Goal: Feedback & Contribution: Submit feedback/report problem

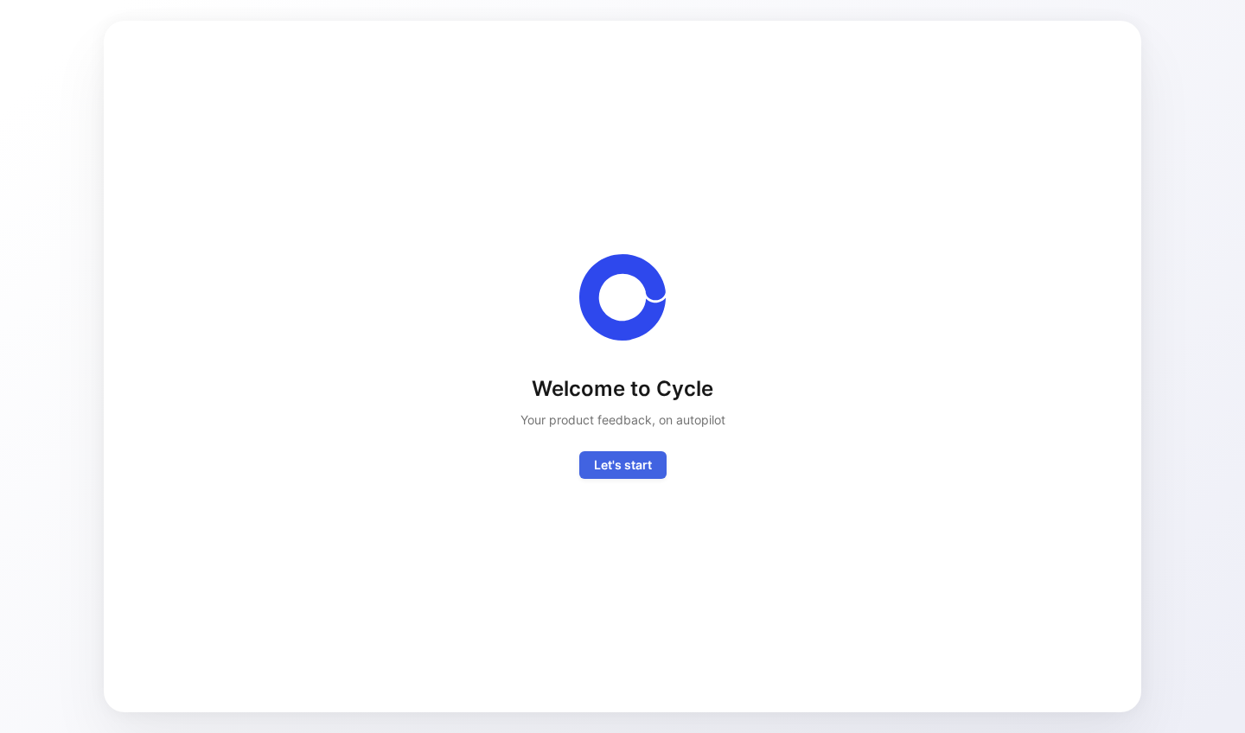
click at [622, 462] on span "Let's start" at bounding box center [623, 465] width 58 height 21
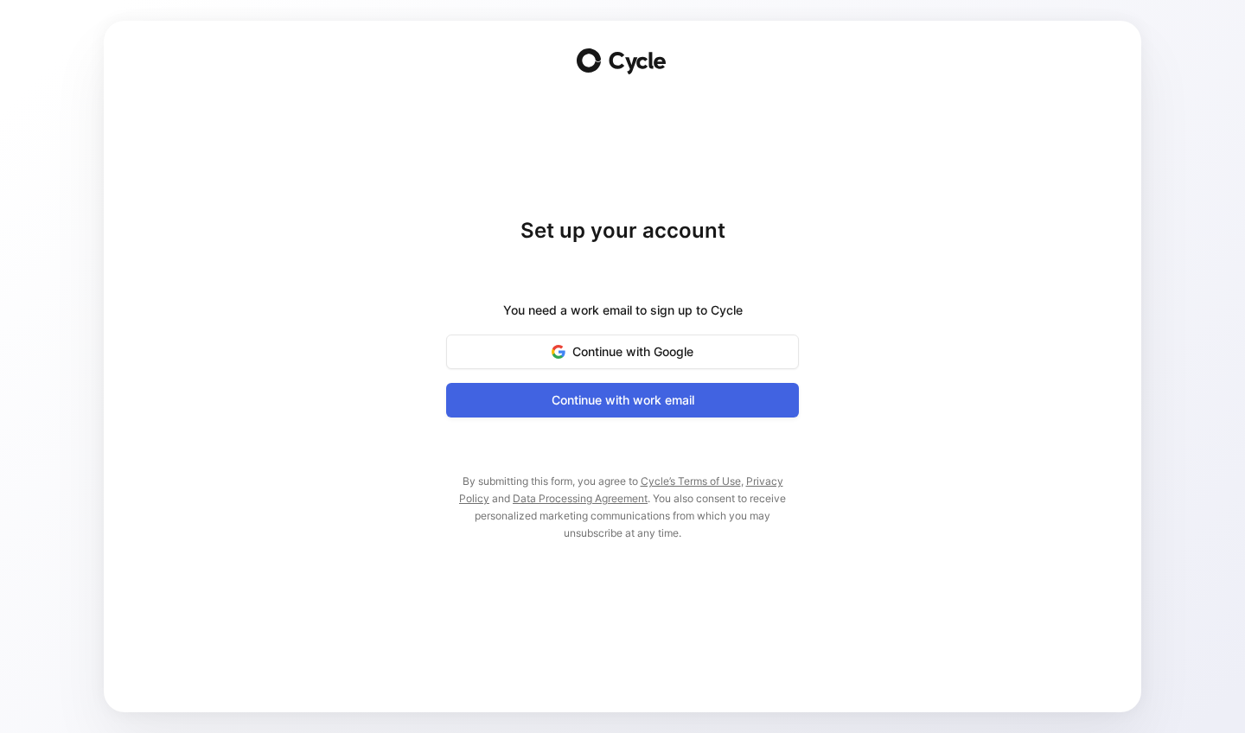
click at [610, 412] on button "Continue with work email" at bounding box center [622, 400] width 353 height 35
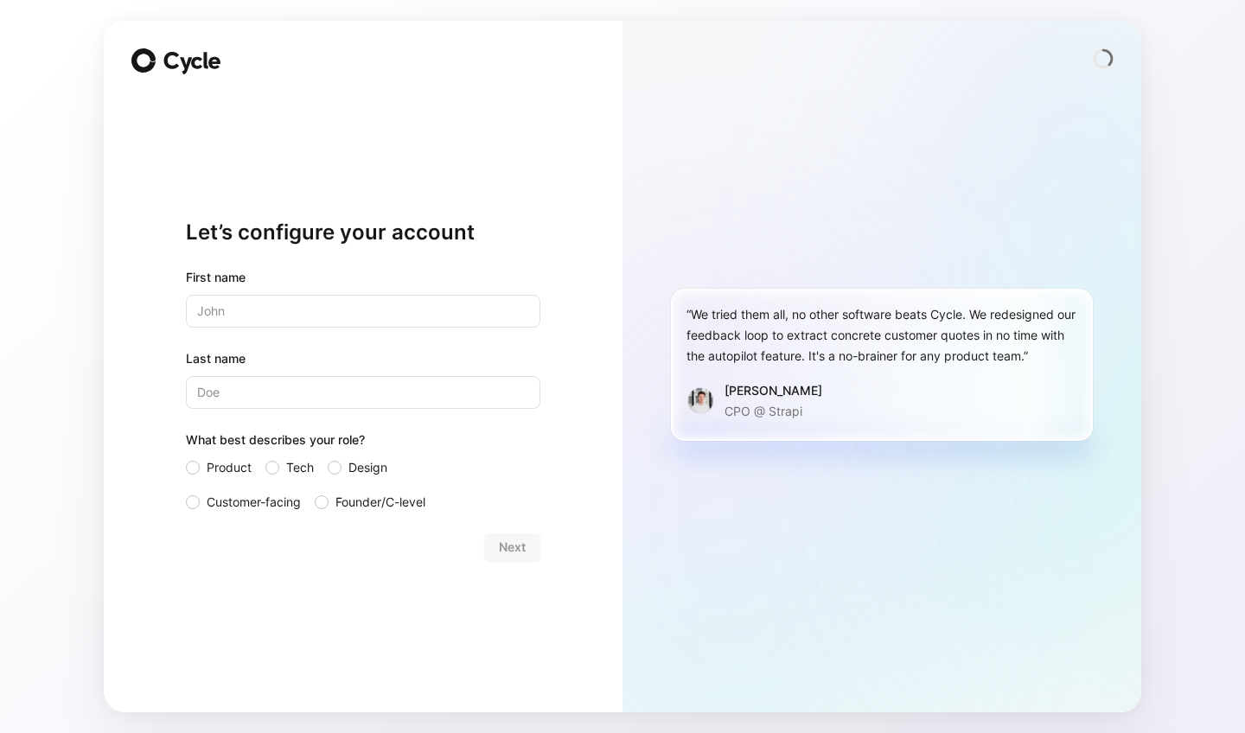
type input "Thibault"
click at [289, 386] on input "Last name" at bounding box center [363, 392] width 354 height 33
type input "Ferrand"
click at [148, 416] on div "Let’s configure your account First name [PERSON_NAME] Last name [PERSON_NAME] W…" at bounding box center [363, 367] width 519 height 692
click at [198, 467] on div at bounding box center [193, 468] width 14 height 14
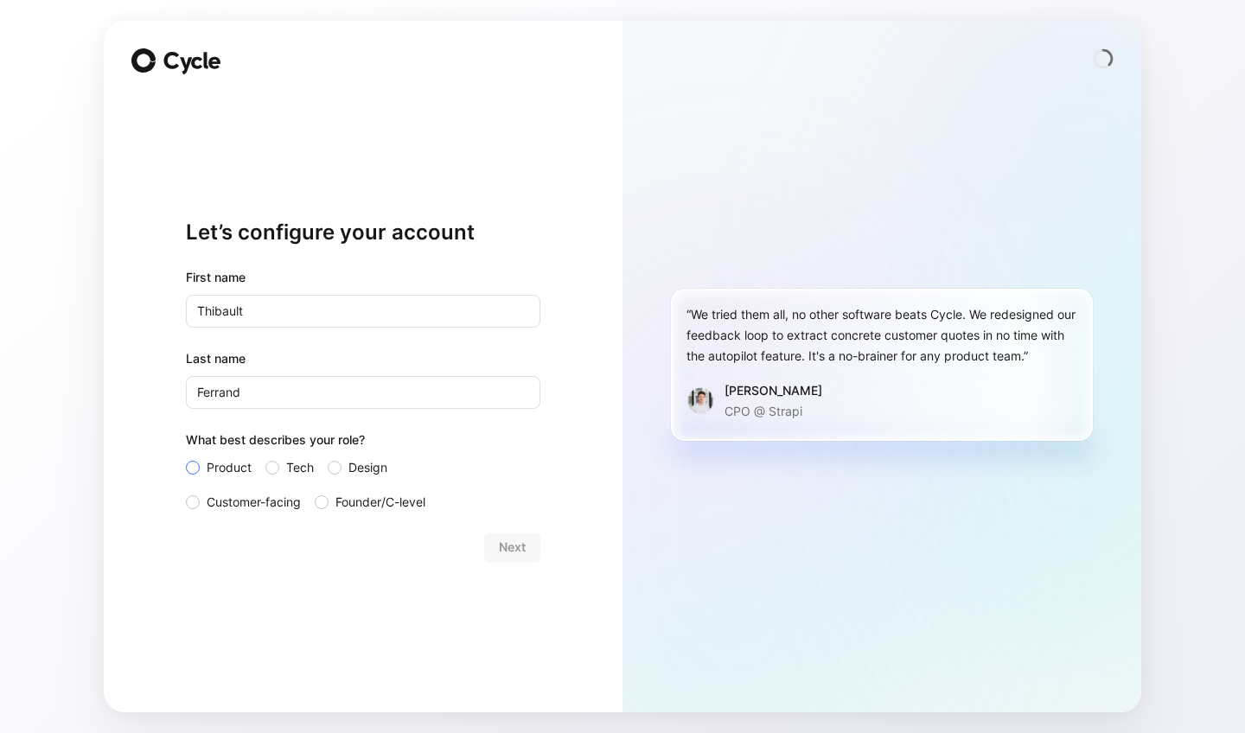
click at [186, 457] on input "Product" at bounding box center [186, 457] width 0 height 0
click at [232, 501] on span "Customer-facing" at bounding box center [254, 502] width 94 height 21
click at [186, 492] on input "Customer-facing" at bounding box center [186, 492] width 0 height 0
click at [197, 468] on div at bounding box center [193, 468] width 14 height 14
click at [186, 457] on input "Product" at bounding box center [186, 457] width 0 height 0
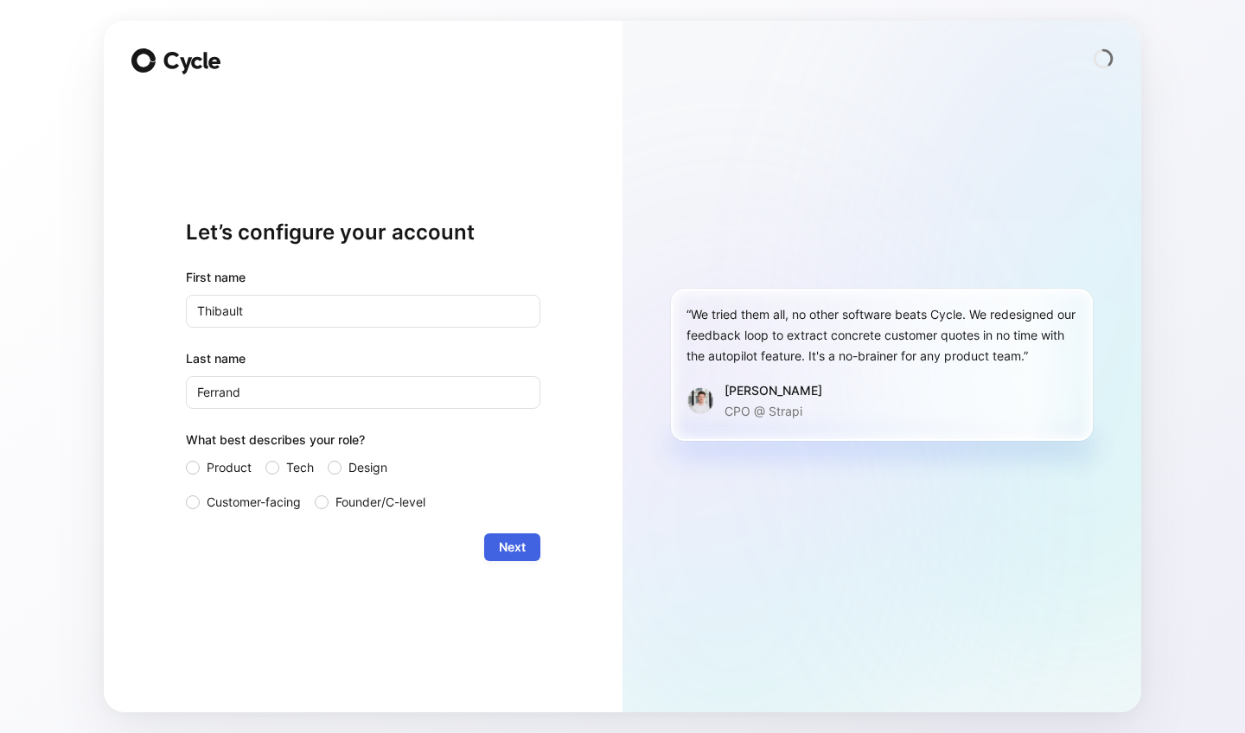
click at [520, 541] on span "Next" at bounding box center [512, 547] width 27 height 21
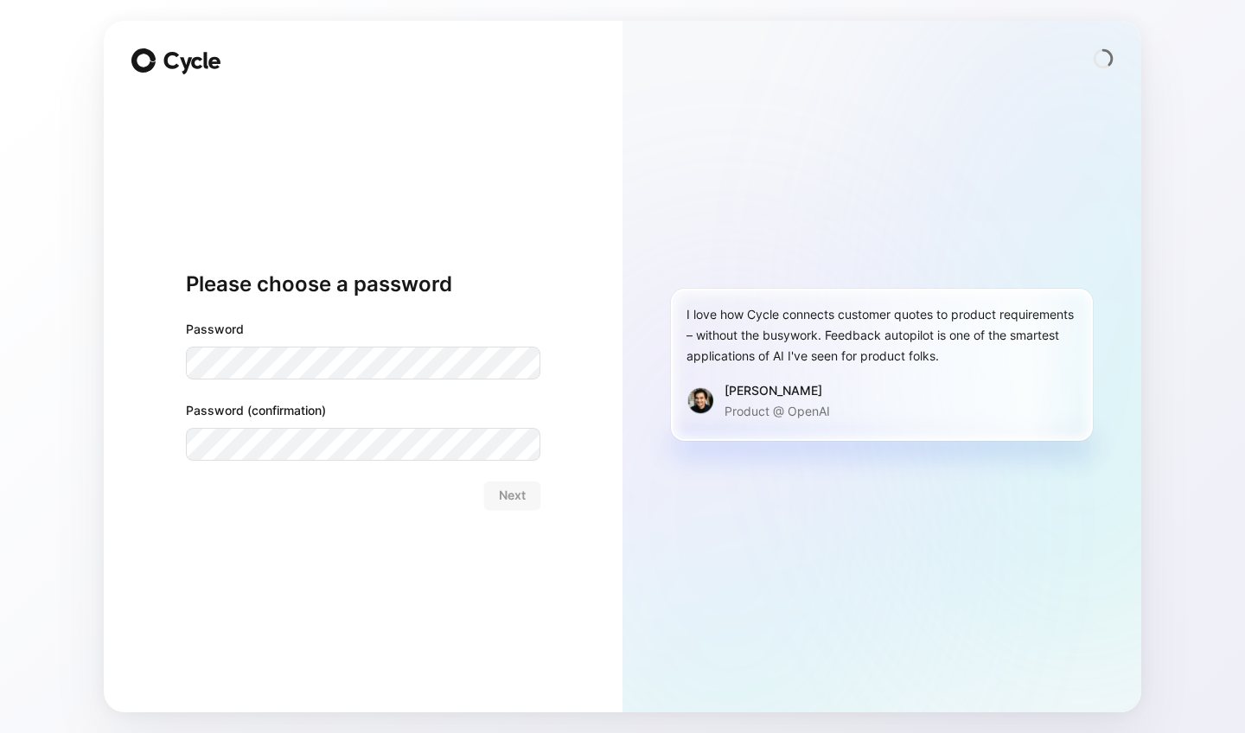
click at [0, 732] on com-1password-button at bounding box center [0, 733] width 0 height 0
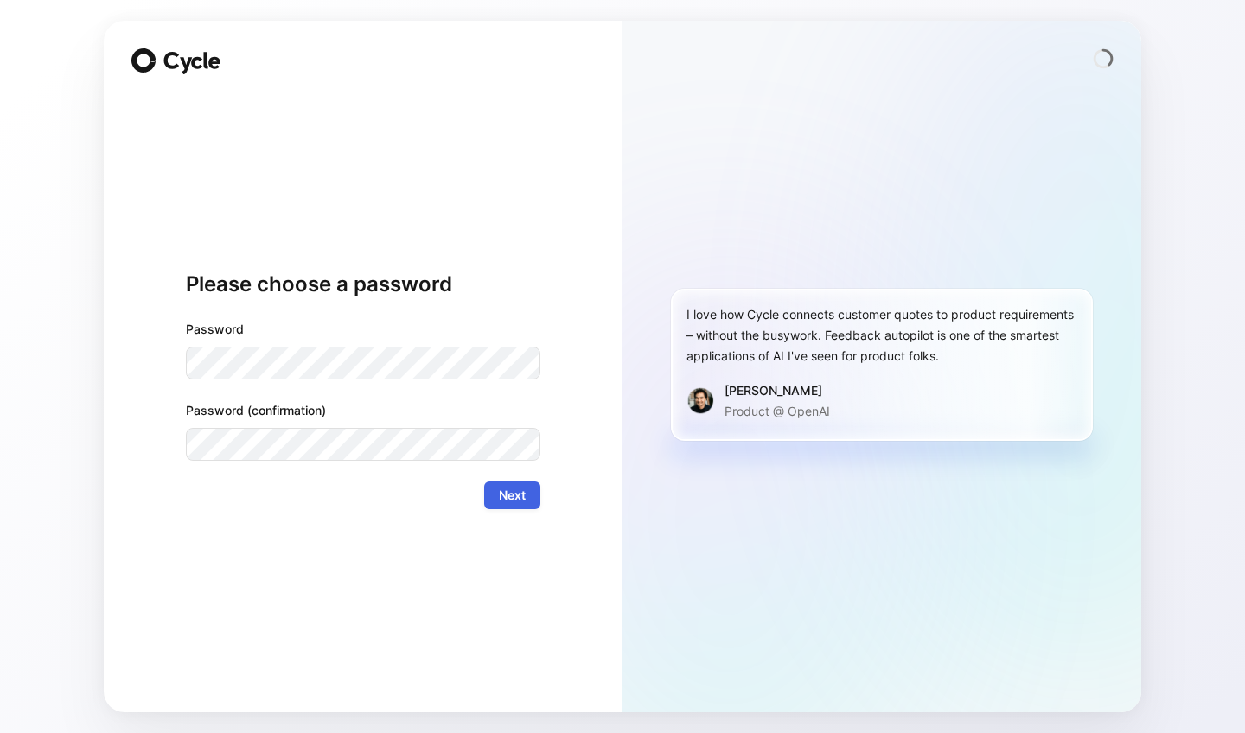
click at [501, 498] on span "Next" at bounding box center [512, 495] width 27 height 21
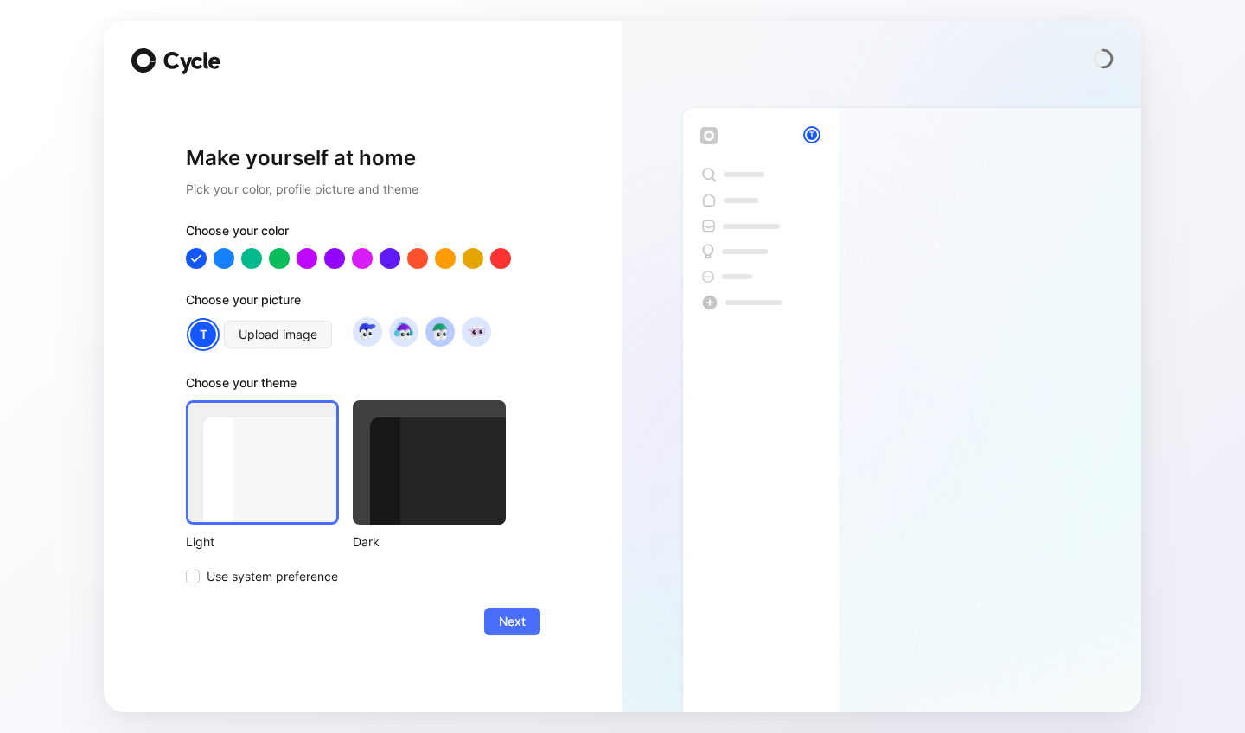
click at [447, 335] on img at bounding box center [439, 331] width 23 height 23
click at [277, 263] on div at bounding box center [279, 258] width 22 height 22
click at [250, 258] on div at bounding box center [251, 258] width 22 height 22
click at [277, 261] on div at bounding box center [279, 258] width 22 height 22
click at [507, 623] on span "Next" at bounding box center [512, 621] width 27 height 21
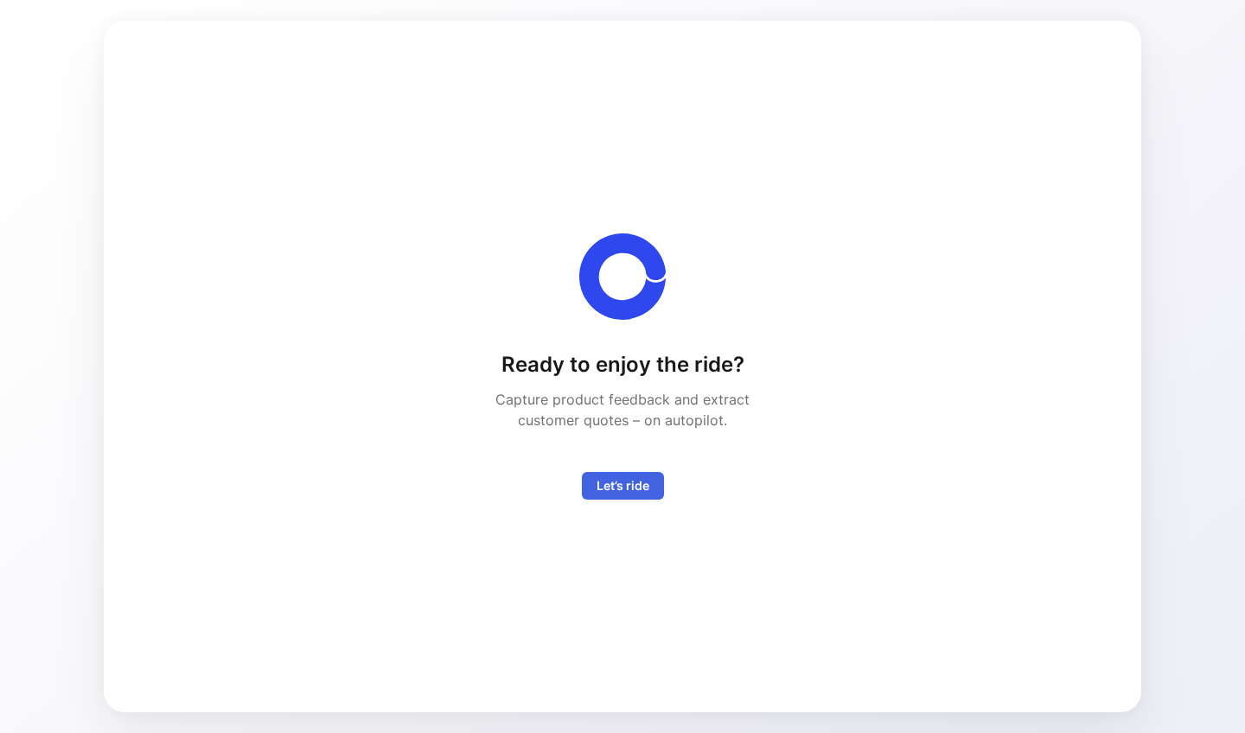
click at [613, 484] on span "Let’s ride" at bounding box center [623, 485] width 53 height 21
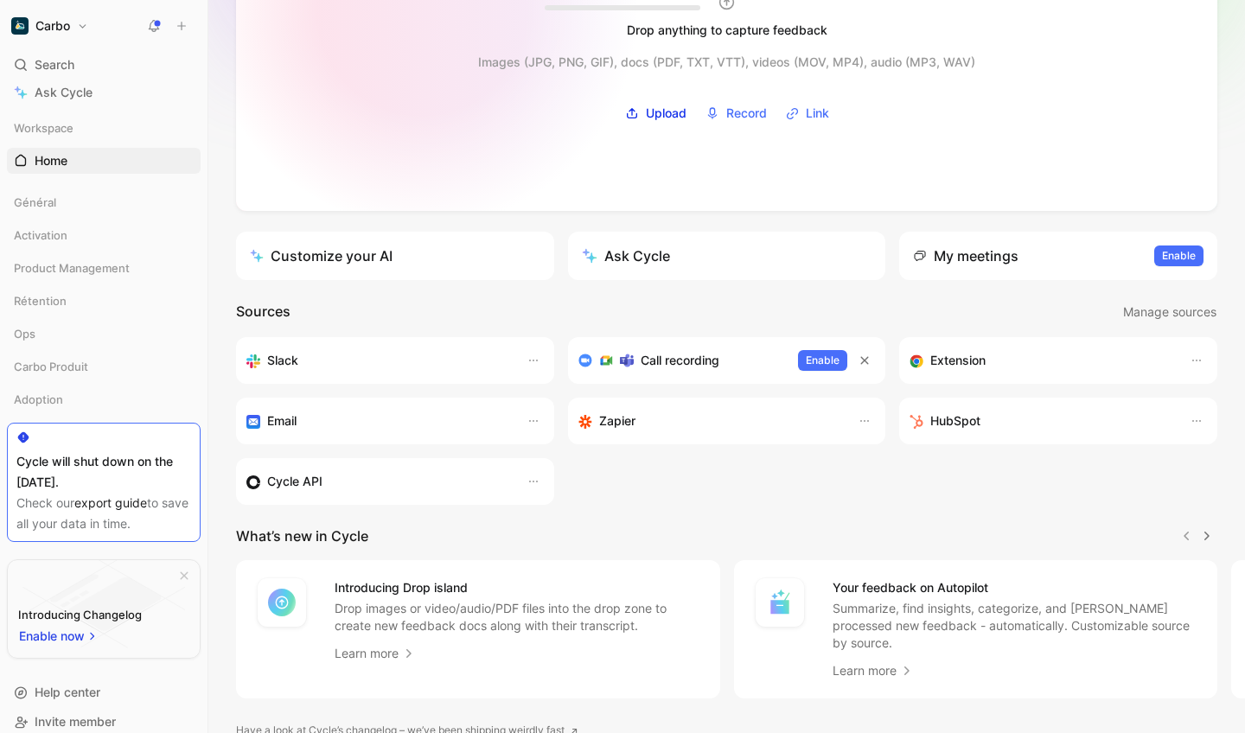
scroll to position [187, 0]
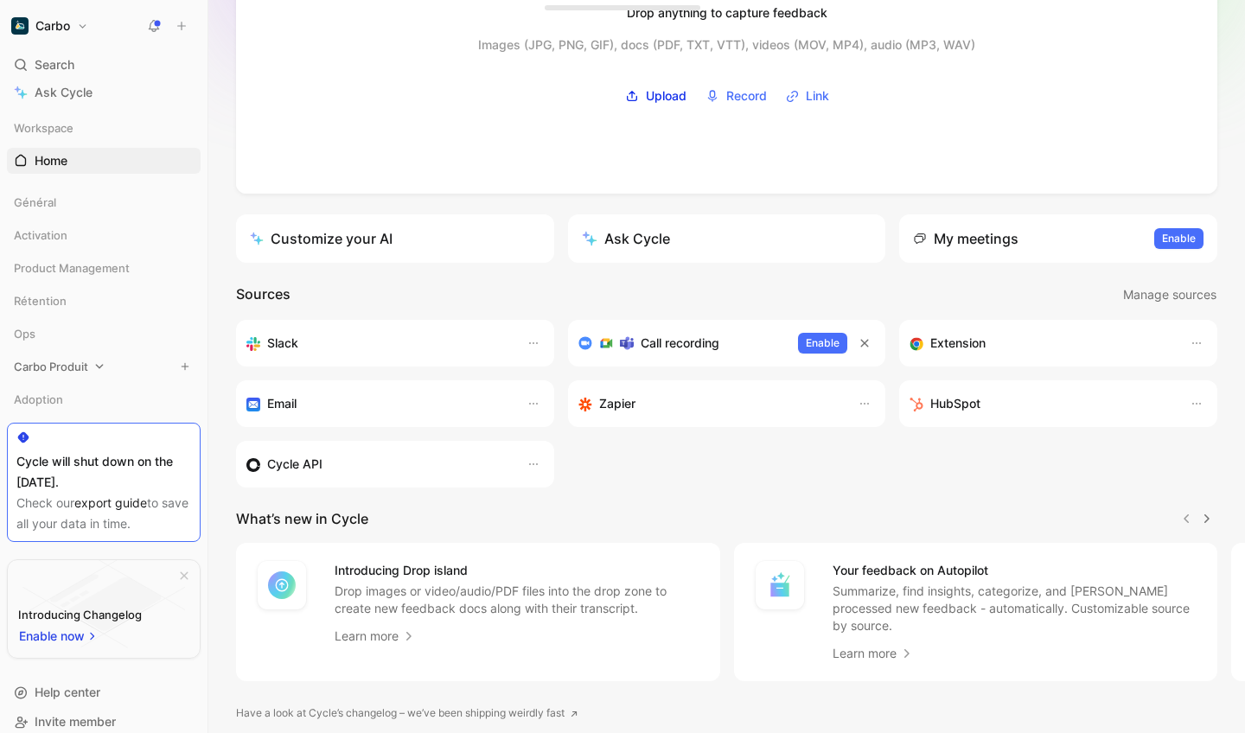
click at [35, 371] on span "Carbo Produit" at bounding box center [51, 366] width 74 height 17
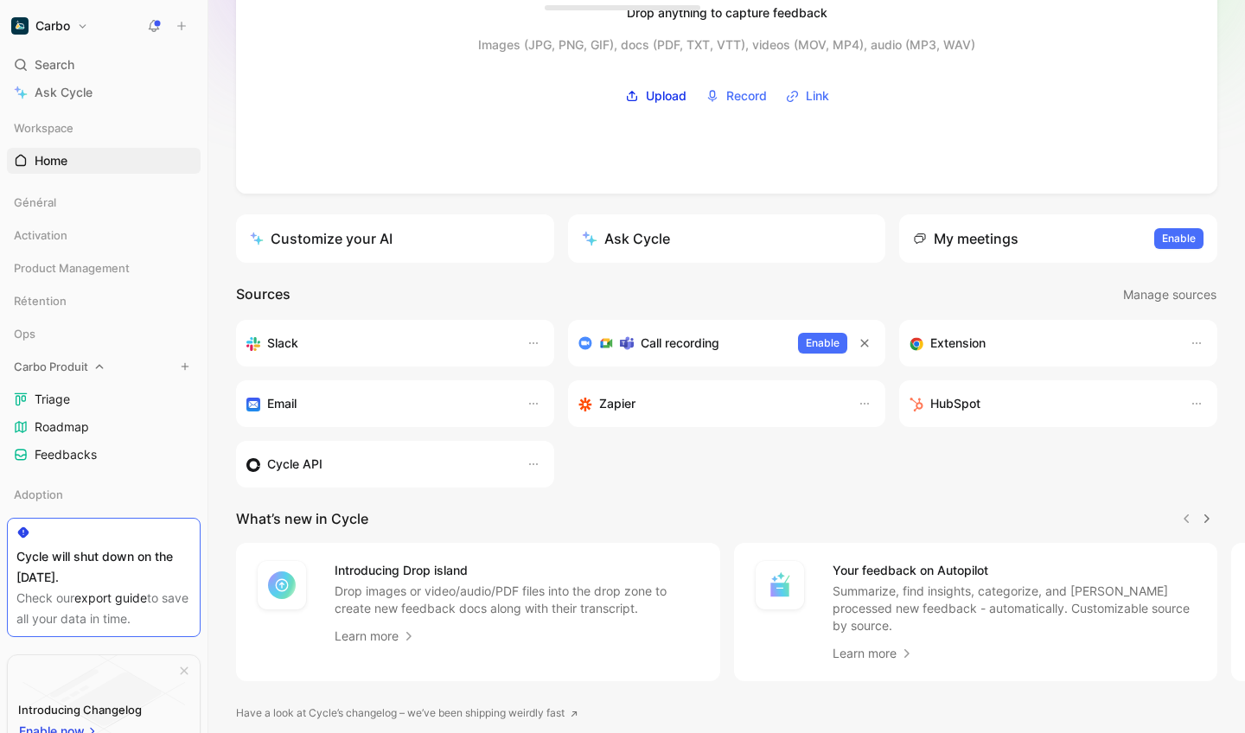
click at [73, 367] on span "Carbo Produit" at bounding box center [51, 366] width 74 height 17
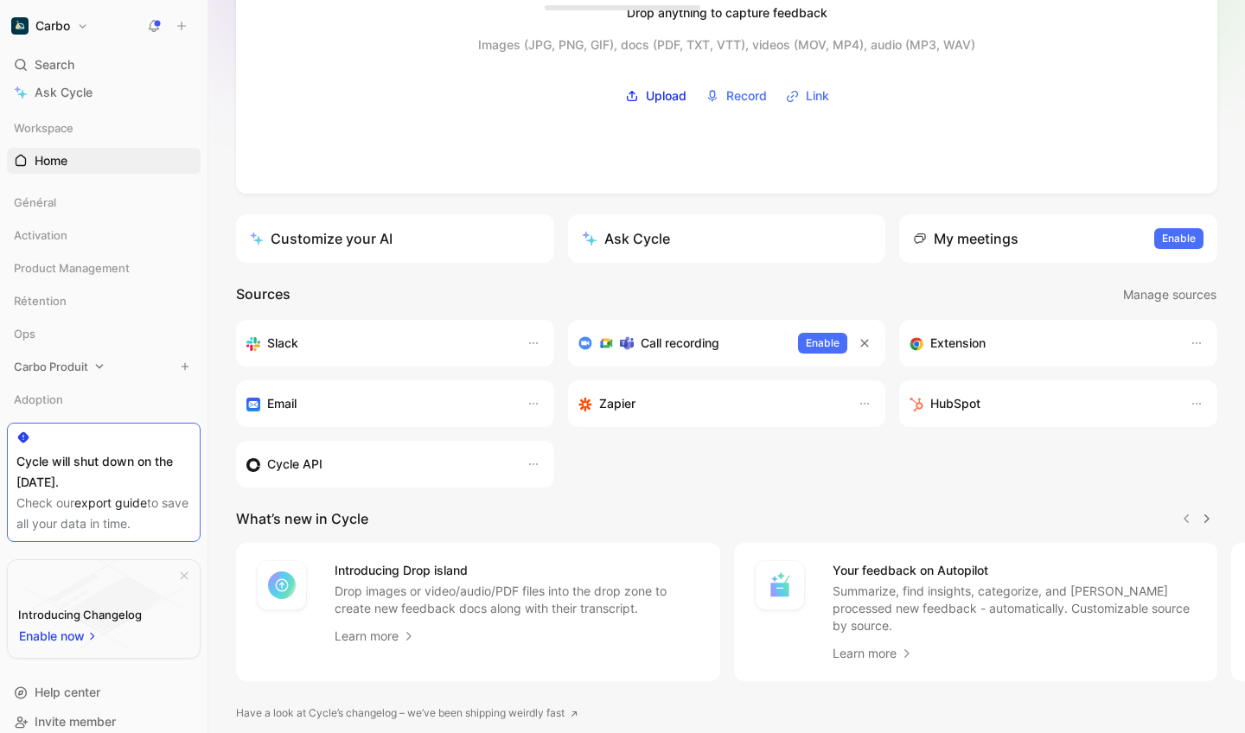
click at [73, 367] on span "Carbo Produit" at bounding box center [51, 366] width 74 height 17
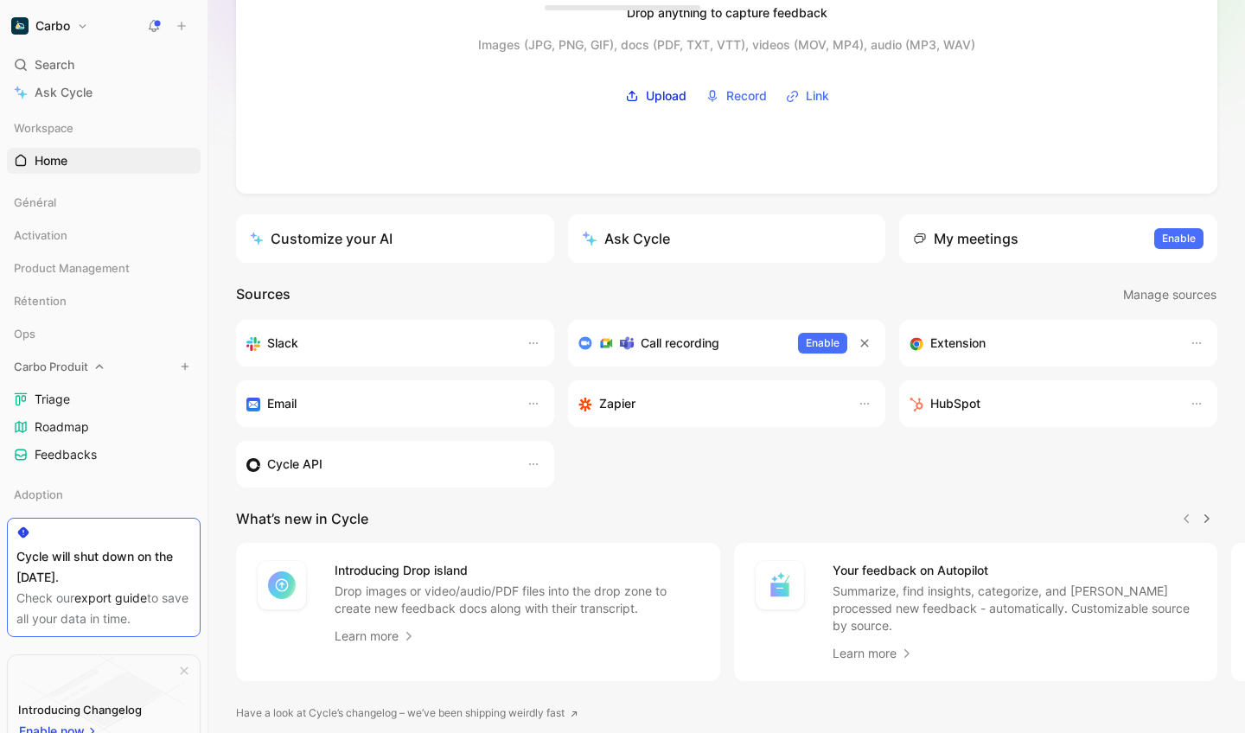
click at [73, 367] on span "Carbo Produit" at bounding box center [51, 366] width 74 height 17
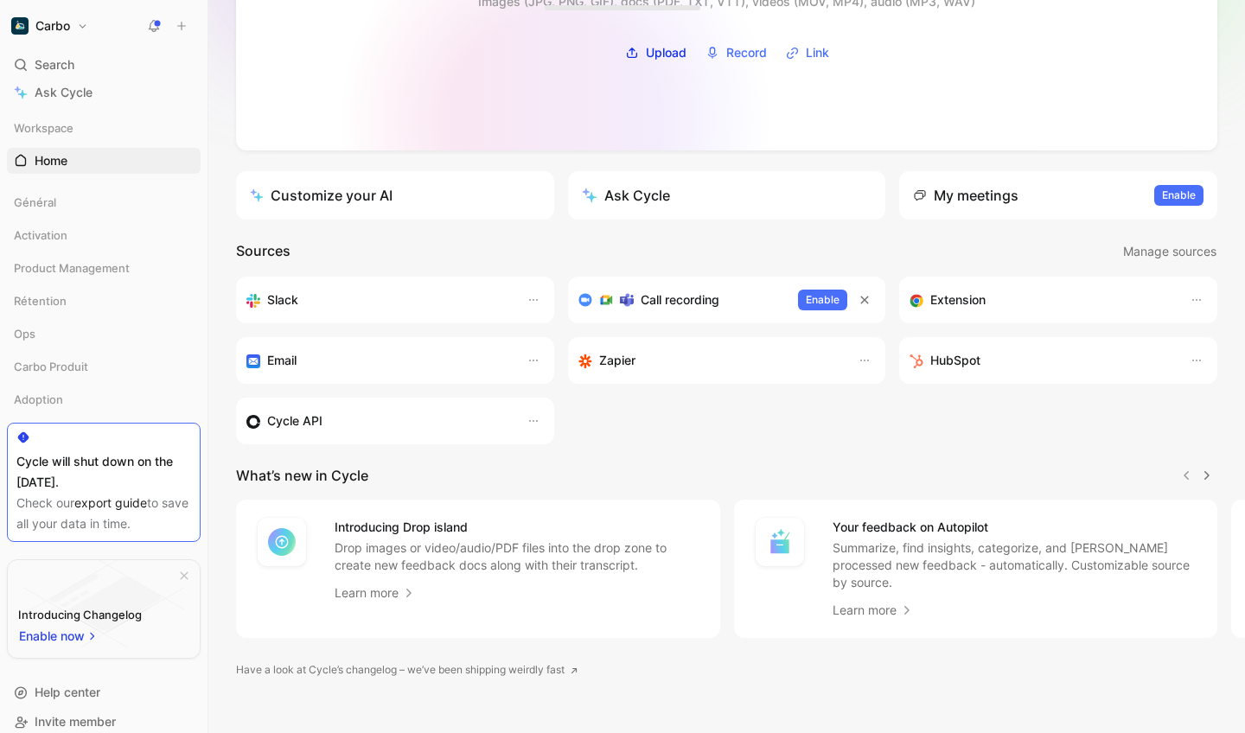
scroll to position [228, 0]
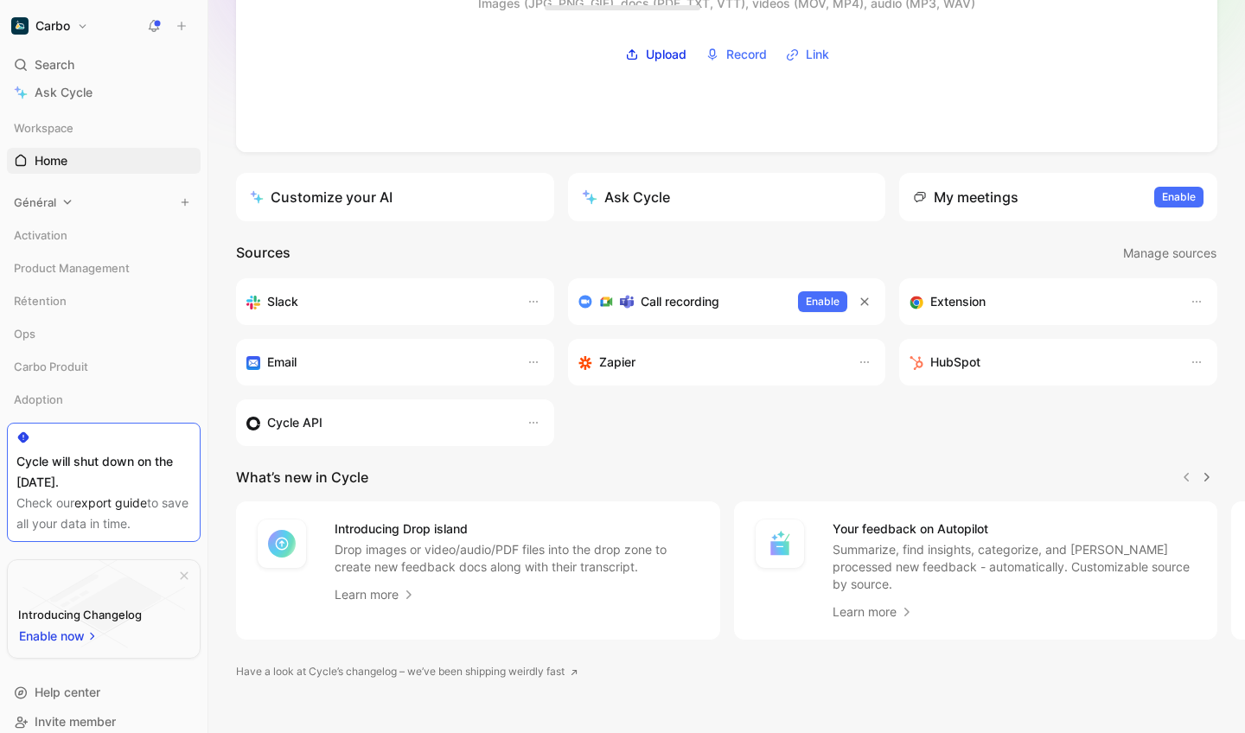
click at [42, 202] on span "Général" at bounding box center [35, 202] width 42 height 17
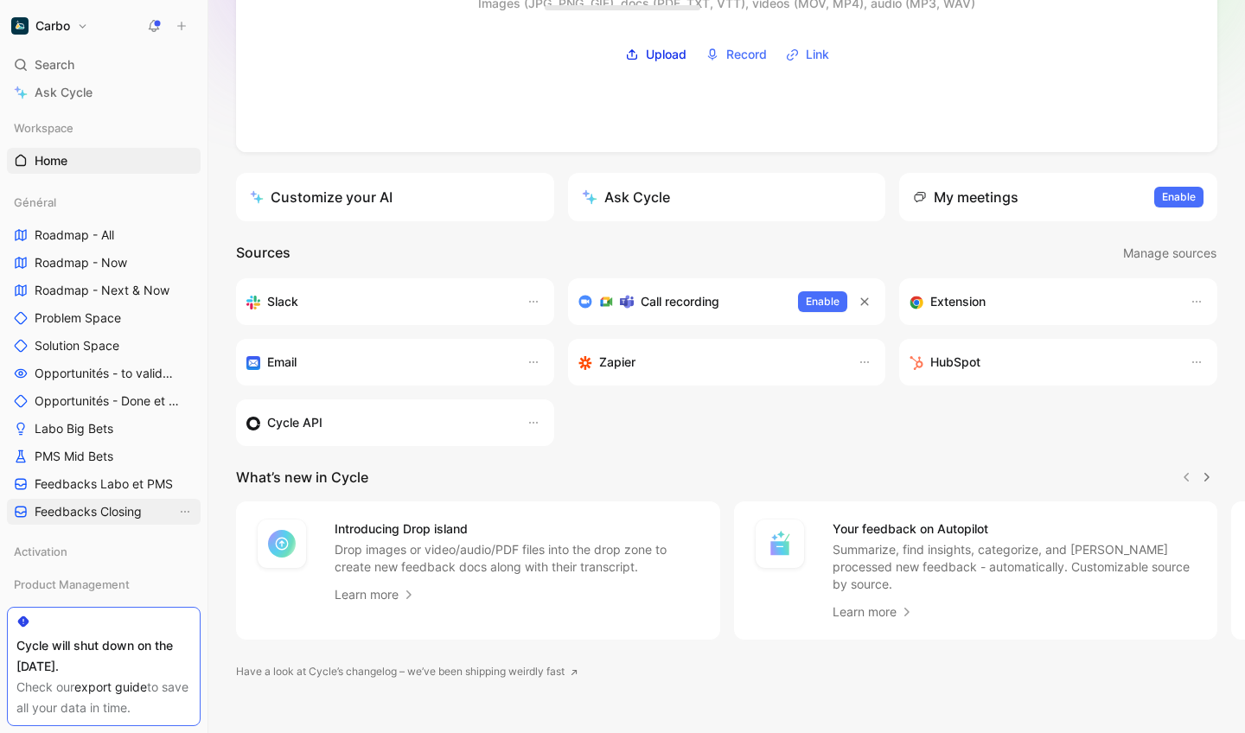
click at [78, 505] on span "Feedbacks Closing" at bounding box center [88, 511] width 107 height 17
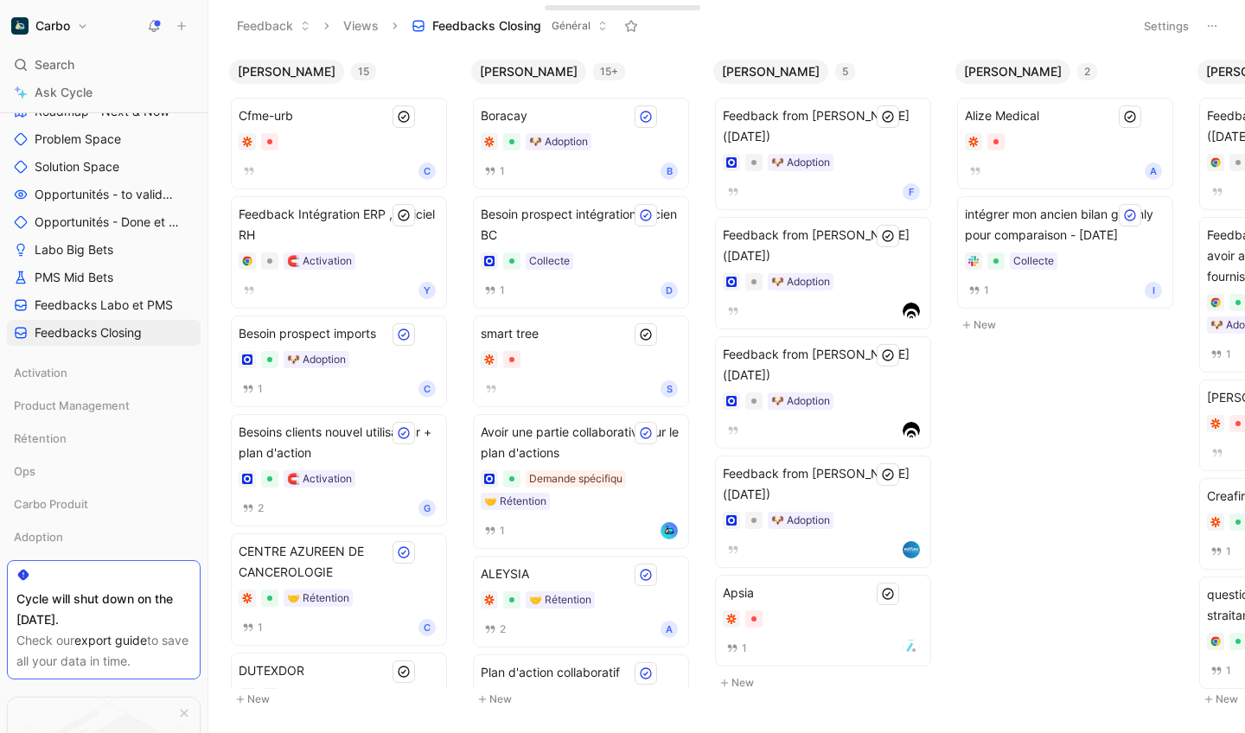
scroll to position [156, 0]
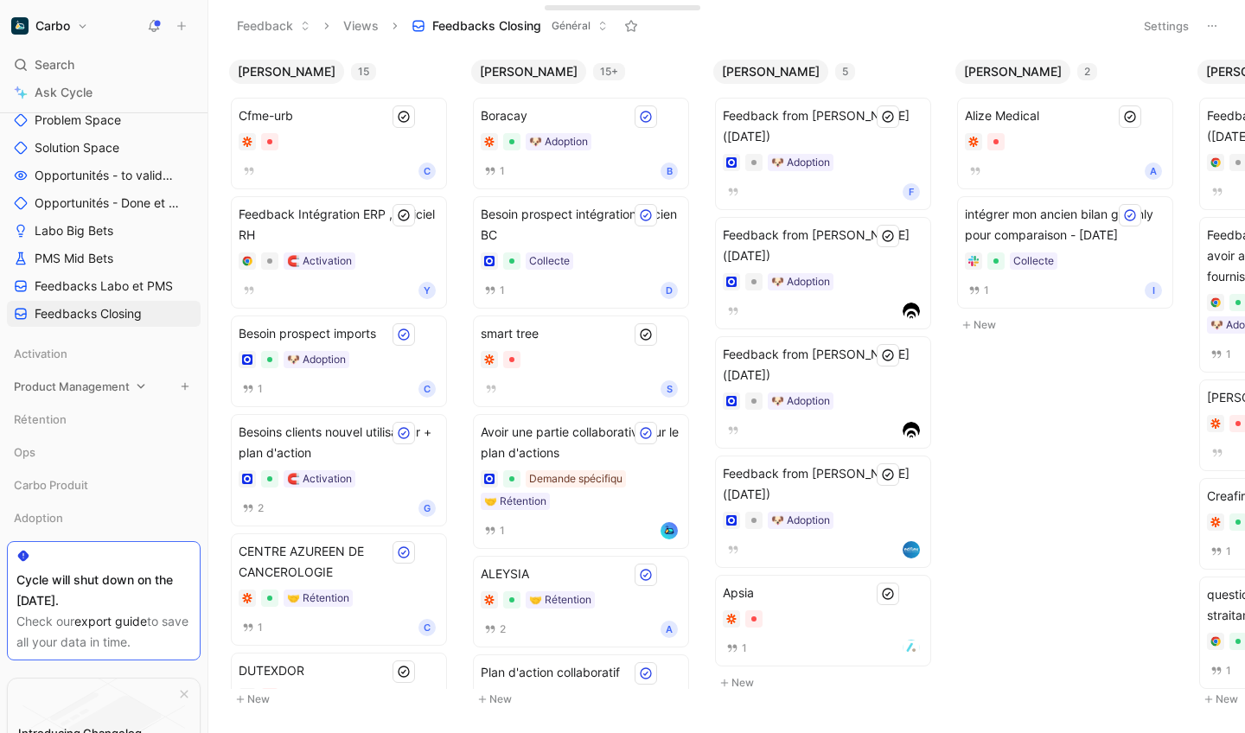
click at [141, 383] on icon at bounding box center [141, 386] width 12 height 12
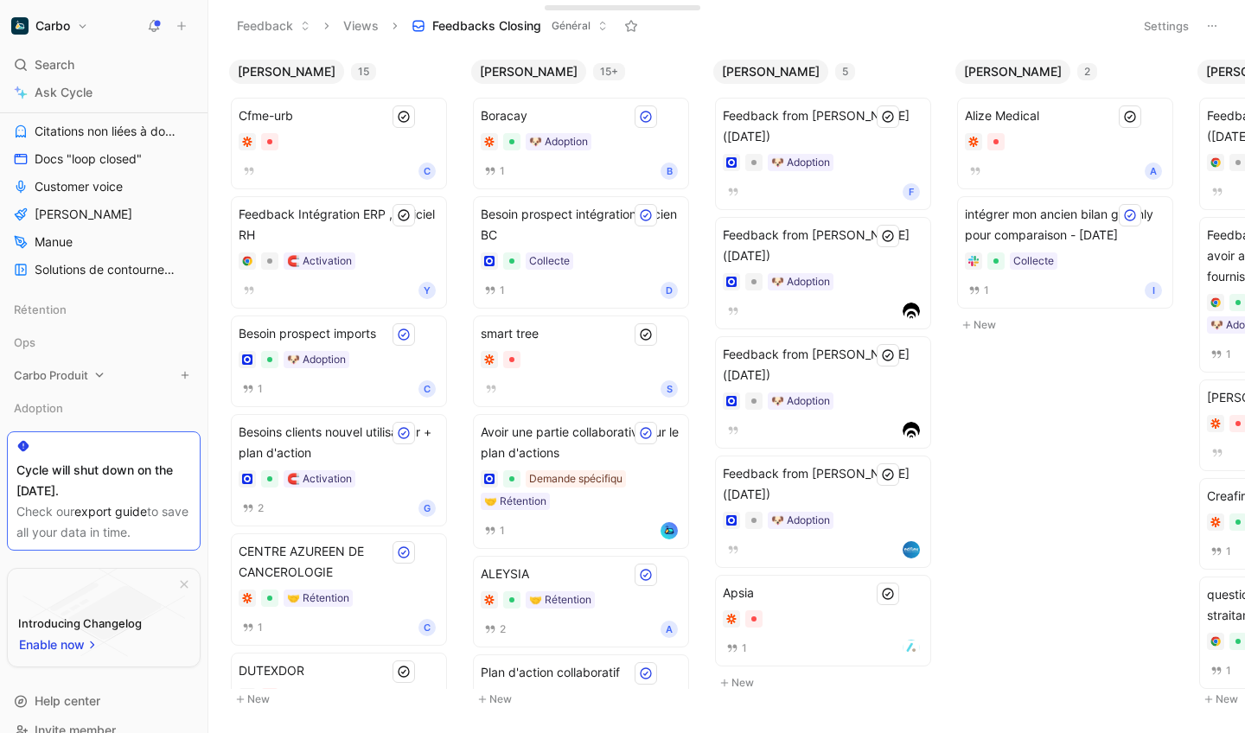
scroll to position [614, 0]
click at [102, 367] on icon at bounding box center [99, 372] width 12 height 12
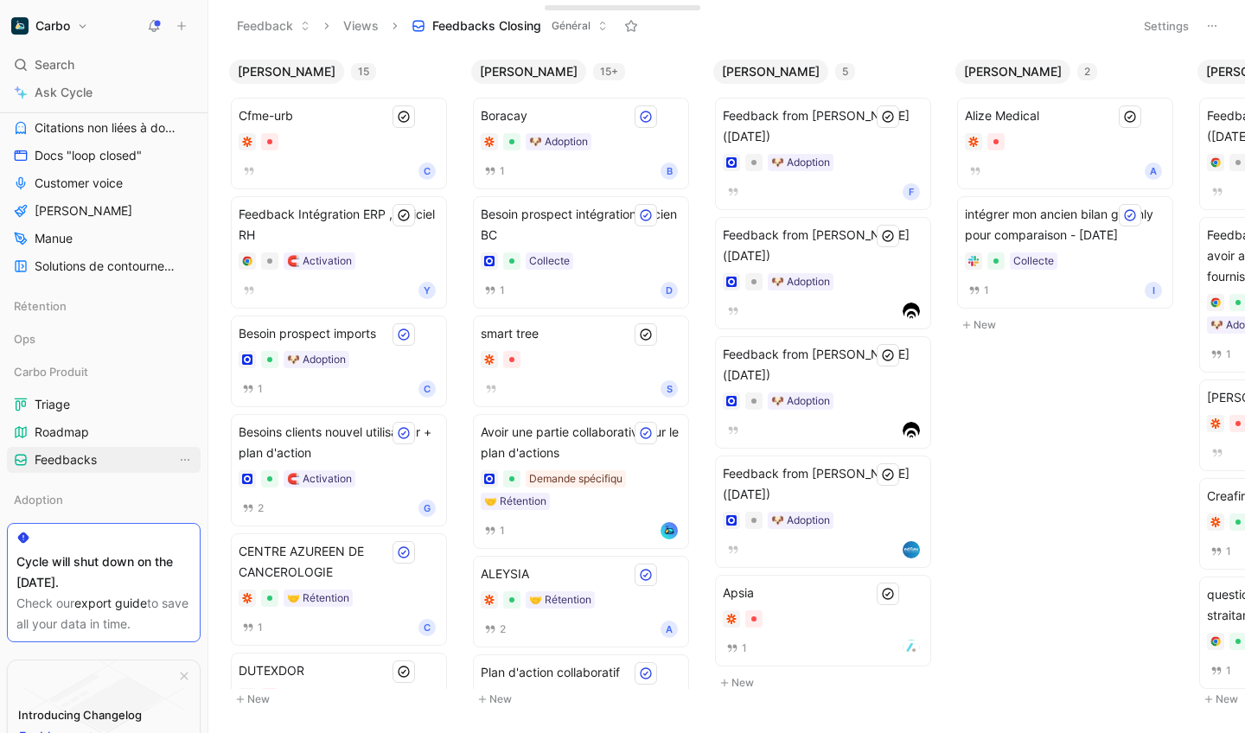
click at [51, 452] on span "Feedbacks" at bounding box center [66, 459] width 62 height 17
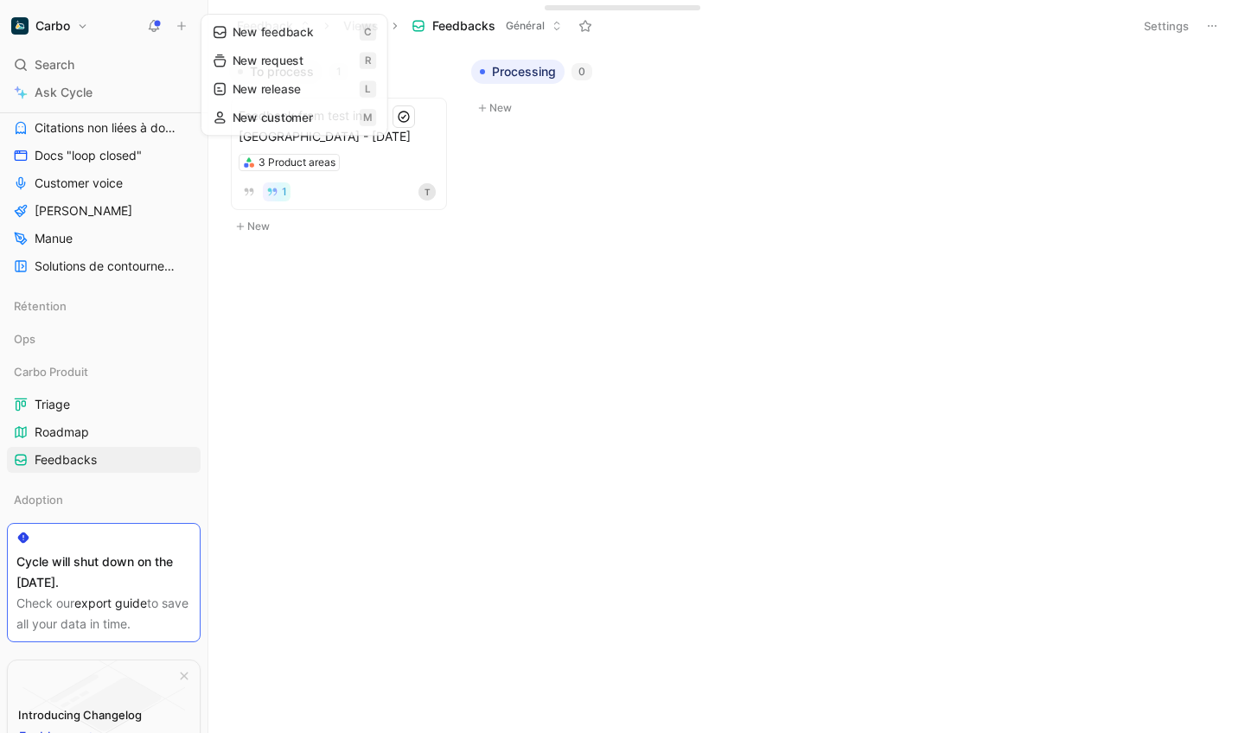
click at [180, 26] on icon at bounding box center [181, 26] width 12 height 12
click at [254, 32] on button "New feedback c" at bounding box center [297, 32] width 185 height 29
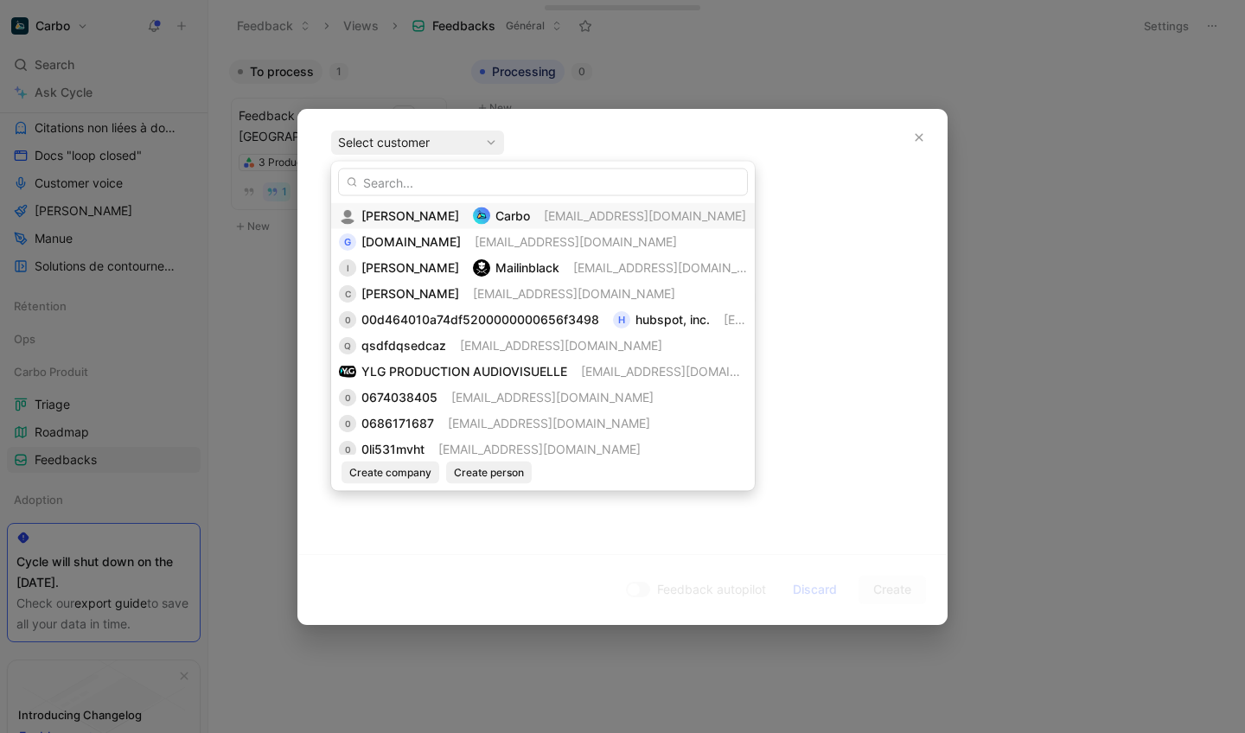
click at [400, 209] on span "[PERSON_NAME]" at bounding box center [410, 215] width 98 height 15
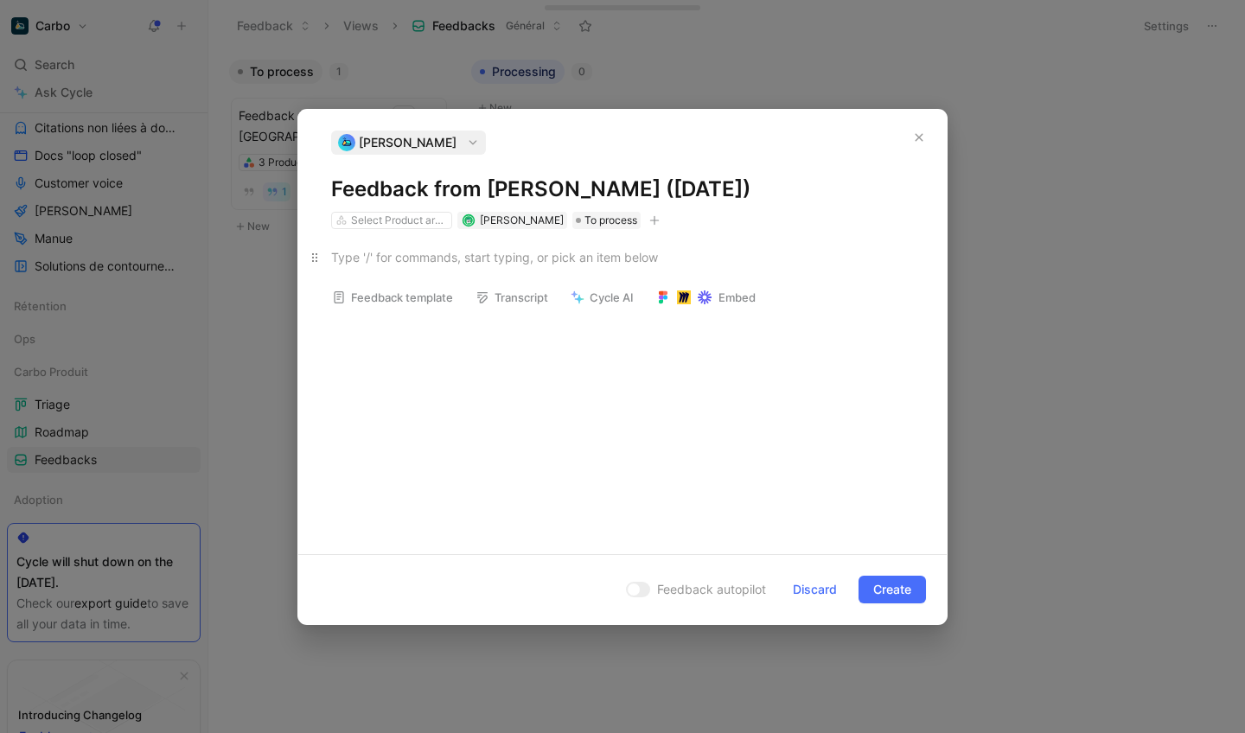
click at [381, 256] on div at bounding box center [622, 257] width 583 height 18
click at [648, 212] on button "button" at bounding box center [654, 220] width 17 height 17
click at [385, 220] on div "Select Product areas" at bounding box center [399, 220] width 97 height 17
click at [653, 215] on icon "button" at bounding box center [654, 220] width 10 height 10
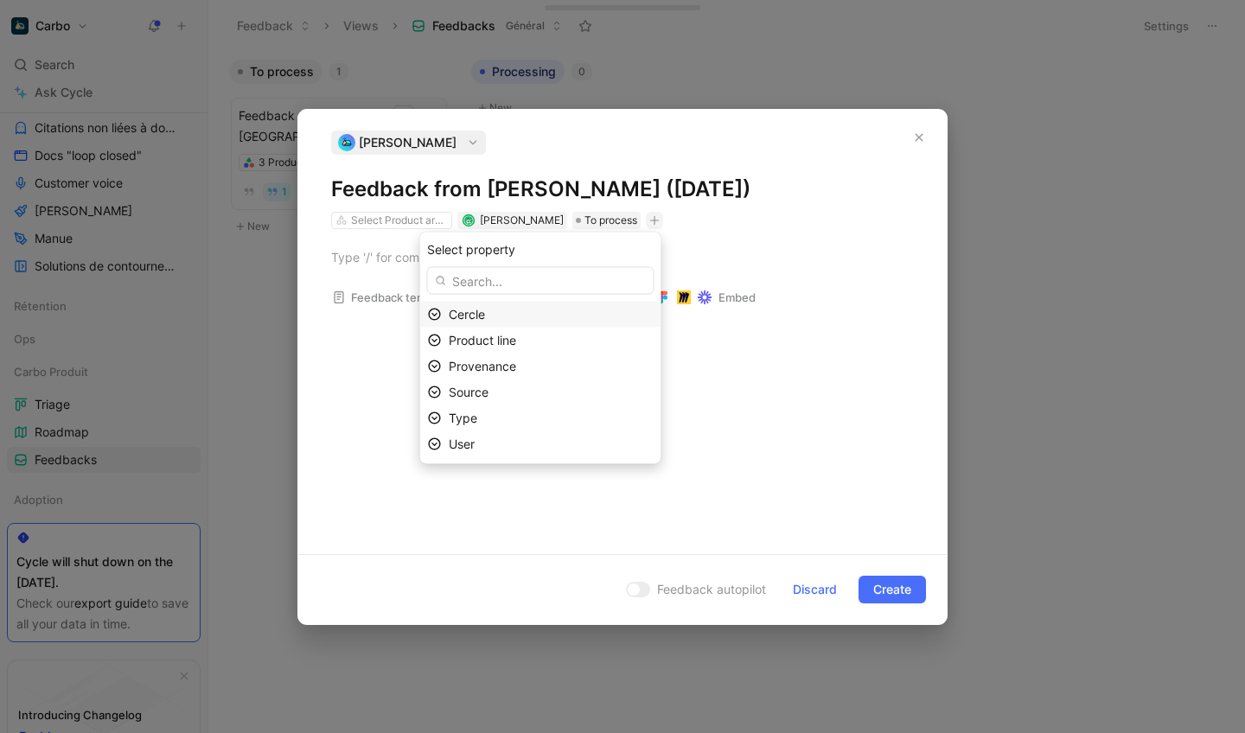
click at [438, 309] on icon at bounding box center [435, 315] width 12 height 12
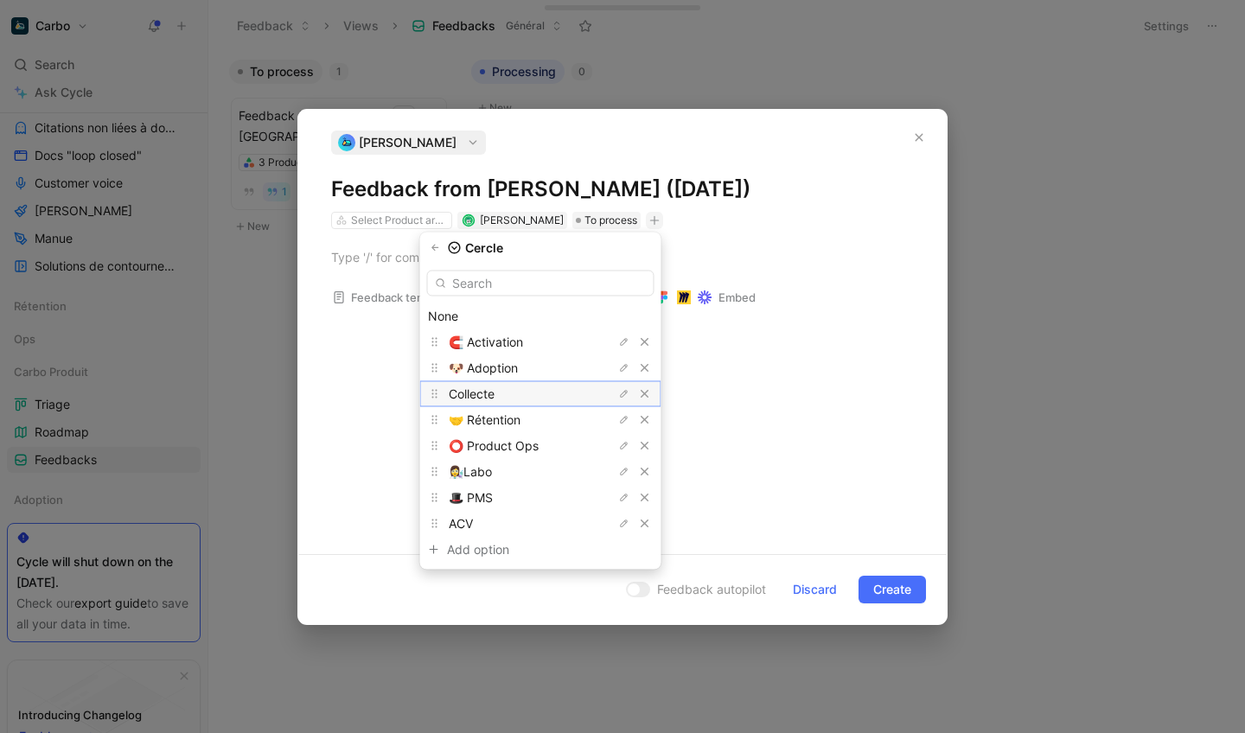
click at [501, 393] on div "Collecte" at bounding box center [514, 394] width 130 height 21
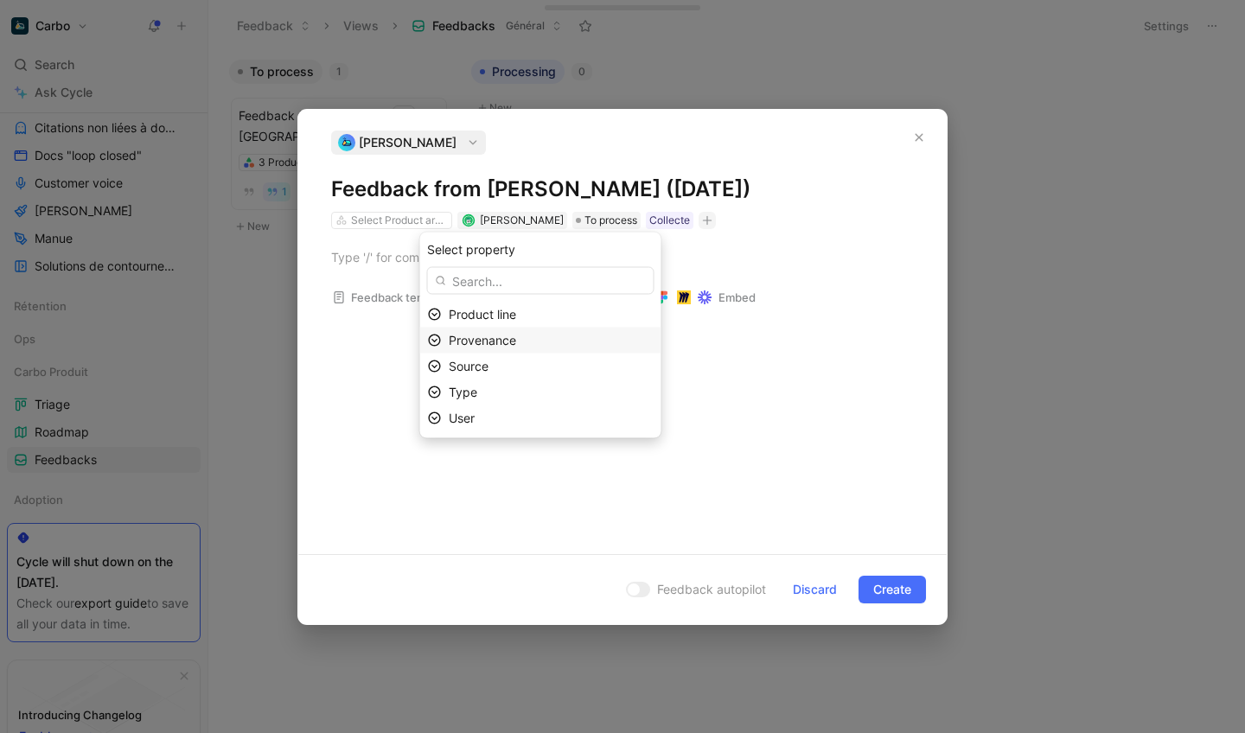
click at [433, 341] on icon at bounding box center [435, 341] width 14 height 14
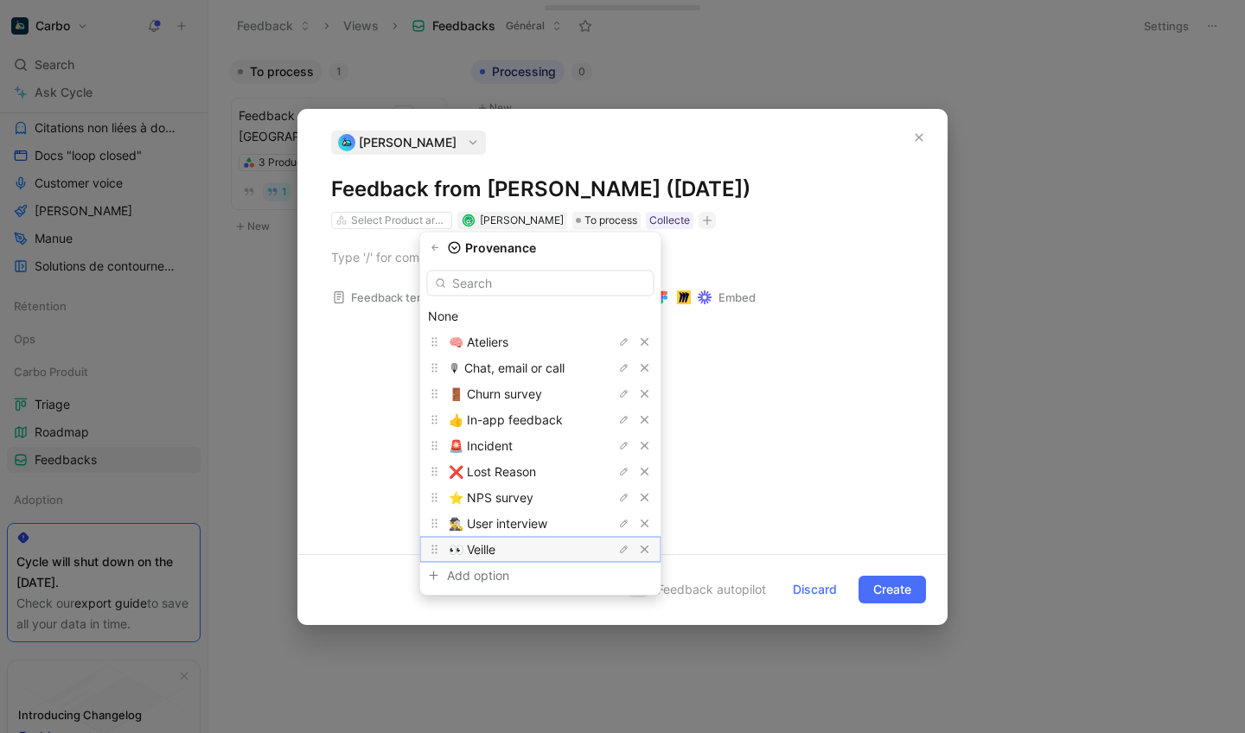
click at [495, 546] on span "👀 Veille" at bounding box center [472, 549] width 47 height 15
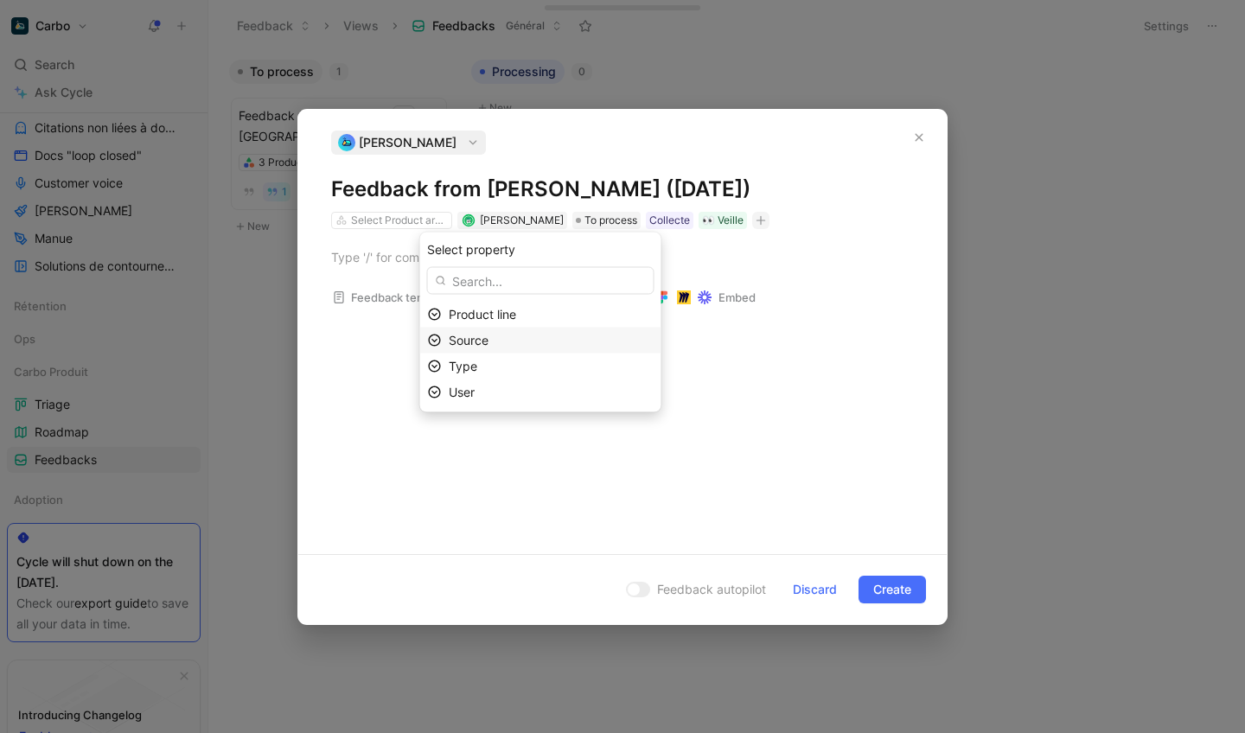
click at [492, 345] on div "Source" at bounding box center [551, 340] width 205 height 21
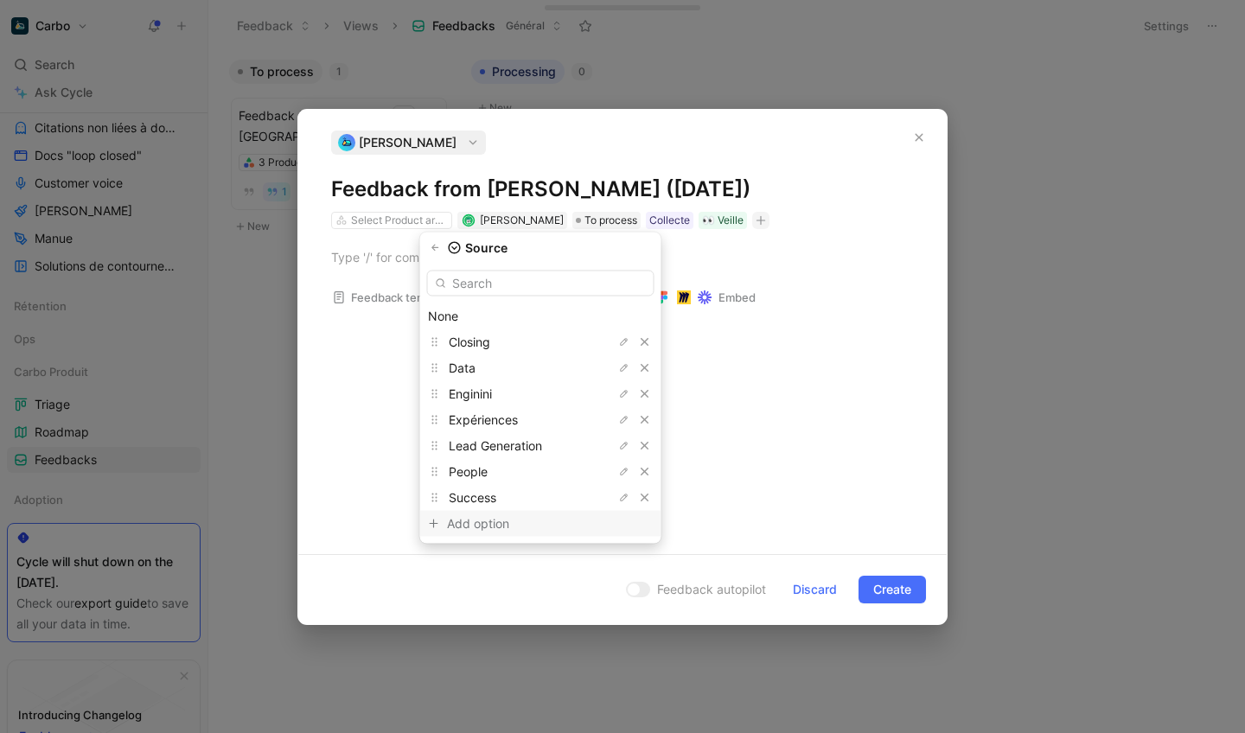
click at [473, 525] on div "Add option" at bounding box center [512, 524] width 130 height 21
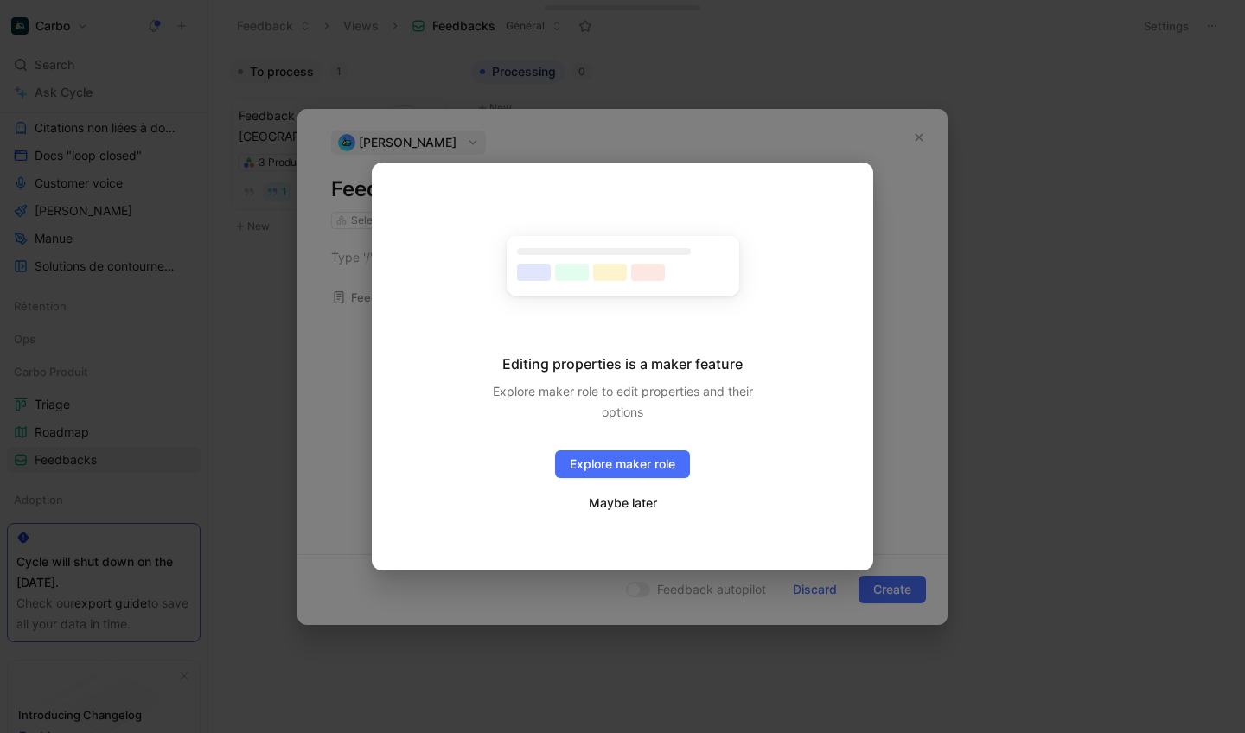
click at [619, 492] on button "Maybe later" at bounding box center [623, 503] width 70 height 22
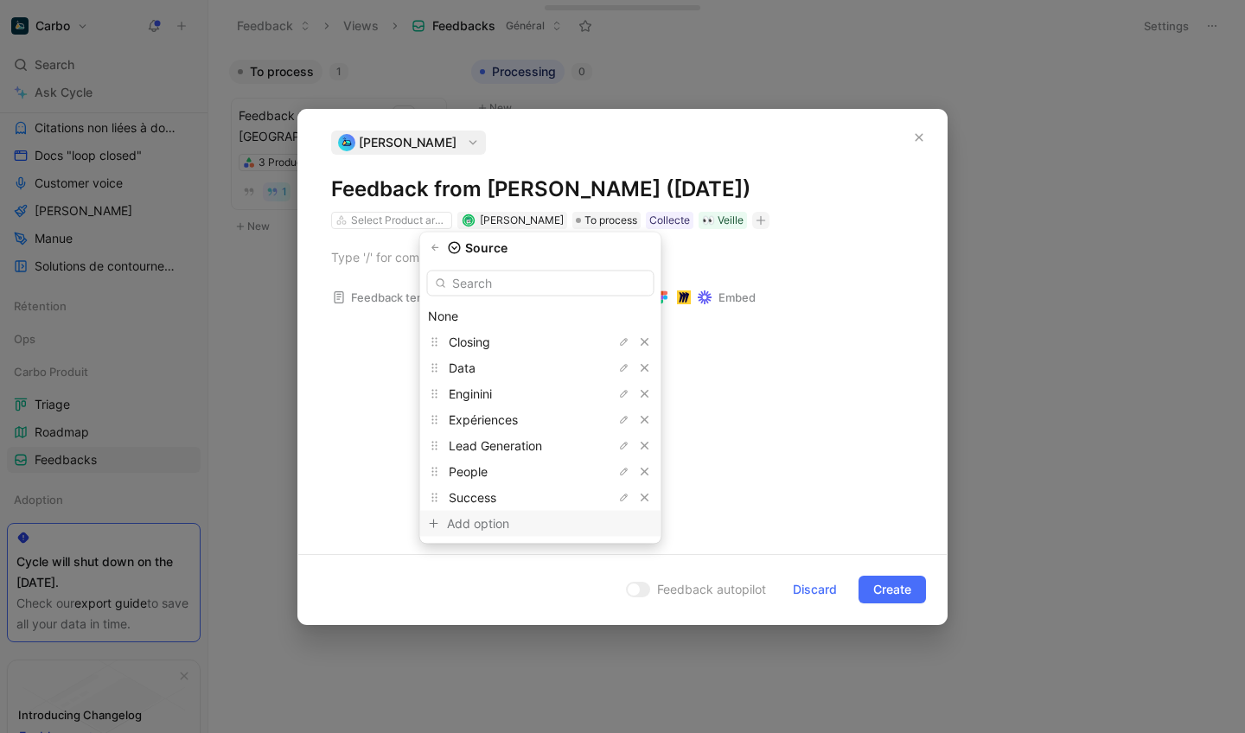
click at [505, 516] on div "Add option" at bounding box center [512, 524] width 130 height 21
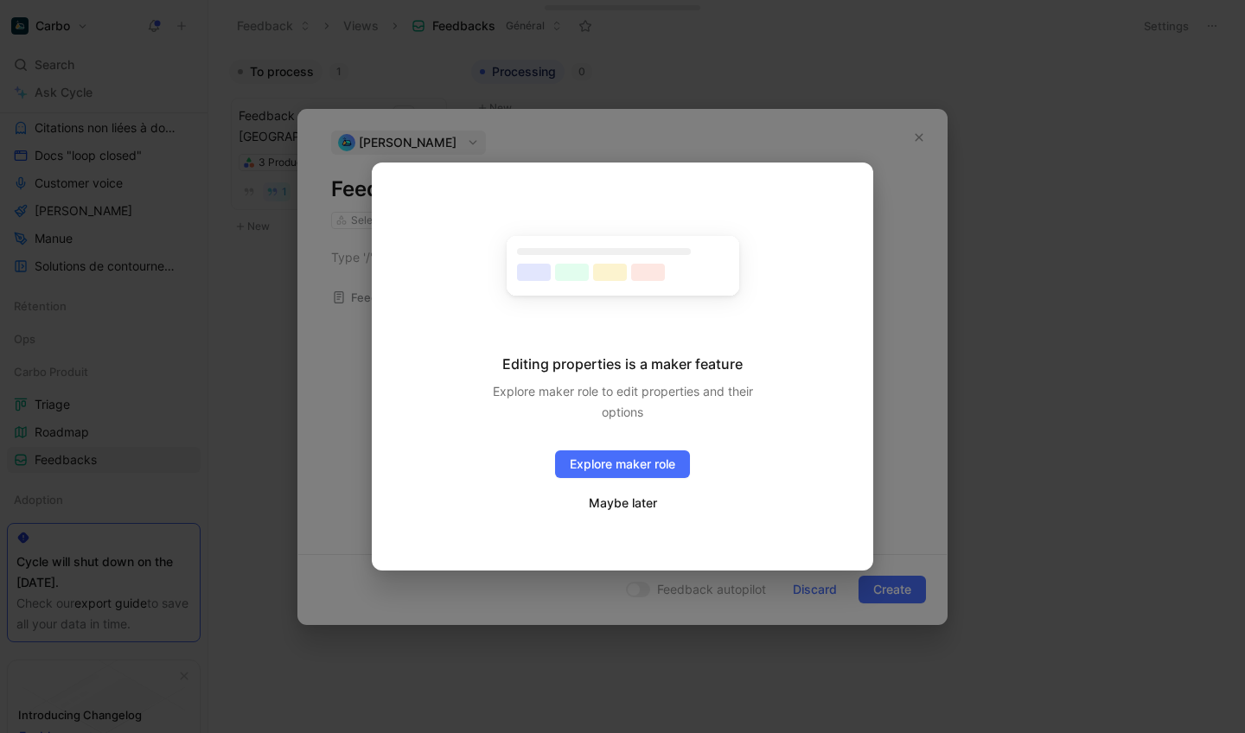
click at [609, 498] on button "Maybe later" at bounding box center [623, 503] width 70 height 22
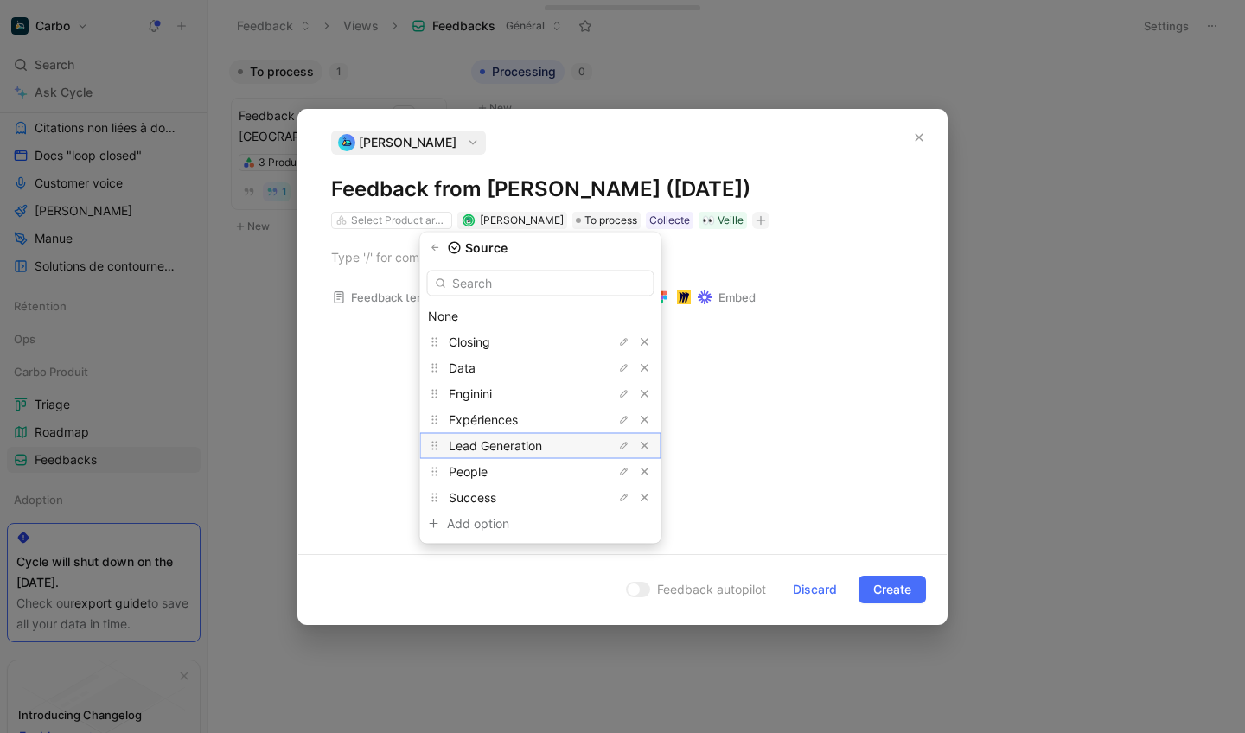
click at [503, 443] on span "Lead Generation" at bounding box center [495, 445] width 93 height 15
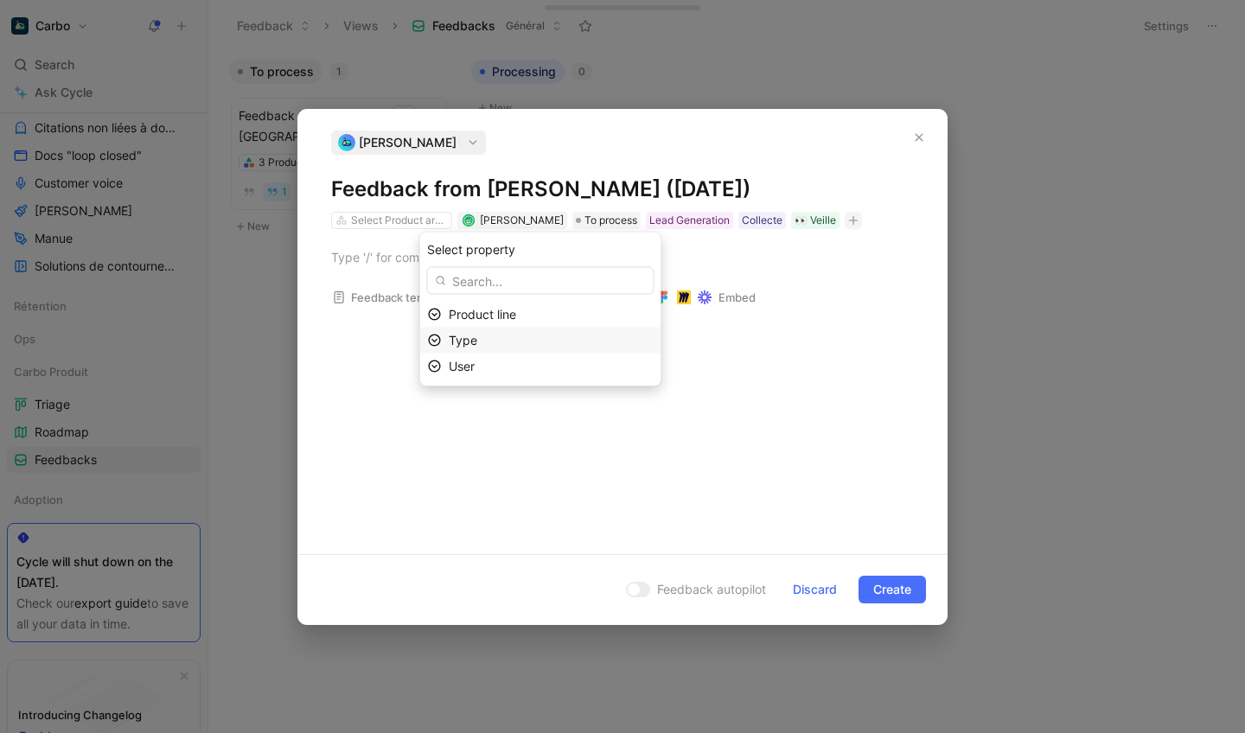
click at [466, 340] on span "Type" at bounding box center [463, 340] width 29 height 15
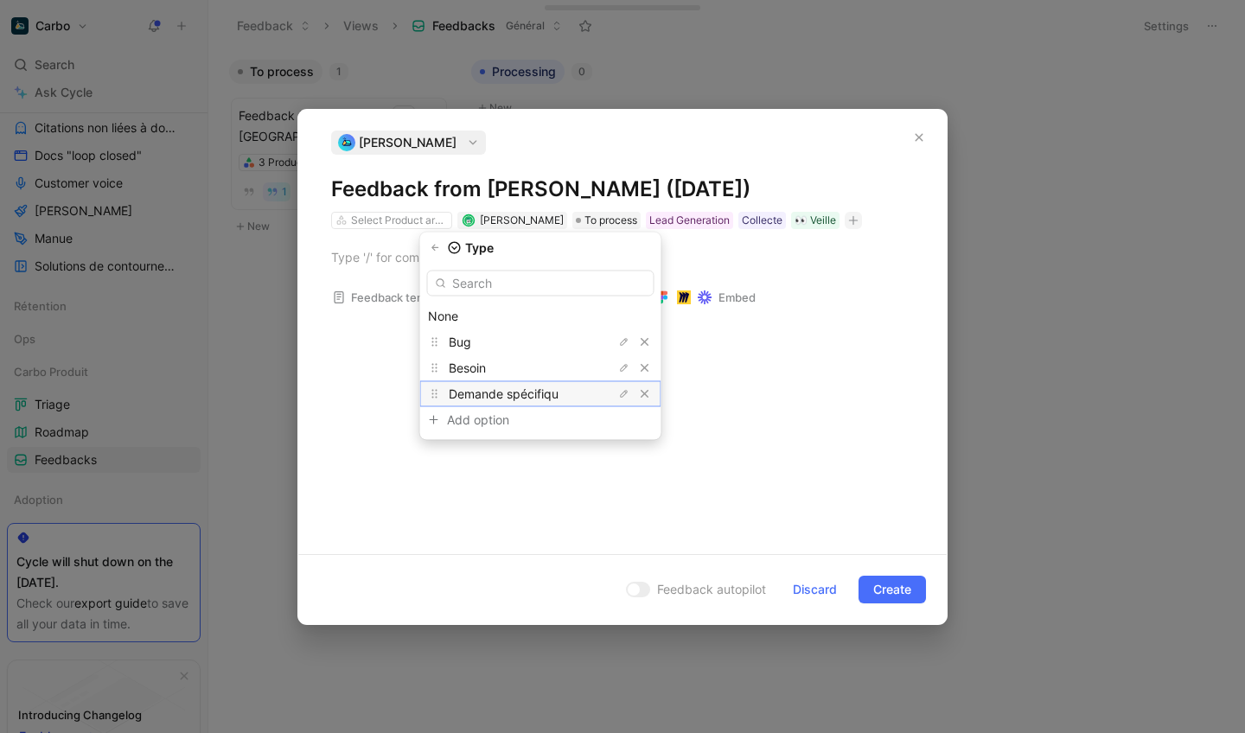
click at [469, 389] on span "Demande spécifiqu" at bounding box center [504, 393] width 110 height 15
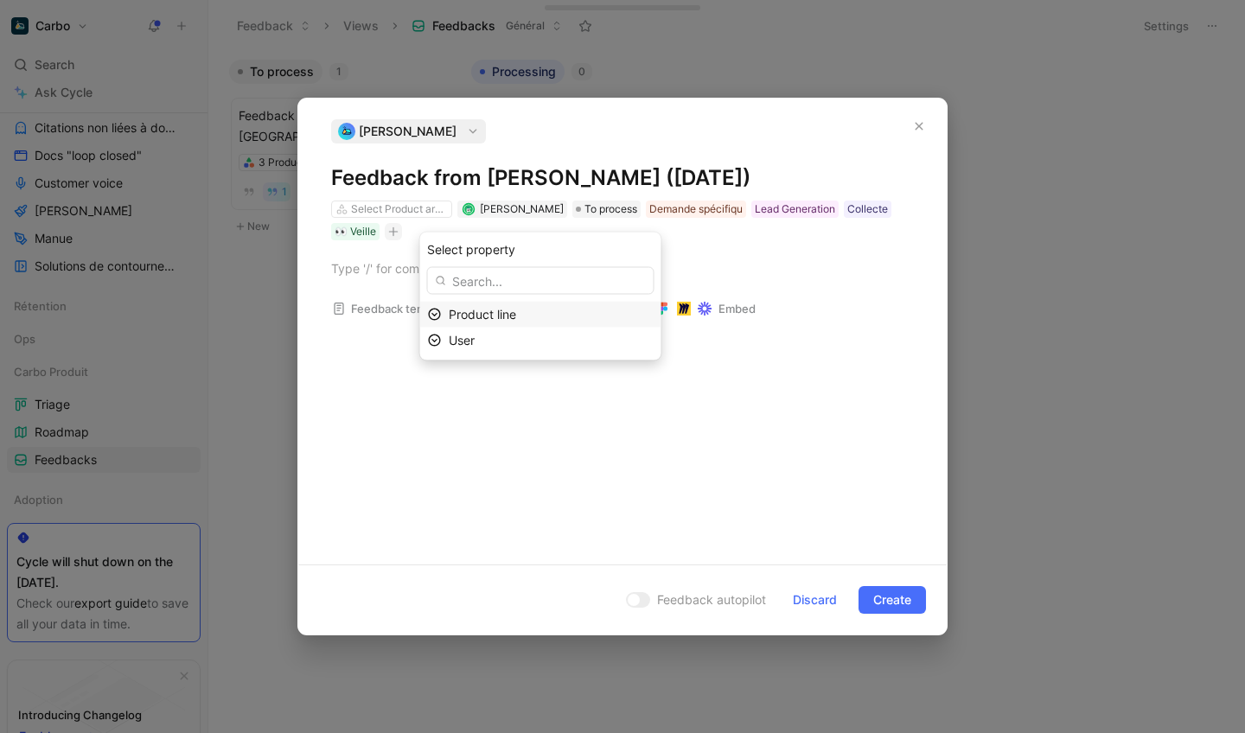
click at [460, 318] on span "Product line" at bounding box center [482, 314] width 67 height 15
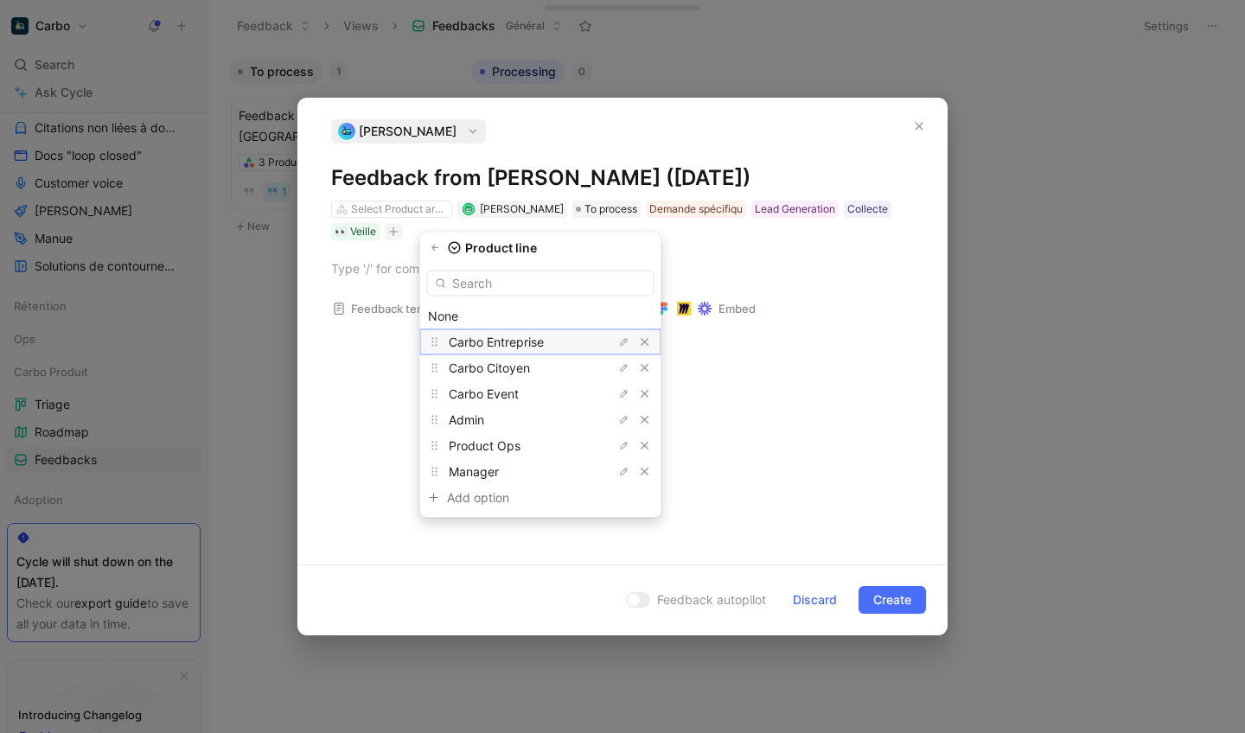
click at [478, 339] on span "Carbo Entreprise" at bounding box center [496, 342] width 95 height 15
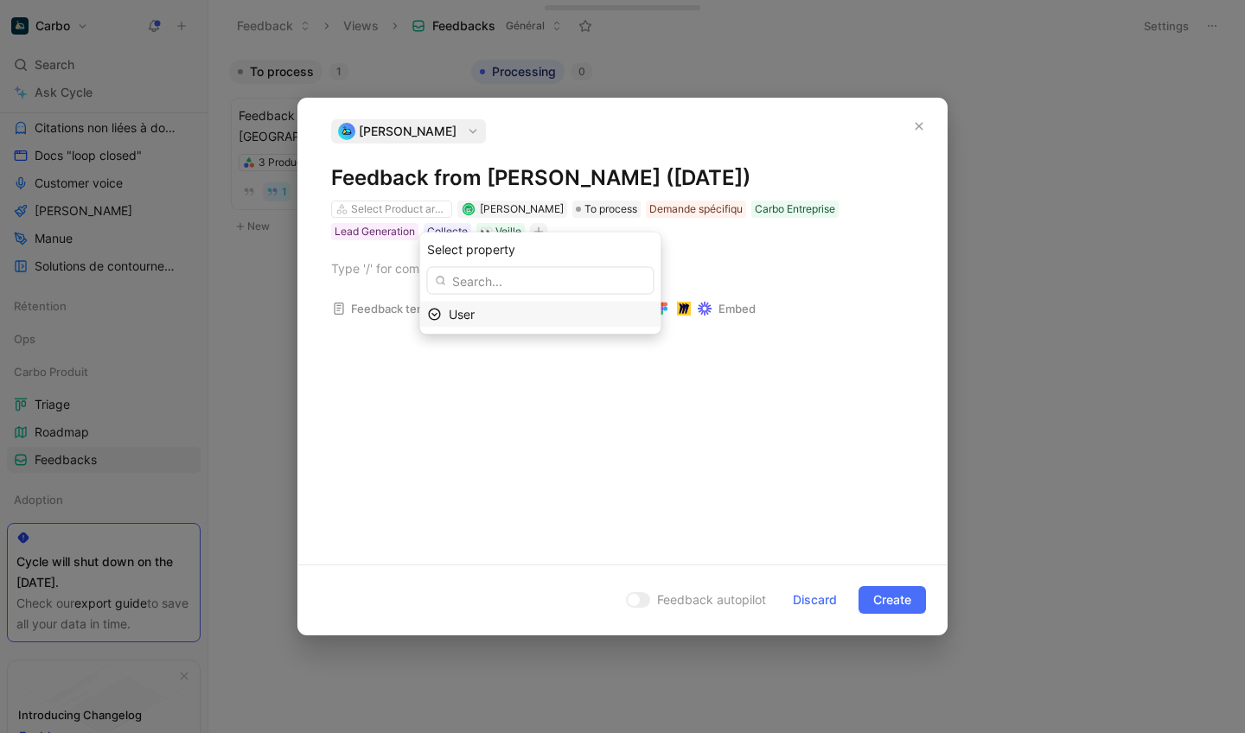
click at [478, 323] on div "User" at bounding box center [551, 314] width 205 height 21
click at [416, 367] on div "Feedback template Transcript Cycle AI Embed" at bounding box center [622, 395] width 648 height 311
click at [400, 268] on div at bounding box center [622, 268] width 583 height 18
click at [392, 269] on div at bounding box center [622, 268] width 583 height 18
click at [386, 267] on div at bounding box center [622, 268] width 583 height 18
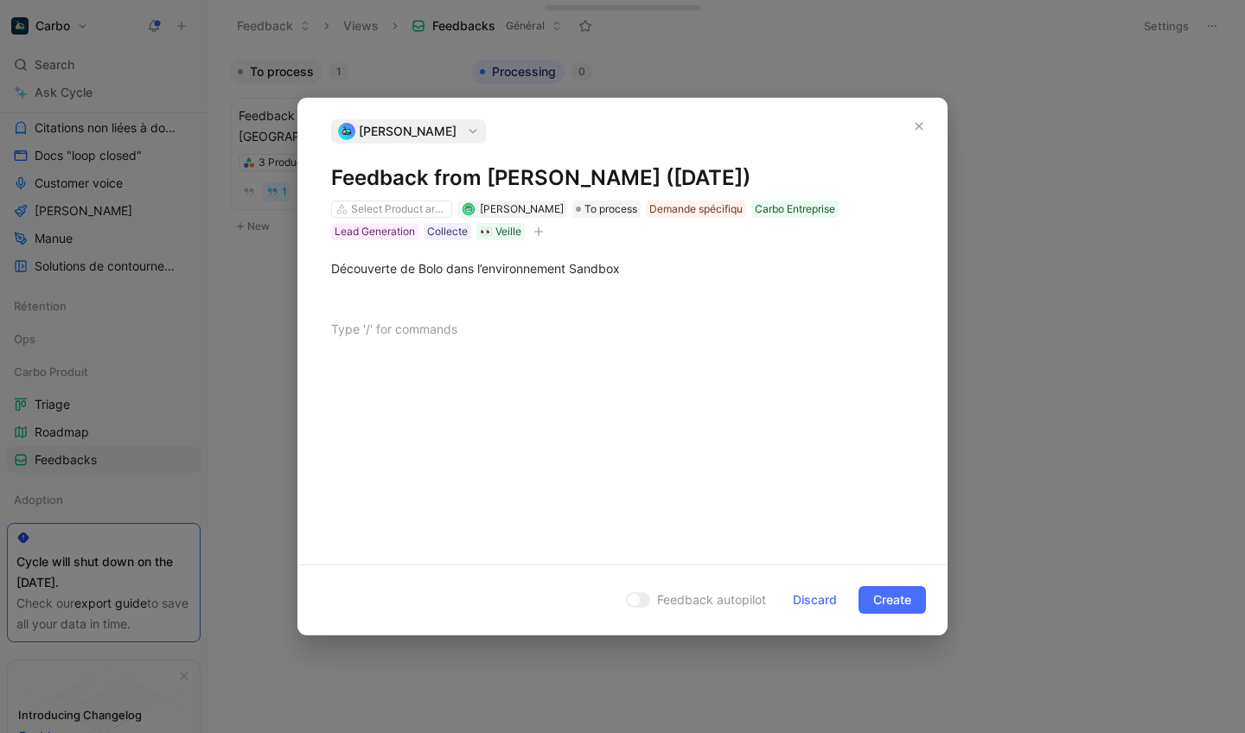
click at [436, 171] on h1 "Feedback from [PERSON_NAME] ([DATE])" at bounding box center [622, 178] width 583 height 28
click at [439, 171] on h1 "Feedback from [PERSON_NAME] ([DATE])" at bounding box center [622, 178] width 583 height 28
click at [488, 329] on div at bounding box center [622, 329] width 583 height 18
click at [379, 271] on div "Découverte de Bolo dans l’environnement Sandbox" at bounding box center [622, 268] width 583 height 18
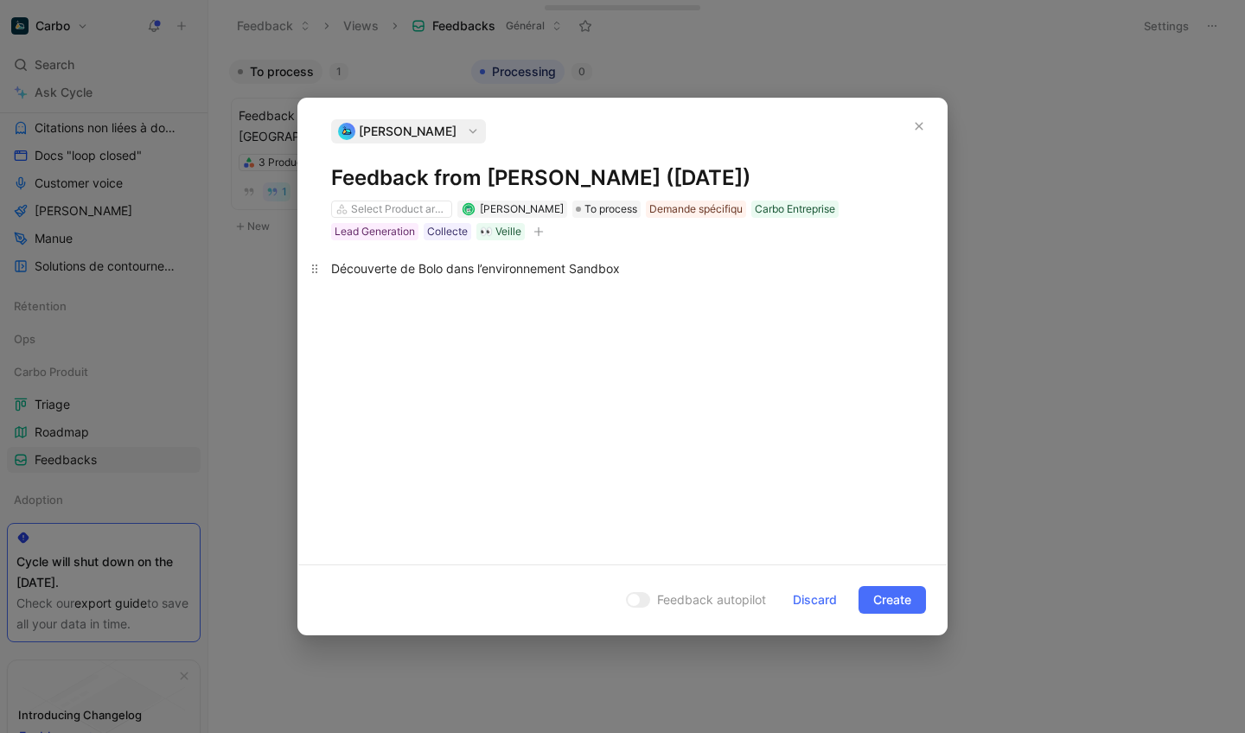
click at [379, 271] on div "Découverte de Bolo dans l’environnement Sandbox" at bounding box center [622, 268] width 583 height 18
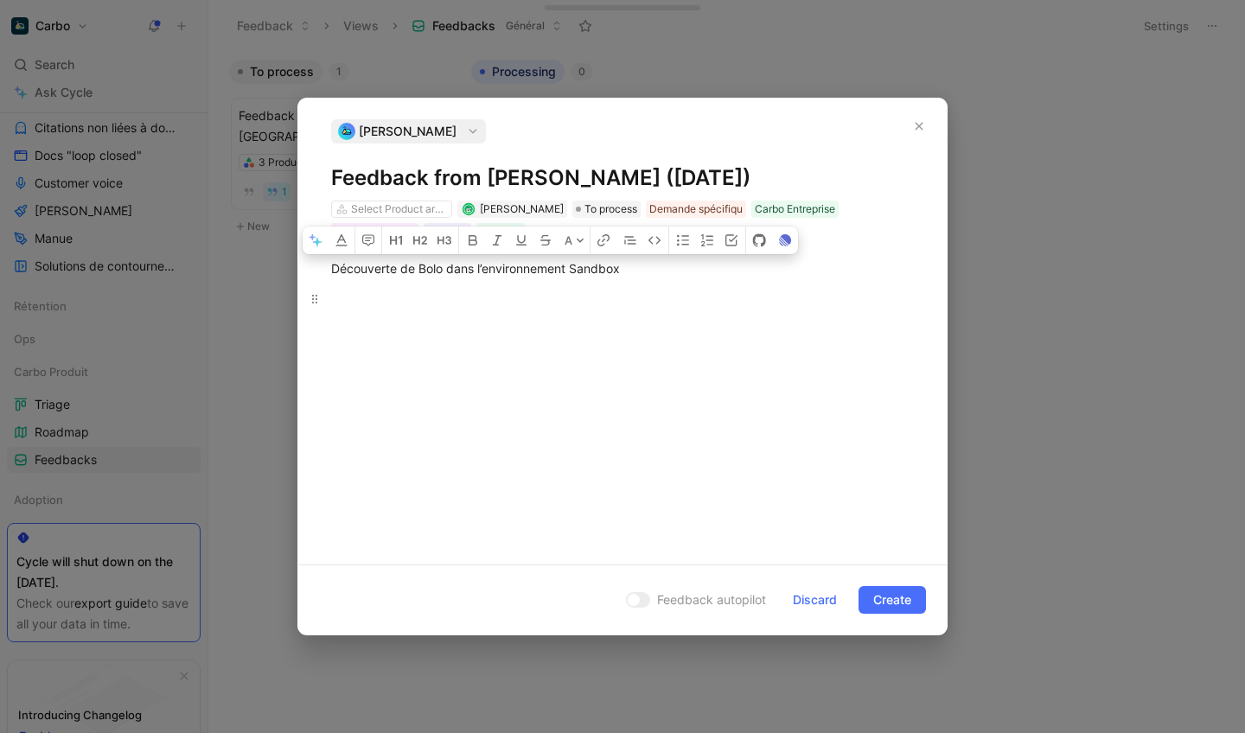
click at [394, 309] on p at bounding box center [622, 298] width 648 height 29
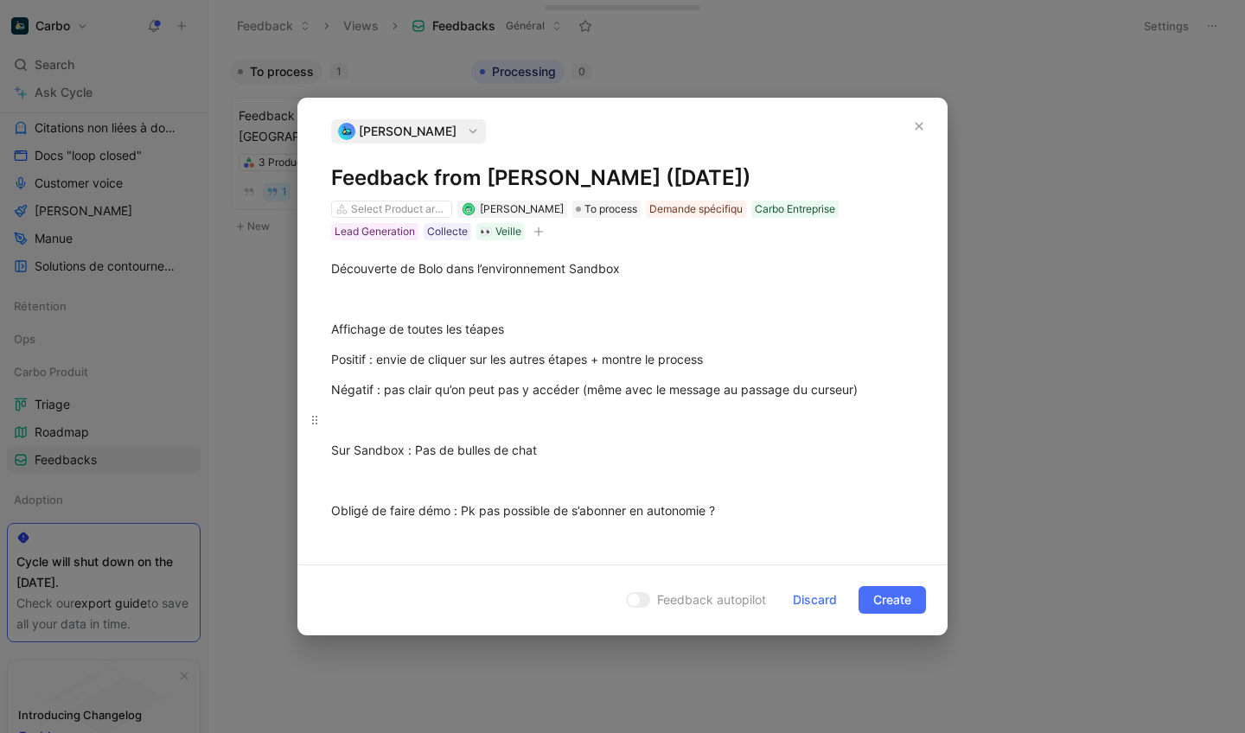
click at [371, 418] on div at bounding box center [622, 420] width 583 height 18
click at [368, 311] on p at bounding box center [622, 298] width 648 height 29
click at [474, 329] on div "Affichage de toutes les téapes" at bounding box center [622, 329] width 583 height 18
click at [387, 314] on div "Découverte de Bolo dans l’environnement Sandbox Affichage de toutes les étapes …" at bounding box center [622, 589] width 648 height 698
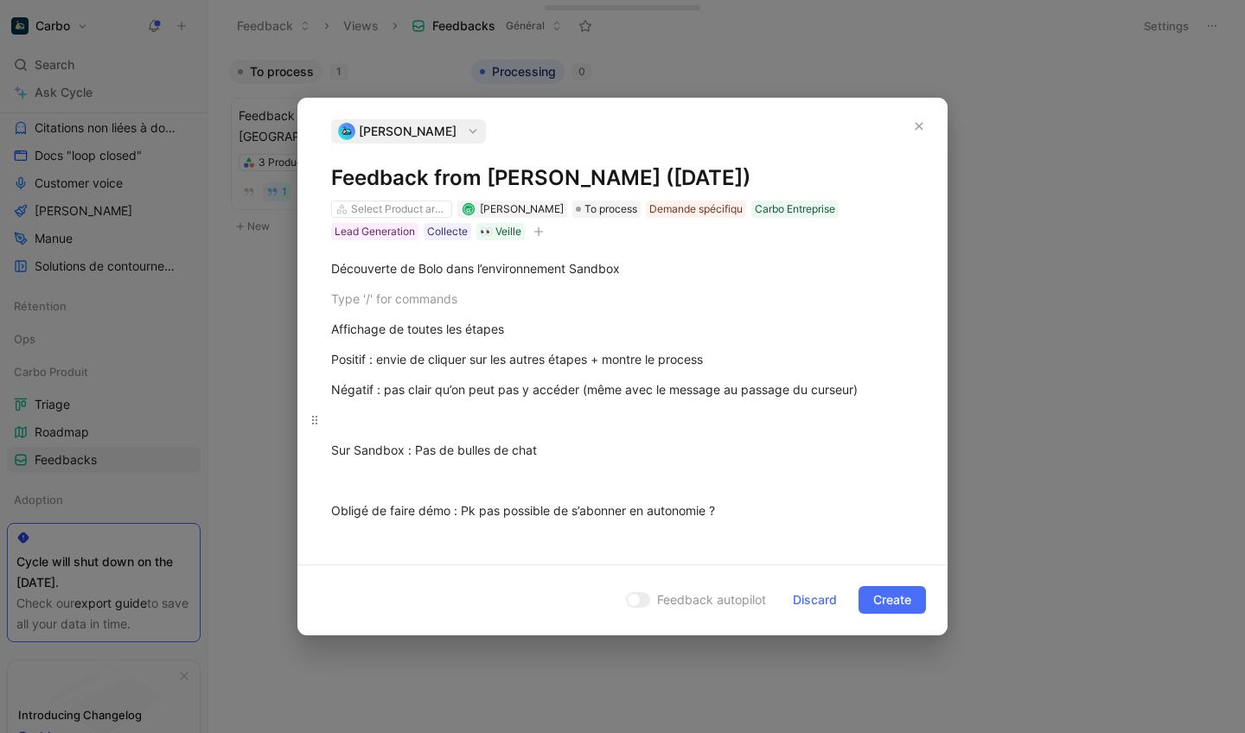
click at [499, 427] on div at bounding box center [622, 420] width 583 height 18
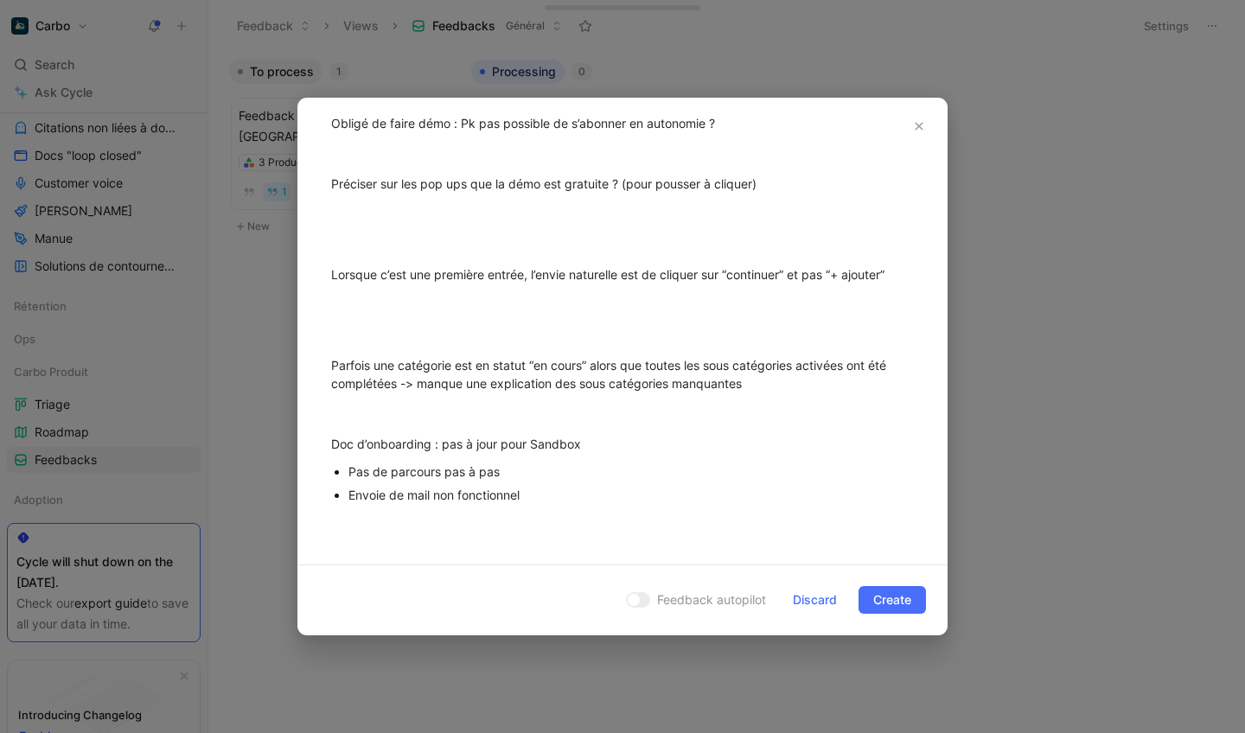
scroll to position [564, 0]
click at [590, 361] on body "Carbo Search ⌘ K Ask Cycle Workspace Général Roadmap - All Roadmap - Now Roadma…" at bounding box center [622, 366] width 1245 height 733
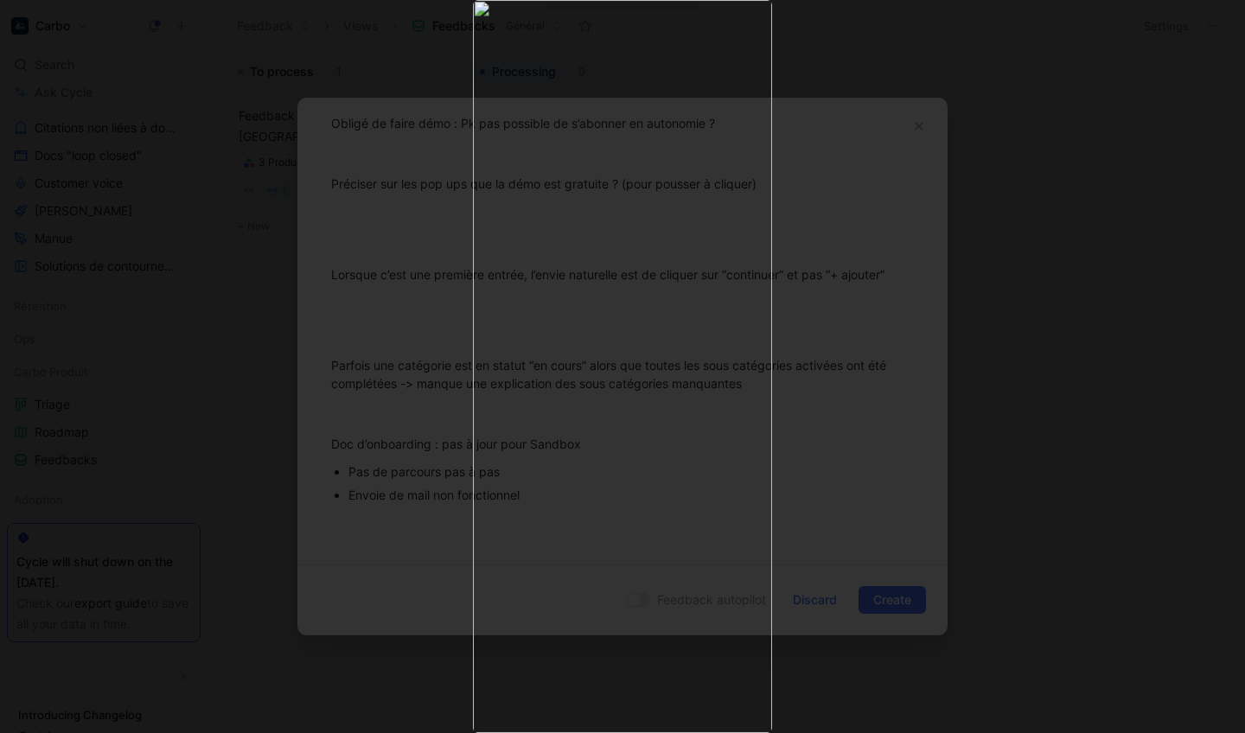
click at [886, 732] on div at bounding box center [622, 733] width 1245 height 0
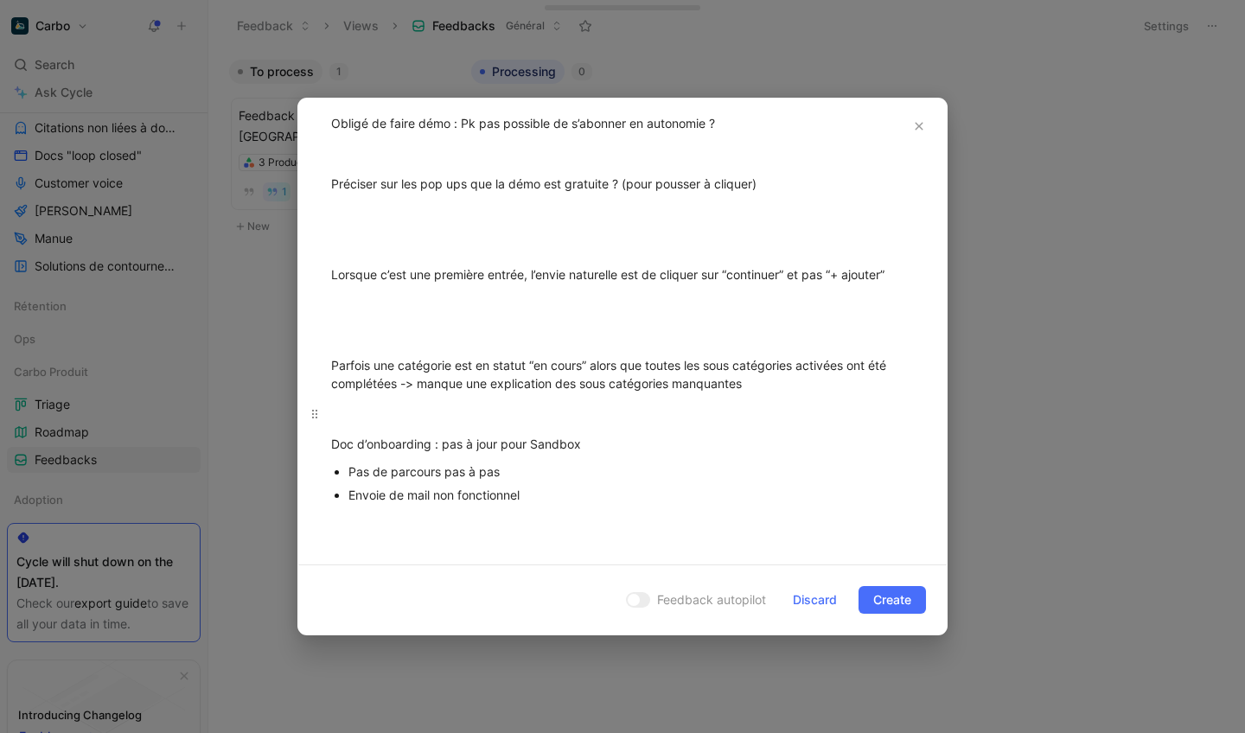
scroll to position [1113, 0]
click at [533, 513] on p at bounding box center [622, 522] width 648 height 29
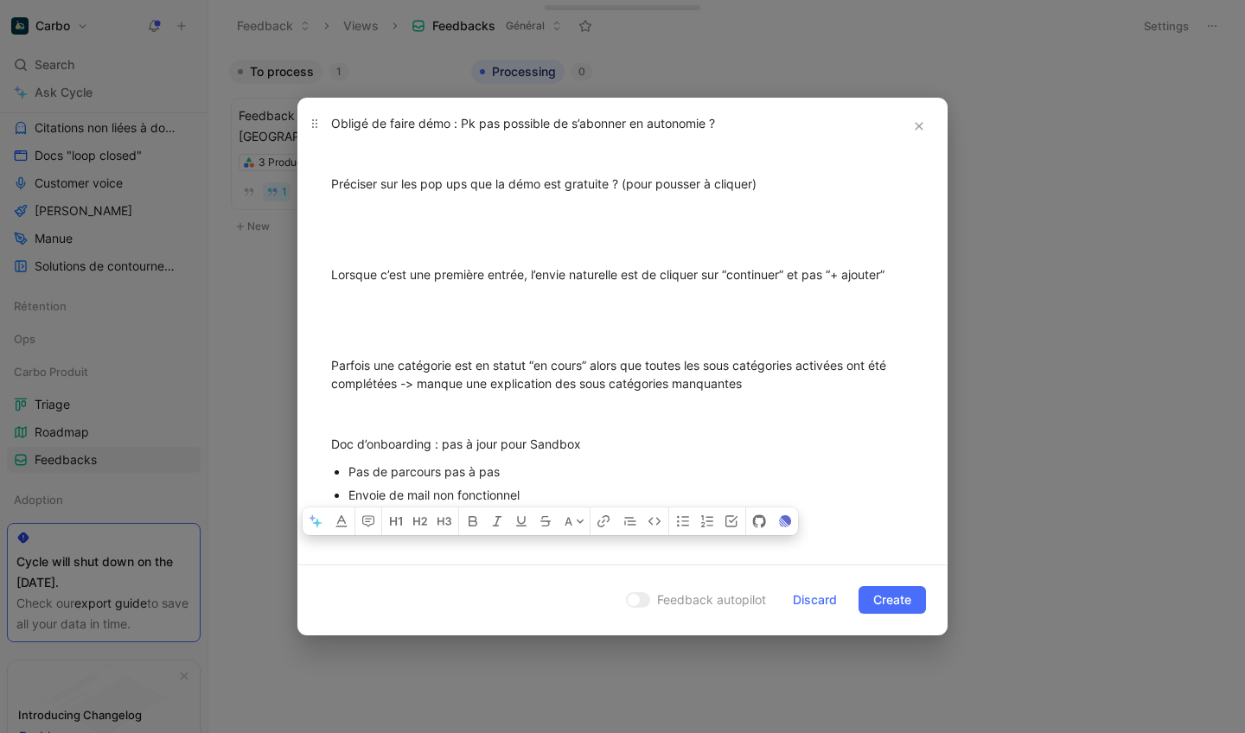
drag, startPoint x: 546, startPoint y: 501, endPoint x: 329, endPoint y: 124, distance: 434.9
click at [329, 124] on div "Découverte de Bolo dans l’environnement Sandbox Affichage de toutes les étapes …" at bounding box center [622, 189] width 648 height 723
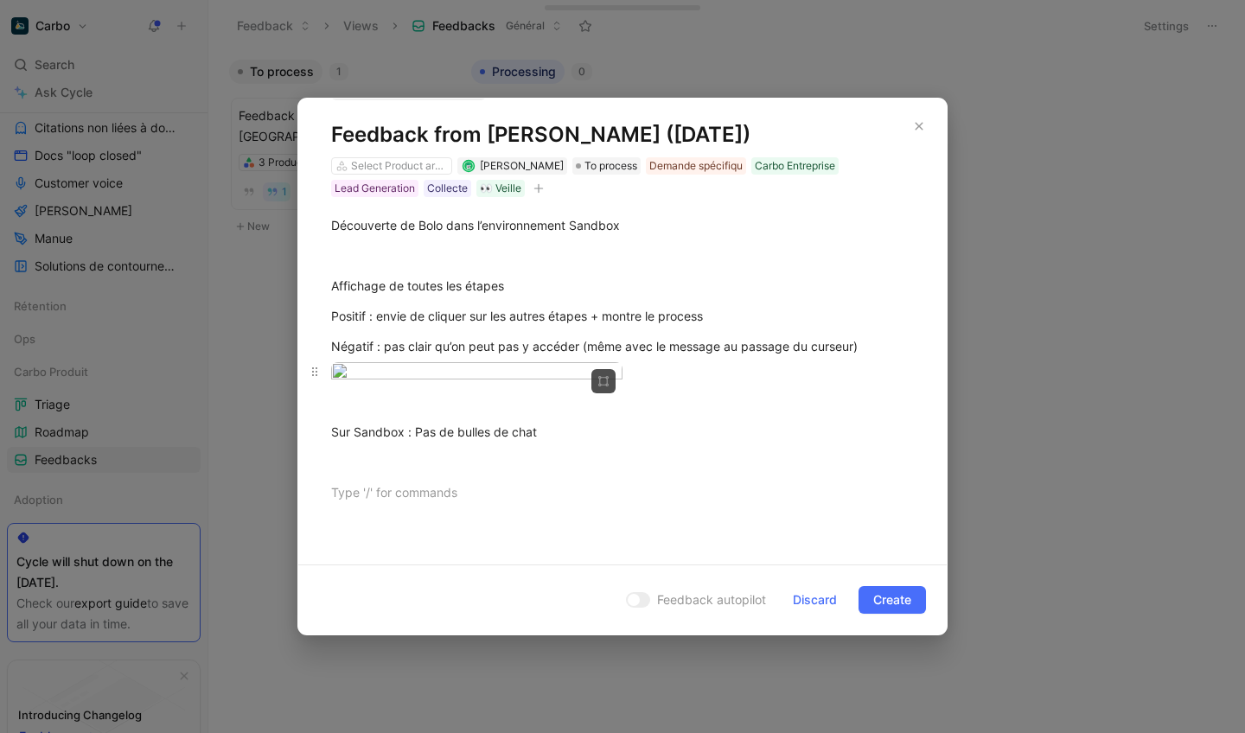
scroll to position [739, 0]
drag, startPoint x: 397, startPoint y: 497, endPoint x: 357, endPoint y: 411, distance: 95.2
click at [357, 411] on div "Découverte de Bolo dans l’environnement Sandbox Affichage de toutes les étapes …" at bounding box center [622, 374] width 648 height 354
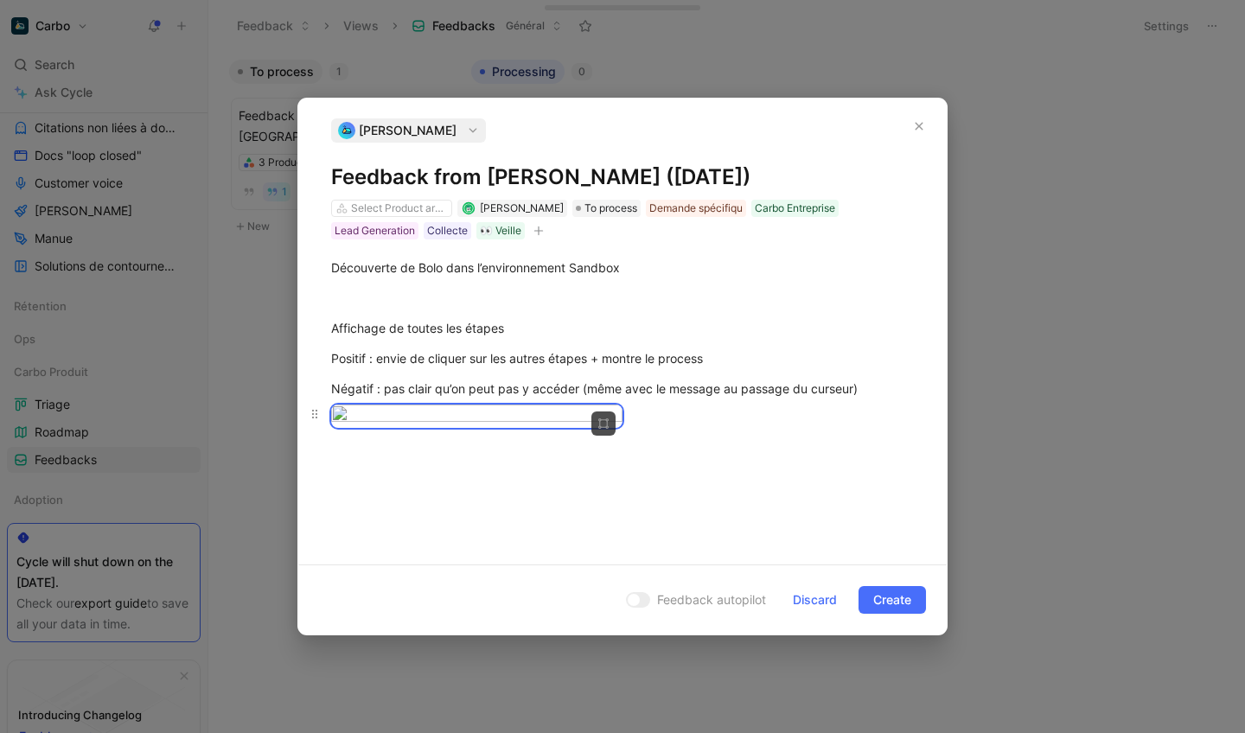
scroll to position [105, 0]
click at [401, 349] on div "Positif : envie de cliquer sur les autres étapes + montre le process" at bounding box center [622, 358] width 583 height 18
click at [409, 278] on body "Carbo Search ⌘ K Ask Cycle Workspace Général Roadmap - All Roadmap - Now Roadma…" at bounding box center [622, 366] width 1245 height 733
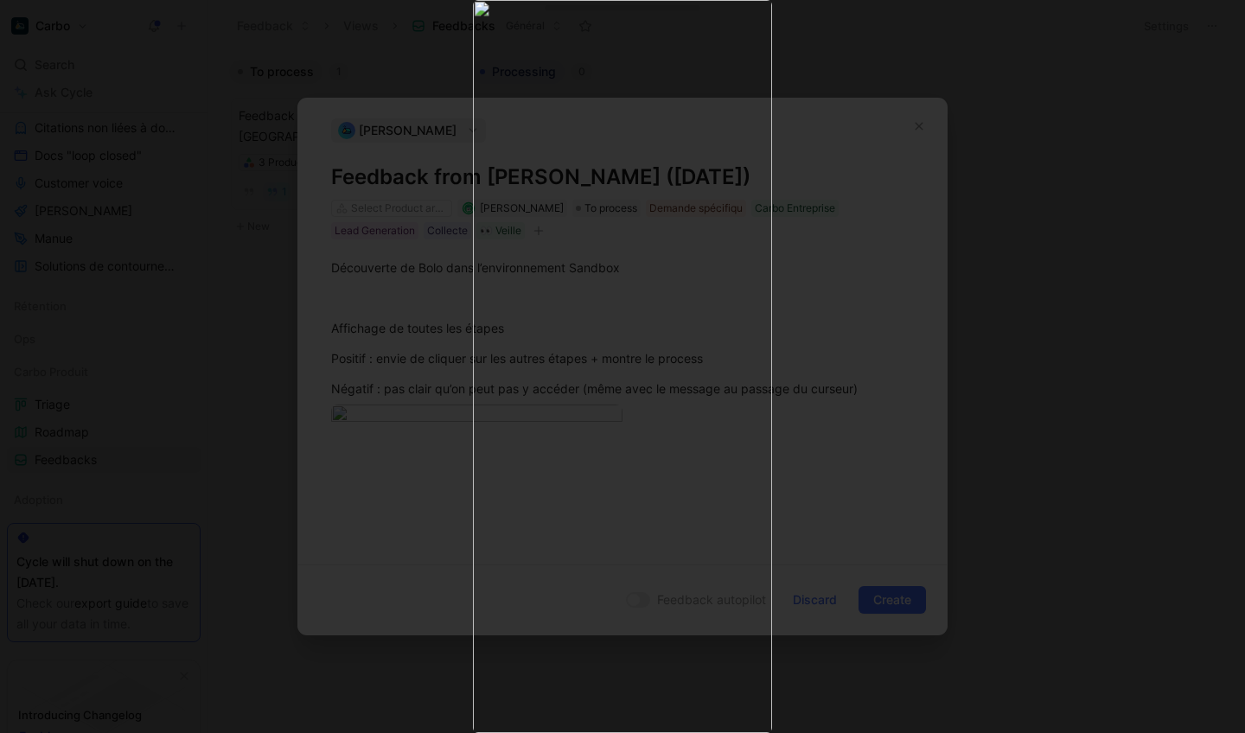
click at [391, 277] on div at bounding box center [476, 441] width 291 height 713
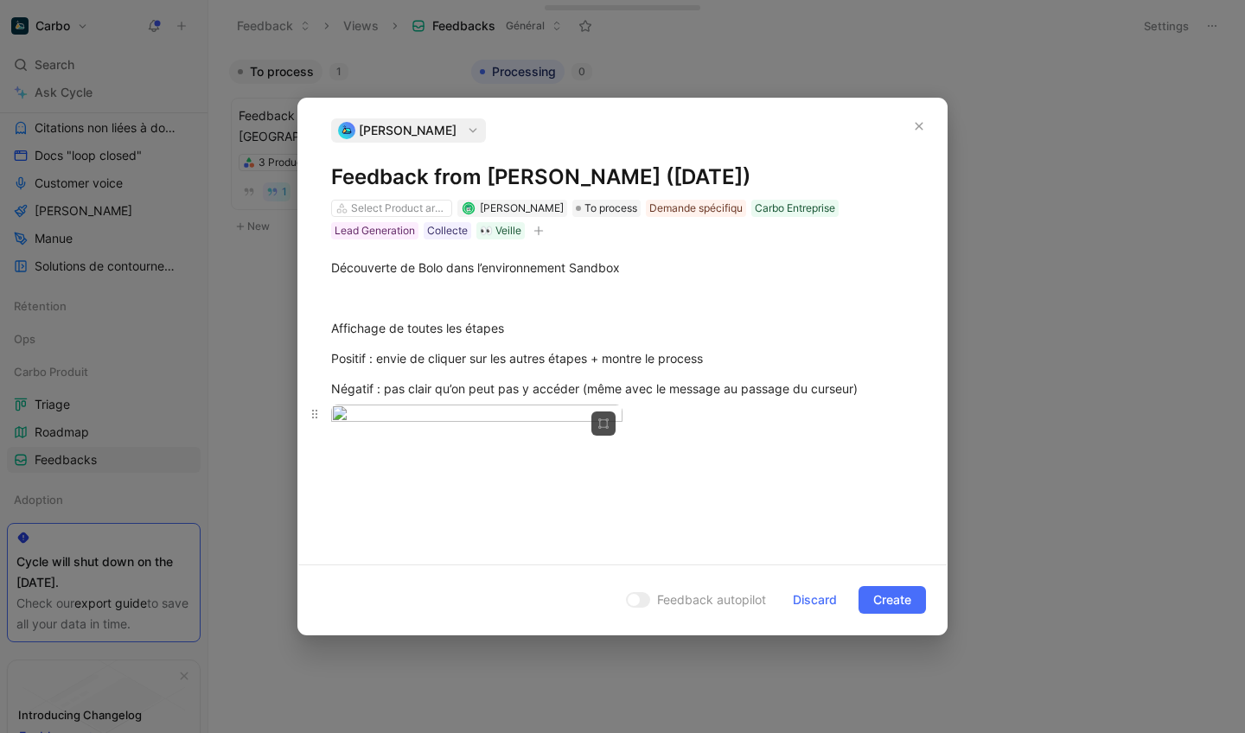
click at [732, 405] on div at bounding box center [622, 416] width 583 height 23
click at [660, 405] on div at bounding box center [622, 416] width 583 height 23
click at [649, 472] on div "Découverte de Bolo dans l’environnement Sandbox Affichage de toutes les étapes …" at bounding box center [622, 355] width 648 height 233
click at [561, 458] on p at bounding box center [622, 444] width 648 height 29
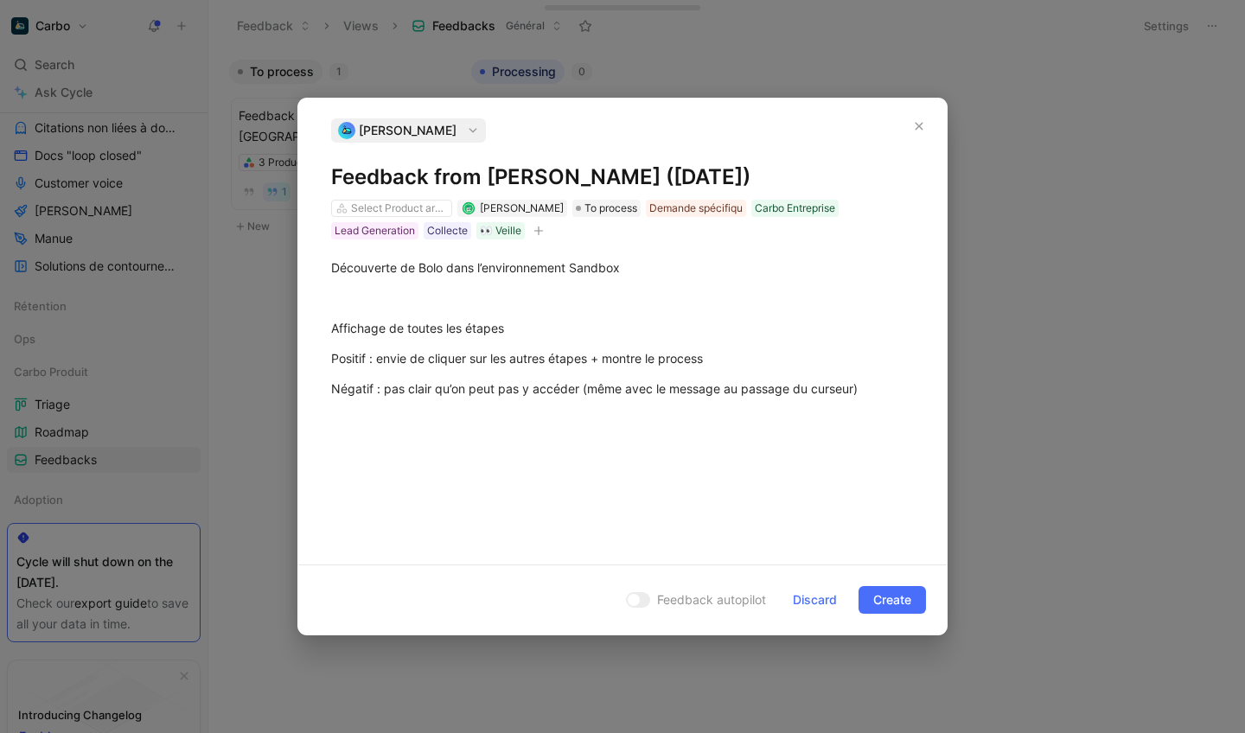
scroll to position [1, 0]
click at [400, 346] on p "Positif : envie de cliquer sur les autres étapes + montre le process" at bounding box center [622, 358] width 648 height 29
drag, startPoint x: 333, startPoint y: 329, endPoint x: 916, endPoint y: 406, distance: 587.9
click at [916, 406] on div "Découverte de Bolo dans l’environnement Sandbox Affichage de toutes les étapes …" at bounding box center [622, 327] width 648 height 177
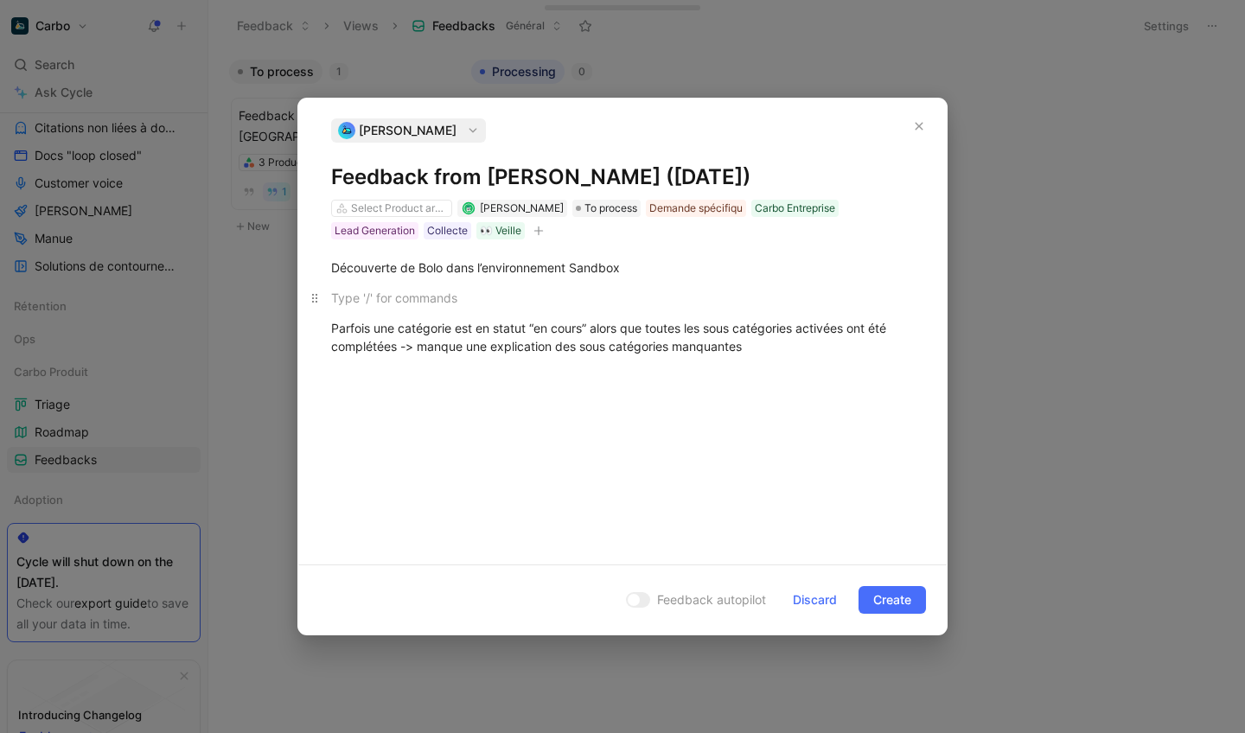
click at [463, 310] on p at bounding box center [622, 298] width 648 height 29
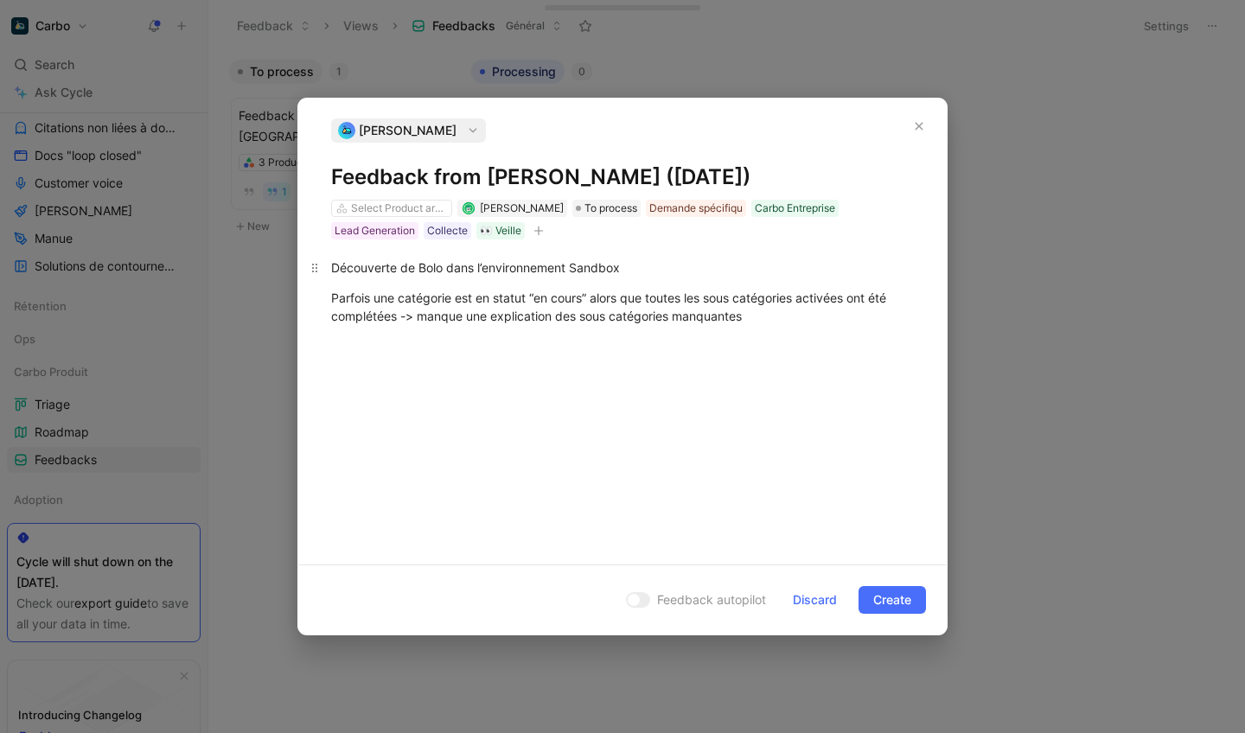
click at [335, 270] on div "Découverte de Bolo dans l’environnement Sandbox" at bounding box center [622, 267] width 583 height 18
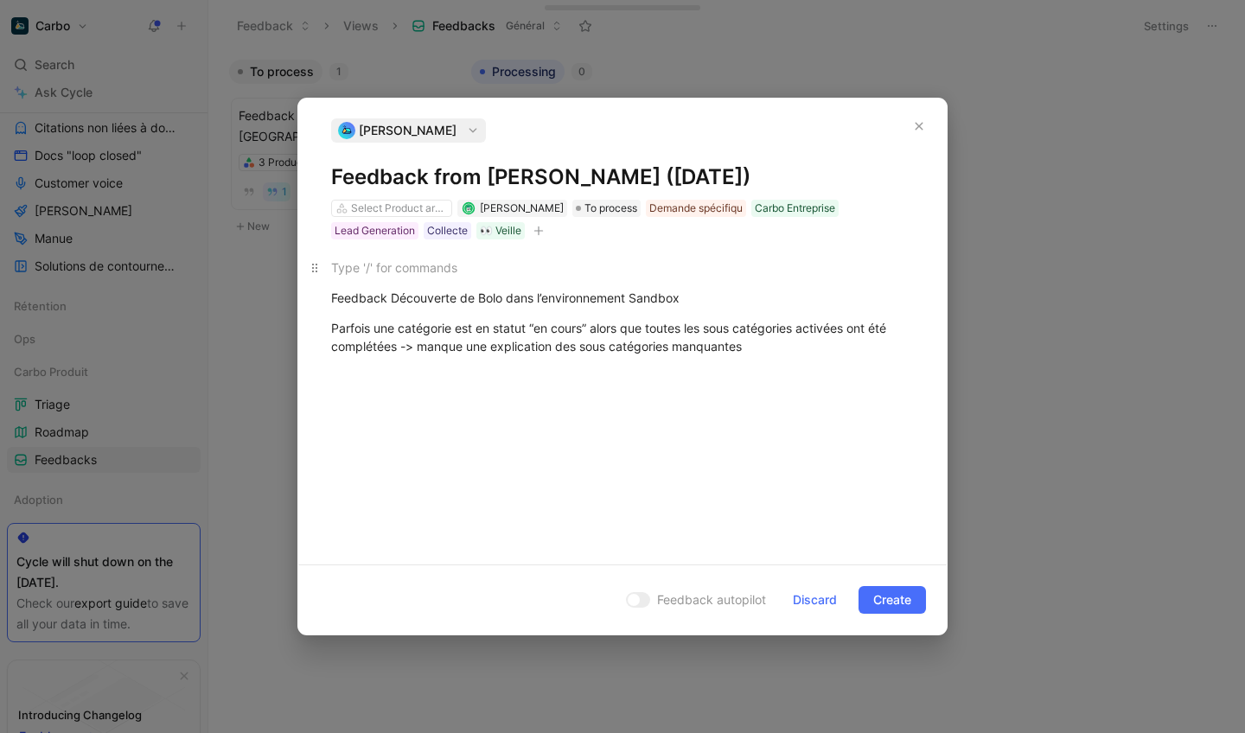
click at [380, 259] on div at bounding box center [622, 267] width 583 height 18
click at [391, 228] on div "Lead Generation" at bounding box center [375, 230] width 80 height 17
click at [427, 279] on p at bounding box center [622, 267] width 648 height 29
click at [336, 303] on div "Feedback Découverte de Bolo dans l’environnement Sandbox" at bounding box center [622, 298] width 583 height 18
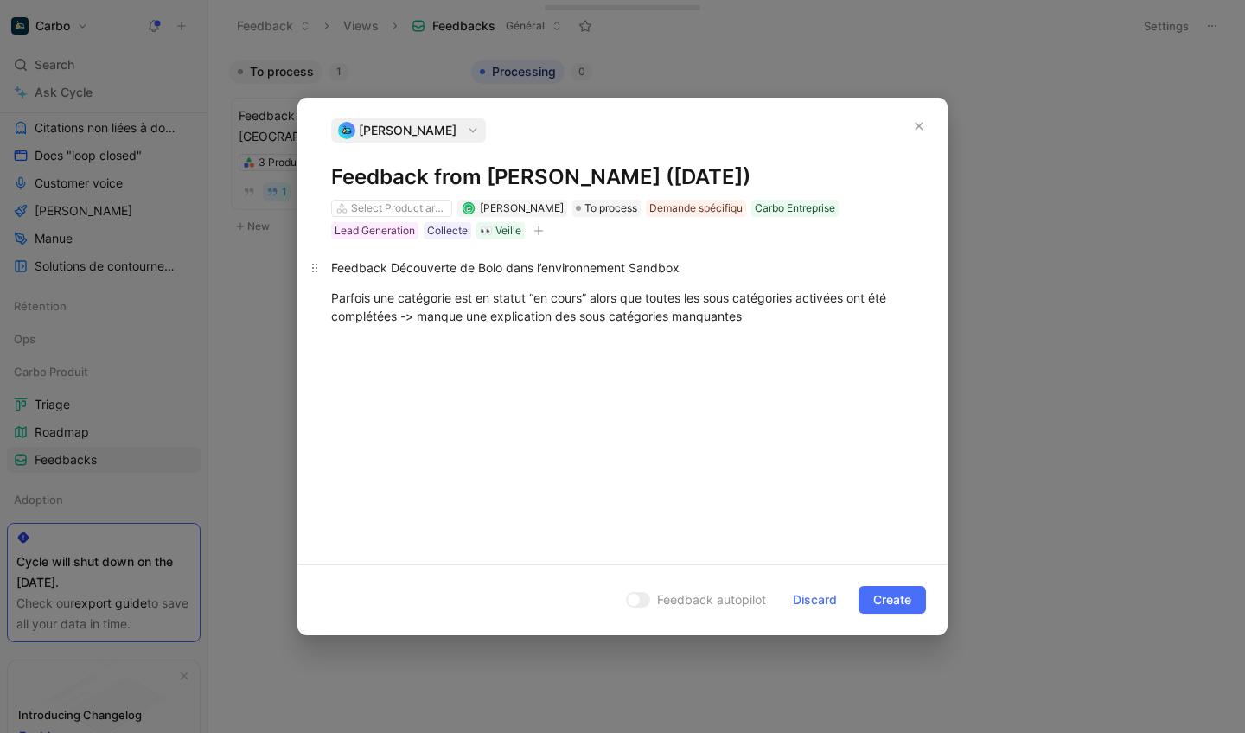
click at [449, 270] on div "Feedback Découverte de Bolo dans l’environnement Sandbox" at bounding box center [622, 267] width 583 height 18
click at [392, 268] on div "Feedback Découverte de Bolo dans l’environnement Sandbox" at bounding box center [622, 267] width 583 height 18
click at [397, 269] on div "Feedback Découverte de Bolo dans l’environnement Sandbox" at bounding box center [622, 267] width 583 height 18
click at [577, 272] on div "Feedback à la découverte de Bolo dans l’environnement Sandbox" at bounding box center [622, 267] width 583 height 18
click at [727, 265] on div "Feedback à la découverte de Bolo dans l’environnement Sandbox" at bounding box center [622, 267] width 583 height 18
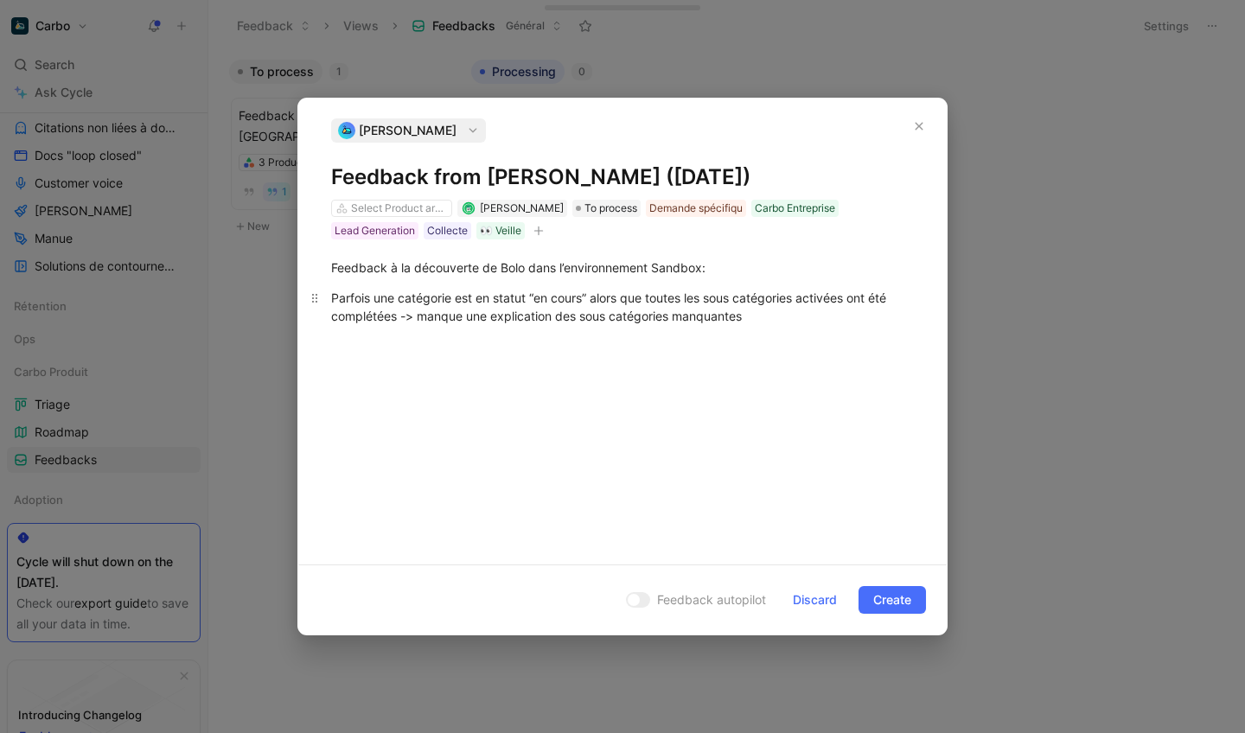
click at [731, 322] on div "Parfois une catégorie est en statut “en cours” alors que toutes les sous catégo…" at bounding box center [622, 307] width 583 height 36
click at [763, 322] on div "Parfois une catégorie est en statut “en cours” alors que toutes les sous catégo…" at bounding box center [622, 307] width 583 height 36
click at [676, 307] on div "Parfois une catégorie est en statut “en cours” alors que toutes les sous catégo…" at bounding box center [622, 308] width 583 height 36
click at [738, 313] on div "Parfois une catégorie est en statut “en cours” alors que toutes les sous catégo…" at bounding box center [622, 308] width 583 height 36
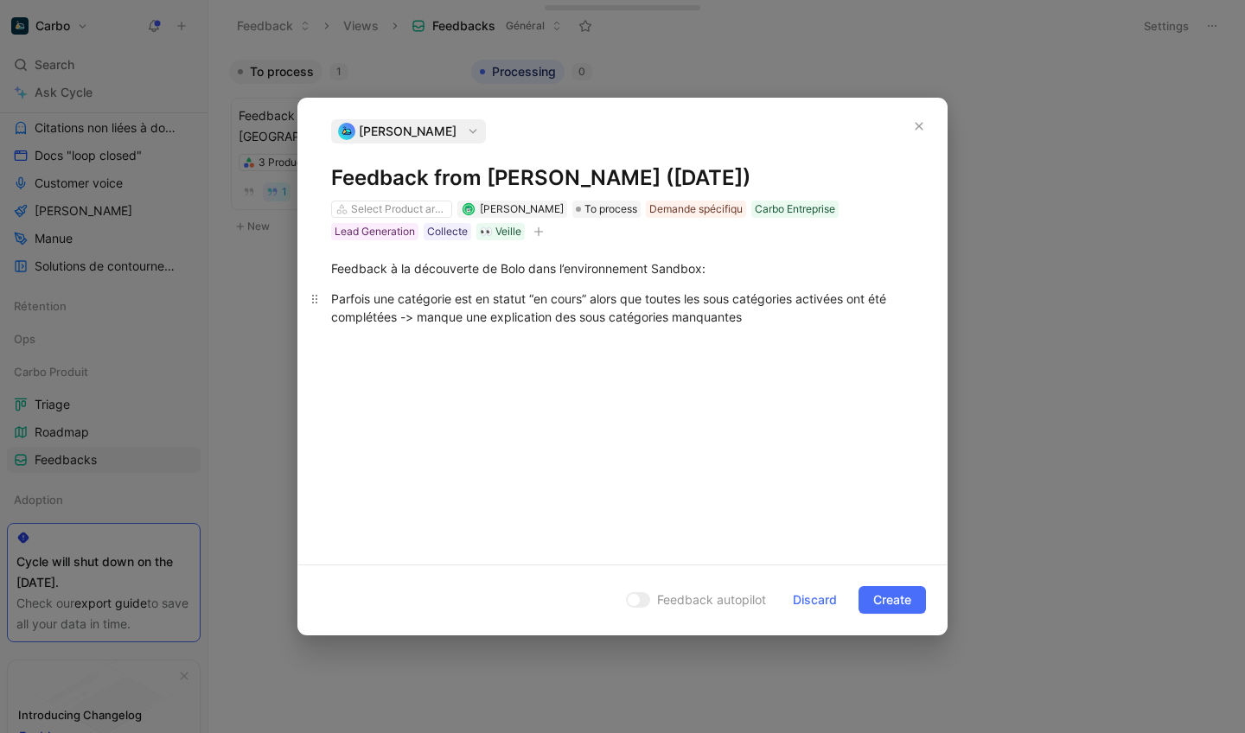
click at [738, 313] on div "Parfois une catégorie est en statut “en cours” alors que toutes les sous catégo…" at bounding box center [622, 308] width 583 height 36
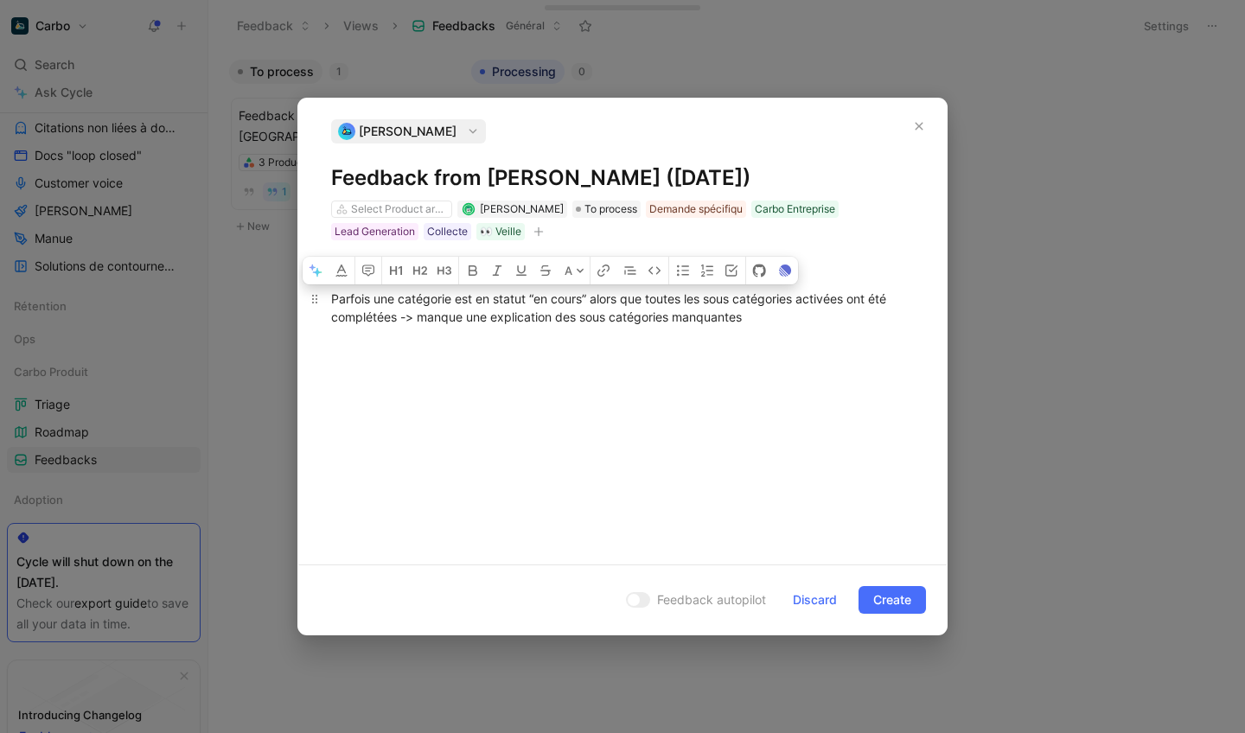
click at [738, 313] on div "Parfois une catégorie est en statut “en cours” alors que toutes les sous catégo…" at bounding box center [622, 308] width 583 height 36
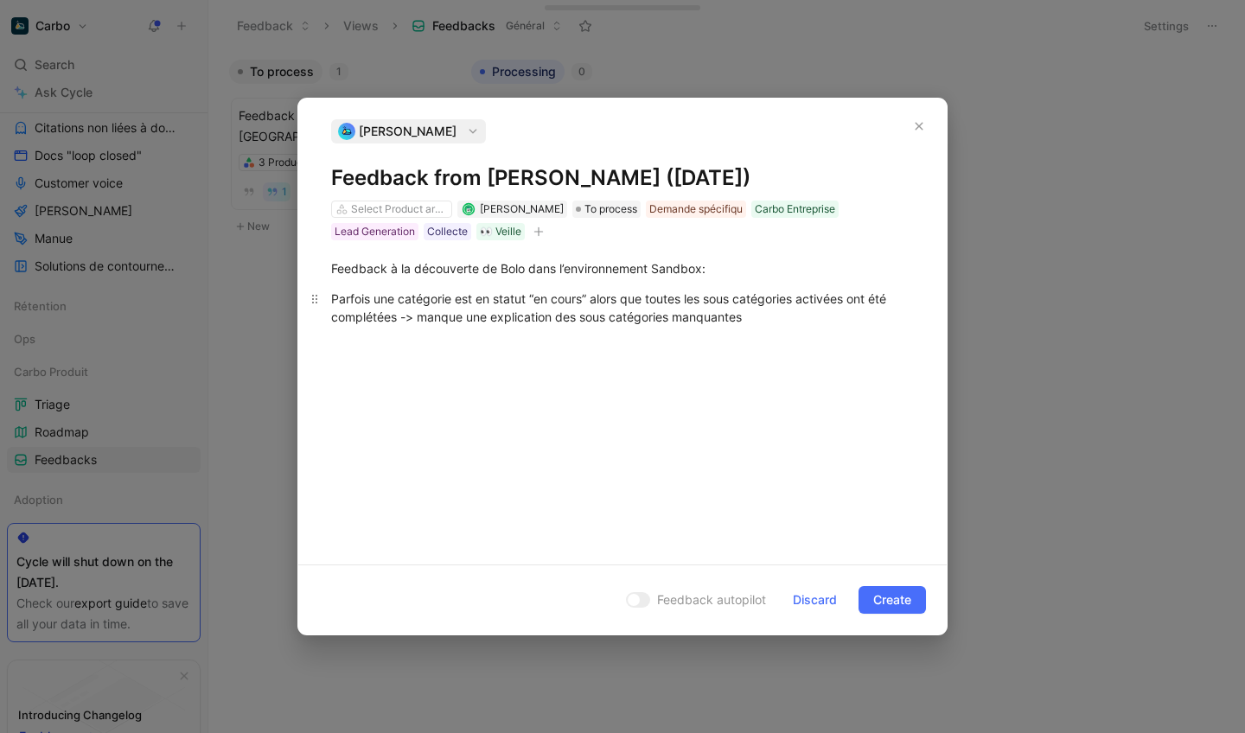
click at [753, 320] on div "Parfois une catégorie est en statut “en cours” alors que toutes les sous catégo…" at bounding box center [622, 308] width 583 height 36
click at [711, 317] on div "Parfois une catégorie est en statut “en cours” alors que toutes les sous catégo…" at bounding box center [622, 308] width 583 height 36
click at [445, 338] on div "Parfois une catégorie est en statut “en cours” alors que toutes les sous catégo…" at bounding box center [622, 317] width 583 height 54
click at [515, 340] on div "Parfois une catégorie est en statut “en cours” alors que toutes les sous catégo…" at bounding box center [622, 317] width 583 height 54
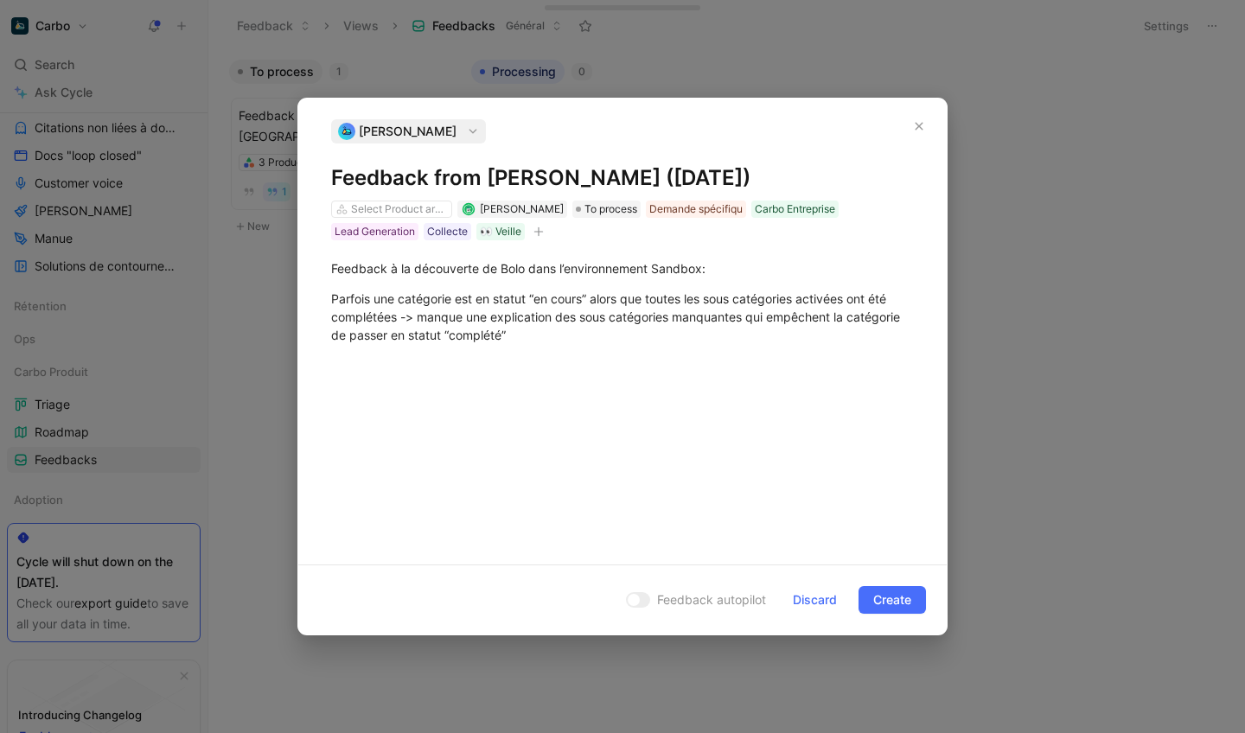
click at [568, 361] on div "Feedback à la découverte de Bolo dans l’environnement Sandbox: Parfois une caté…" at bounding box center [622, 301] width 648 height 123
click at [506, 264] on div "Feedback à la découverte de Bolo dans l’environnement Sandbox:" at bounding box center [622, 268] width 583 height 18
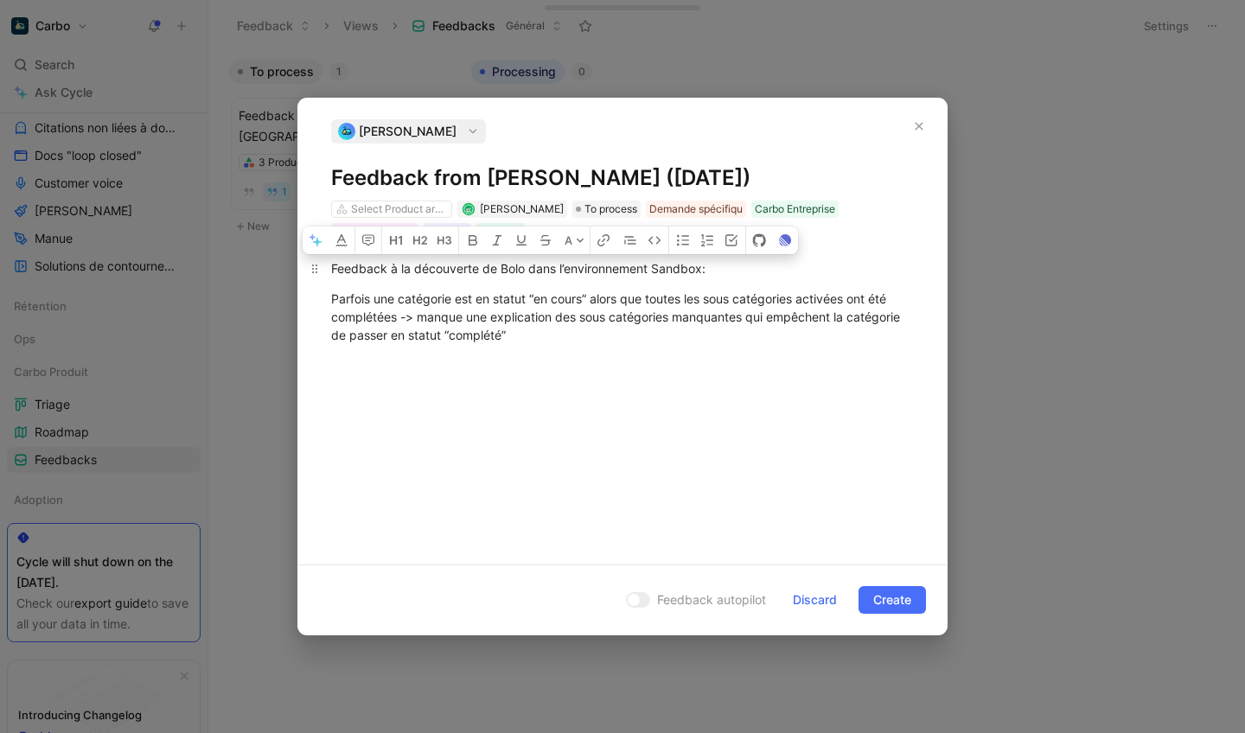
click at [506, 264] on div "Feedback à la découverte de Bolo dans l’environnement Sandbox:" at bounding box center [622, 268] width 583 height 18
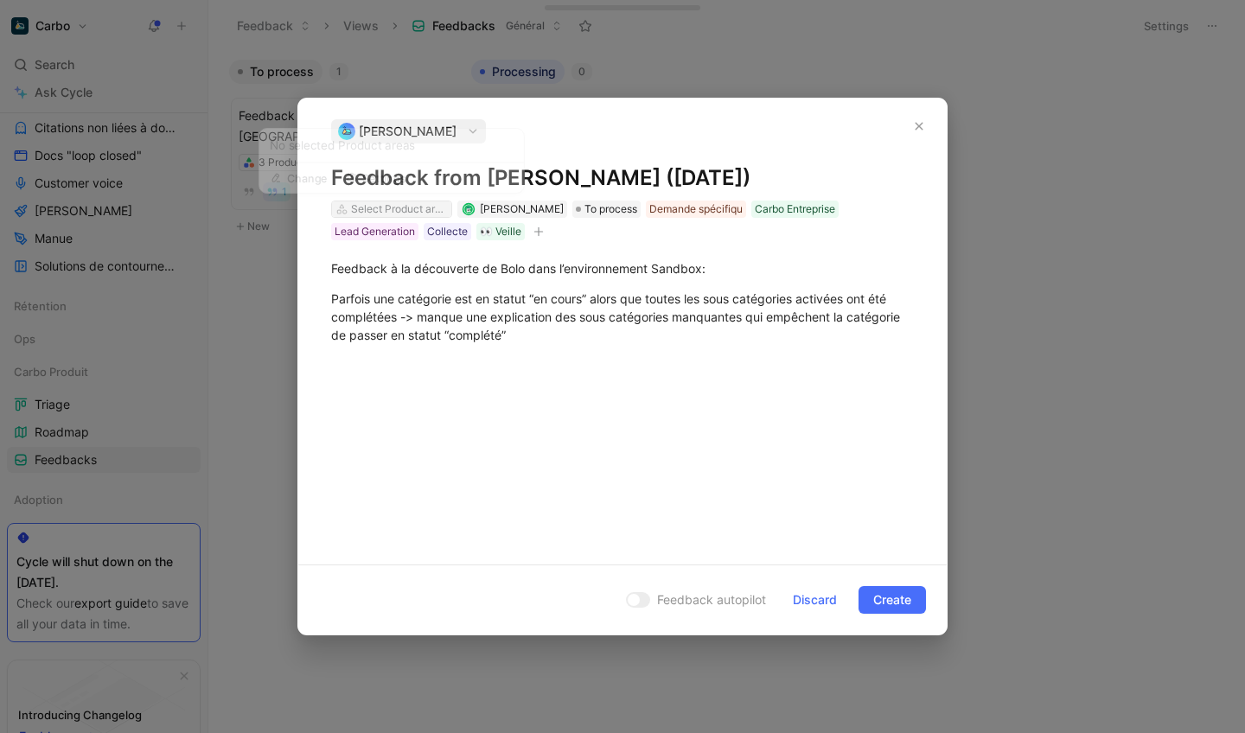
click at [414, 203] on div "Select Product areas" at bounding box center [399, 209] width 97 height 17
click at [687, 205] on div "Demande spécifiqu" at bounding box center [695, 209] width 93 height 17
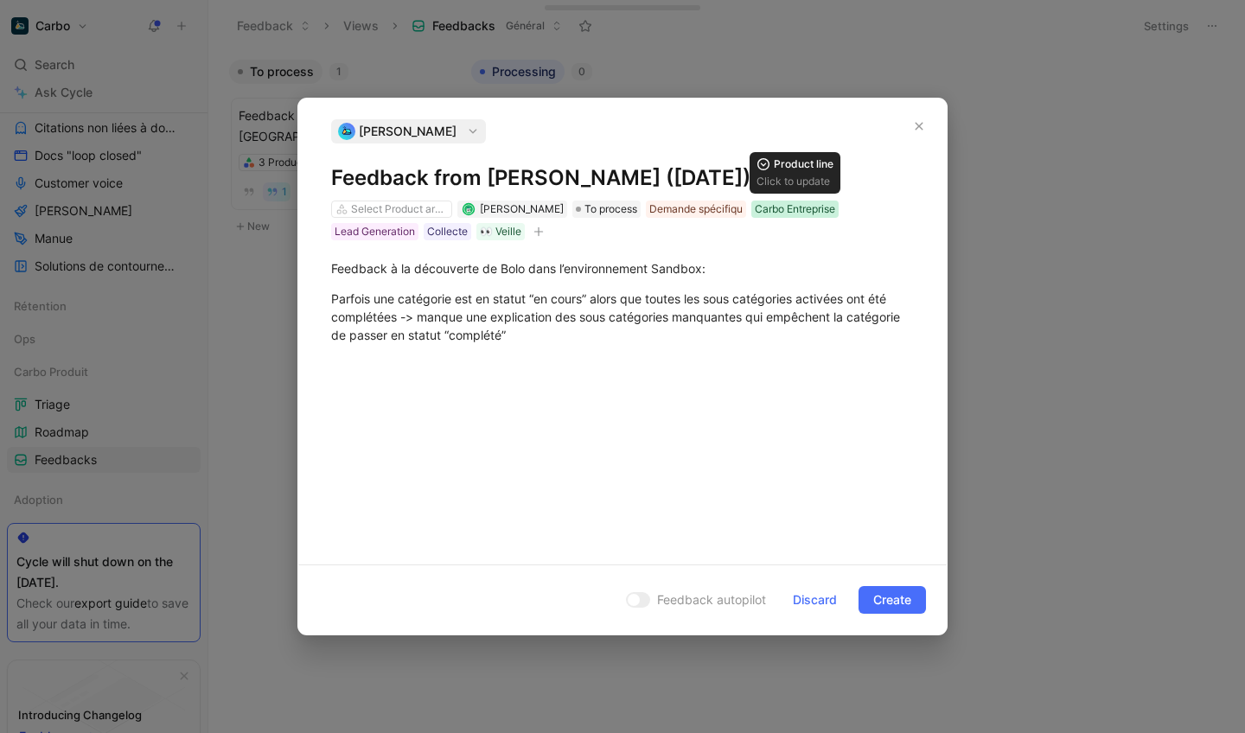
click at [797, 209] on div "Carbo Entreprise" at bounding box center [795, 209] width 80 height 17
click at [373, 230] on div "Lead Generation" at bounding box center [375, 231] width 80 height 17
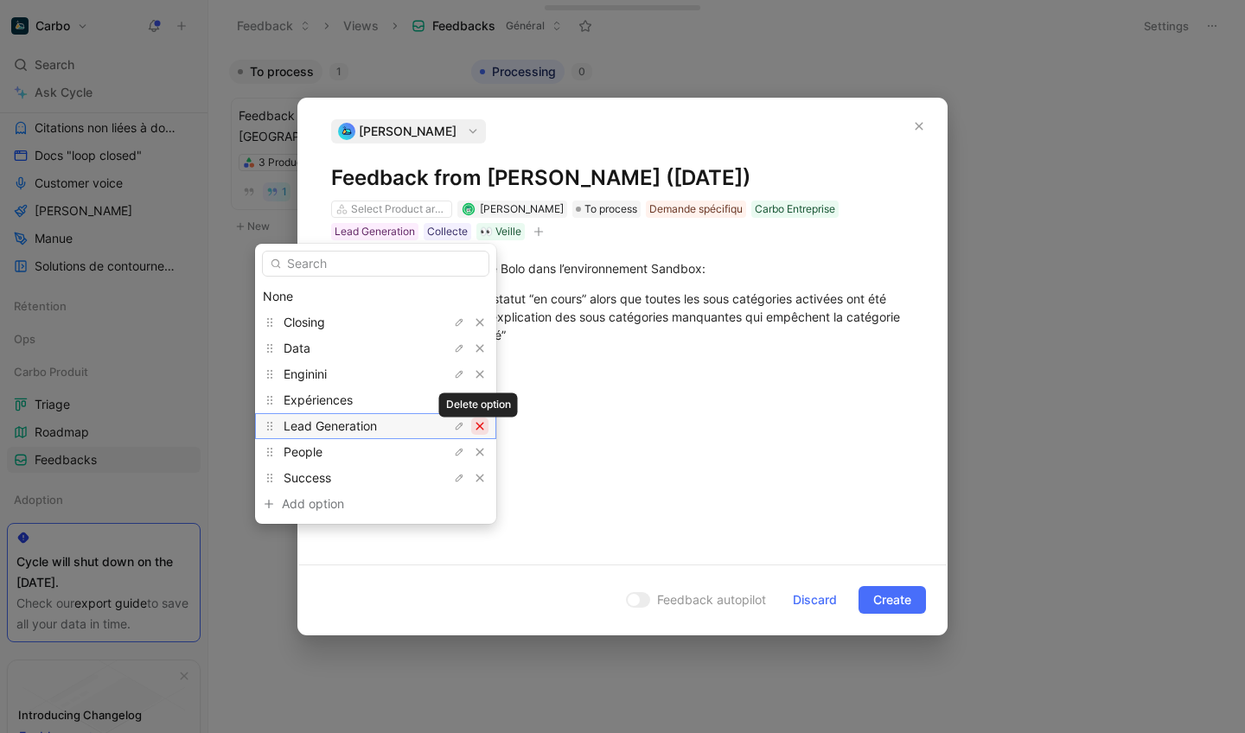
click at [476, 426] on icon "button" at bounding box center [480, 426] width 10 height 10
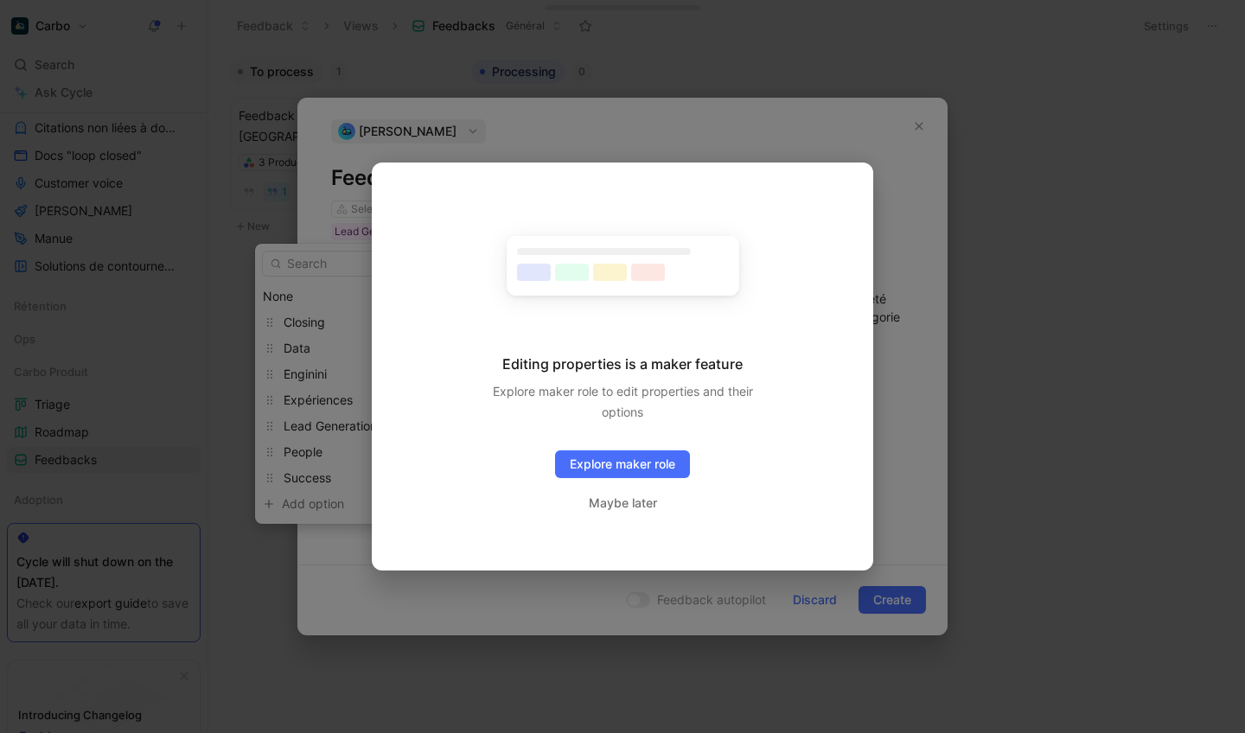
click at [378, 590] on div at bounding box center [622, 366] width 1245 height 733
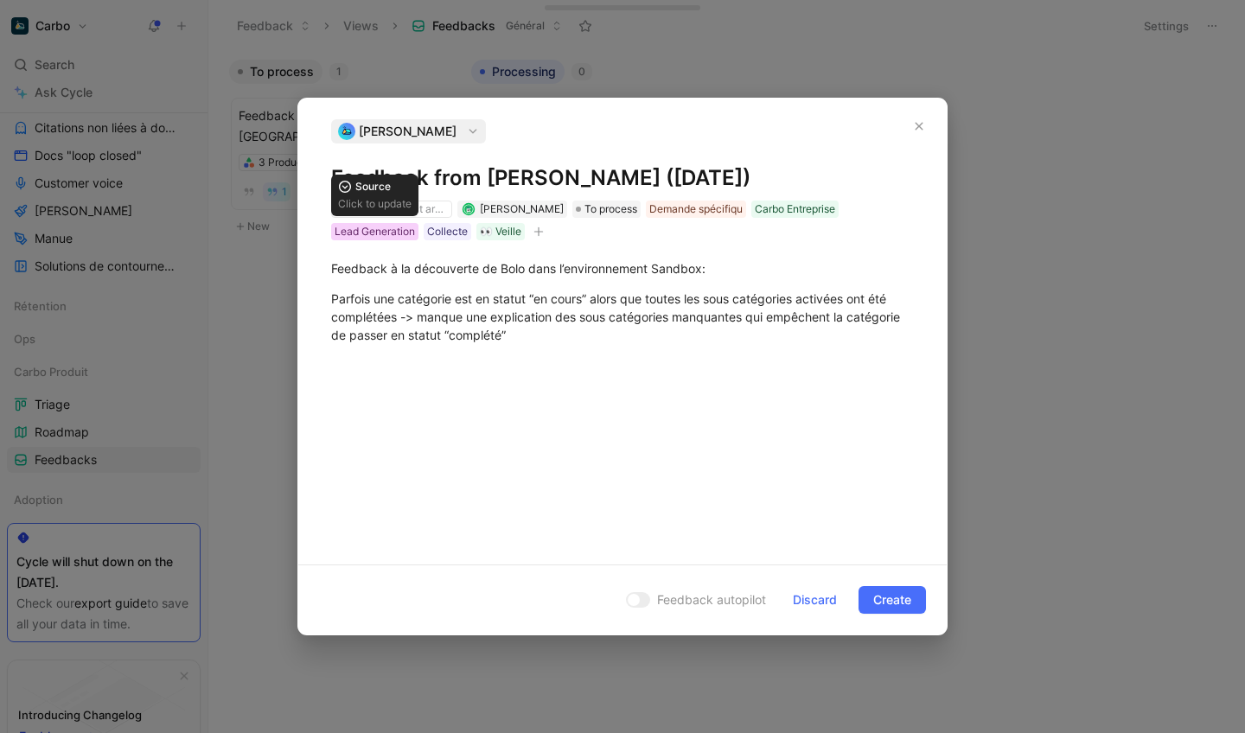
click at [365, 233] on div "Lead Generation" at bounding box center [375, 231] width 80 height 17
click at [543, 233] on icon "button" at bounding box center [538, 232] width 10 height 10
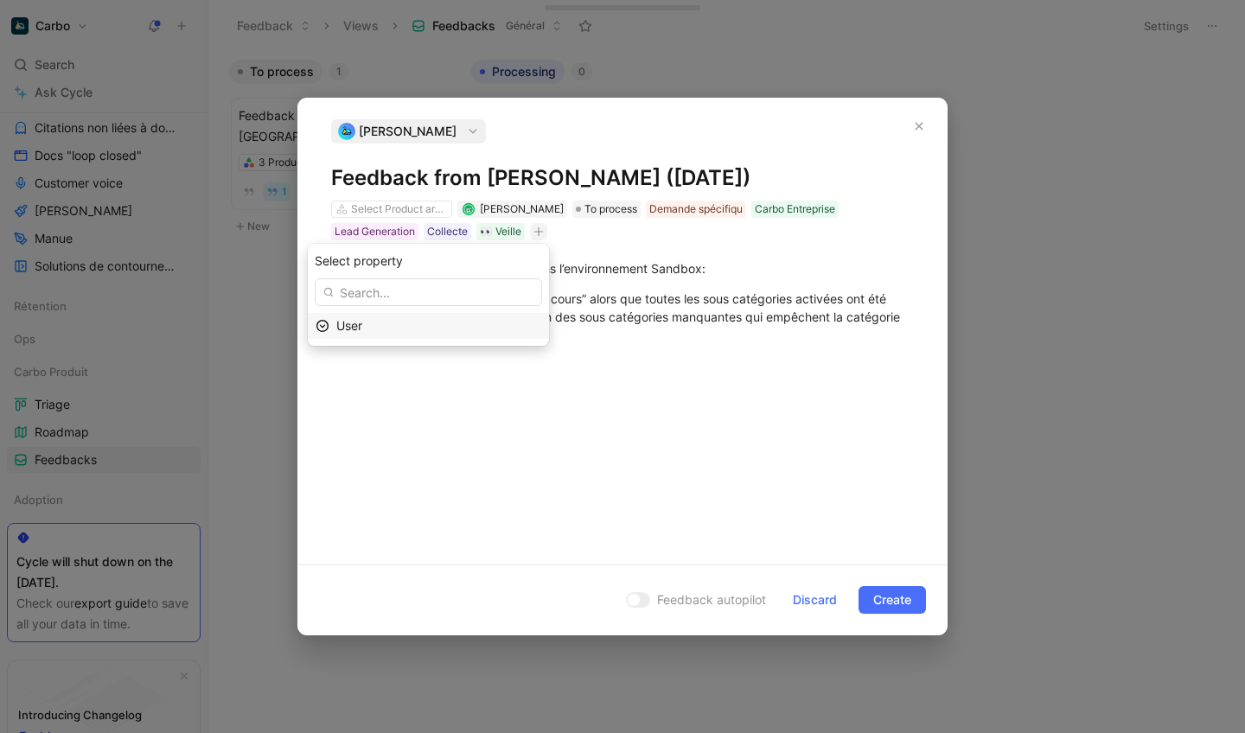
click at [442, 331] on div "User" at bounding box center [438, 326] width 205 height 21
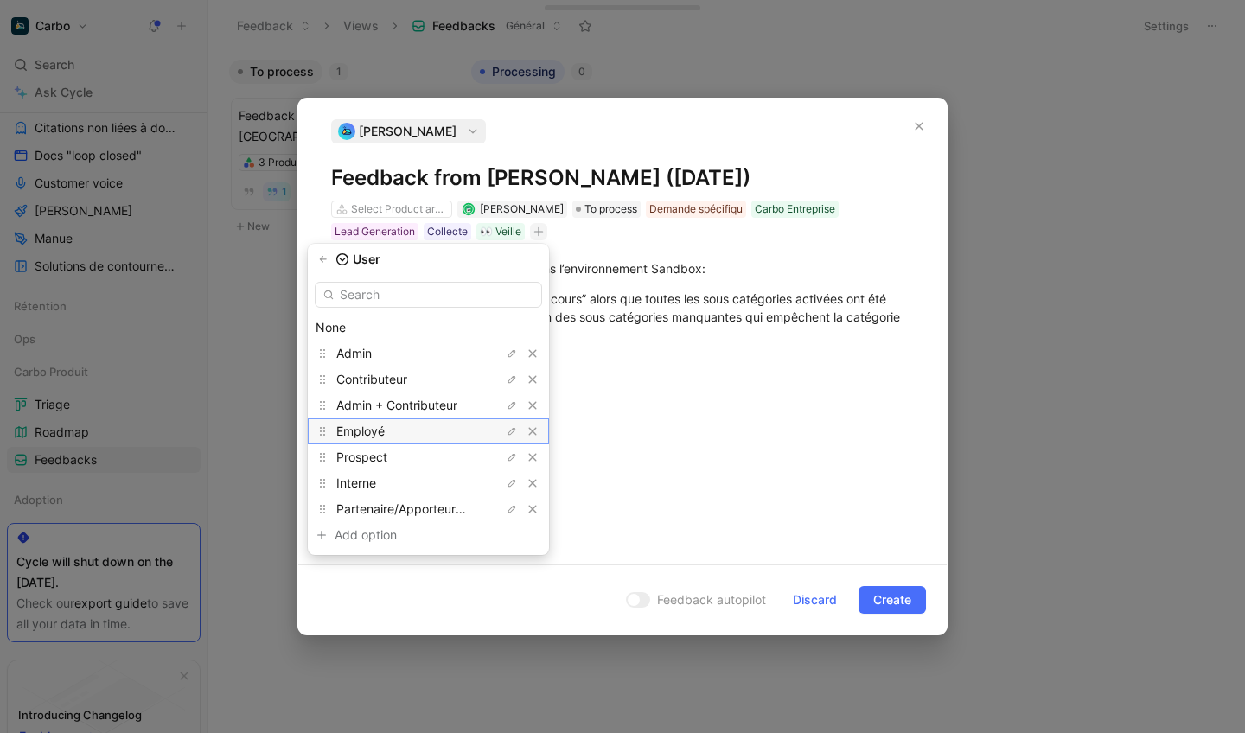
click at [422, 432] on div "Employé" at bounding box center [401, 431] width 130 height 21
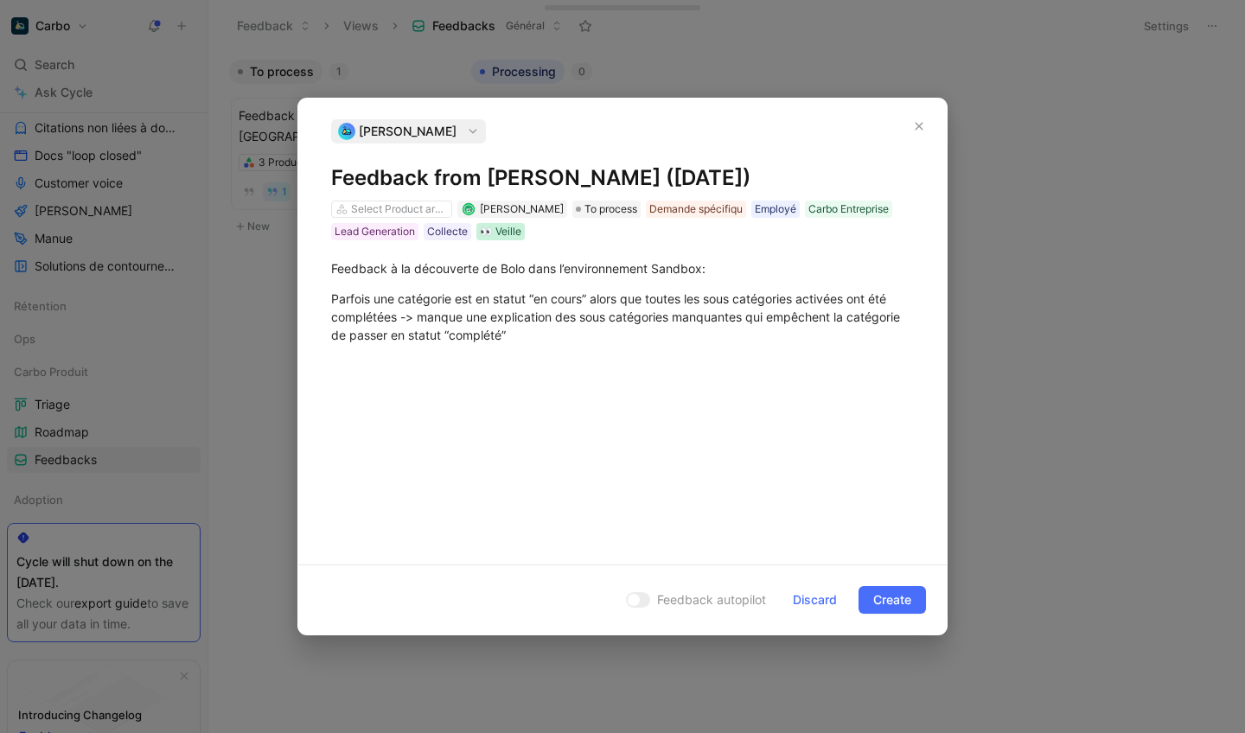
click at [497, 225] on div "👀 Veille" at bounding box center [500, 231] width 41 height 17
click at [450, 233] on div "Collecte" at bounding box center [447, 231] width 41 height 17
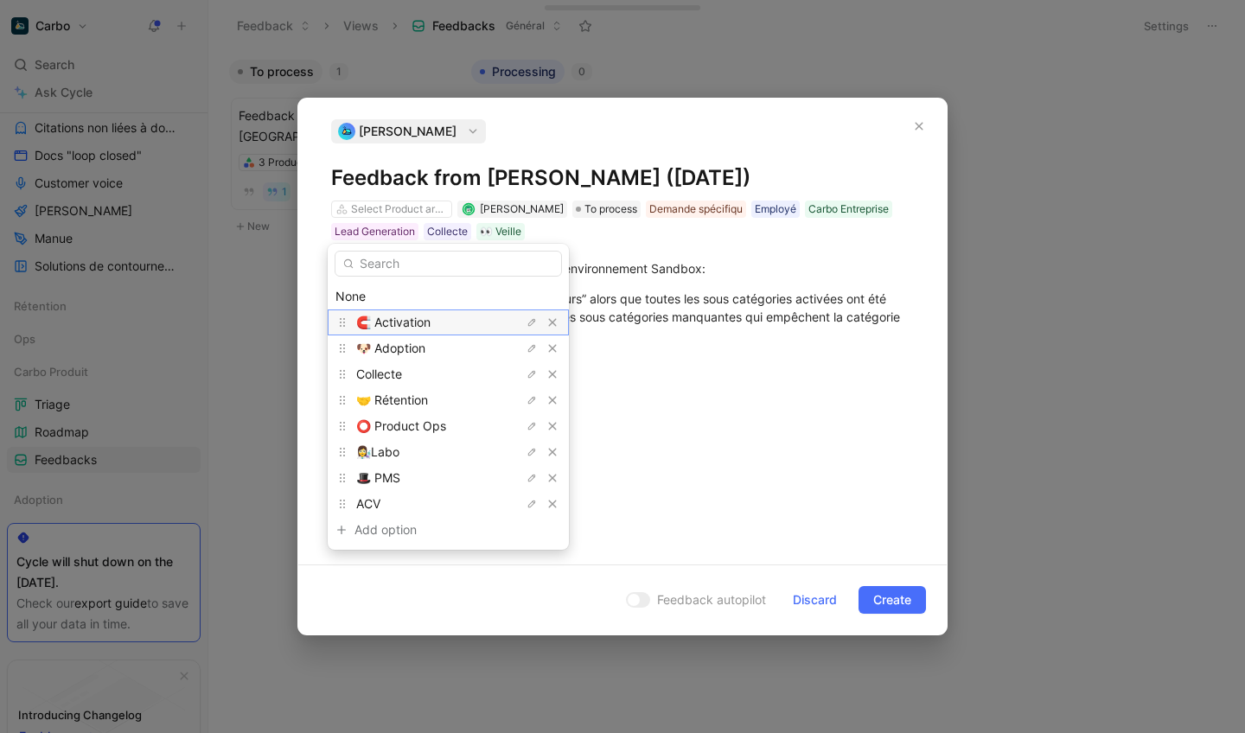
click at [408, 324] on span "🧲 Activation" at bounding box center [393, 322] width 74 height 15
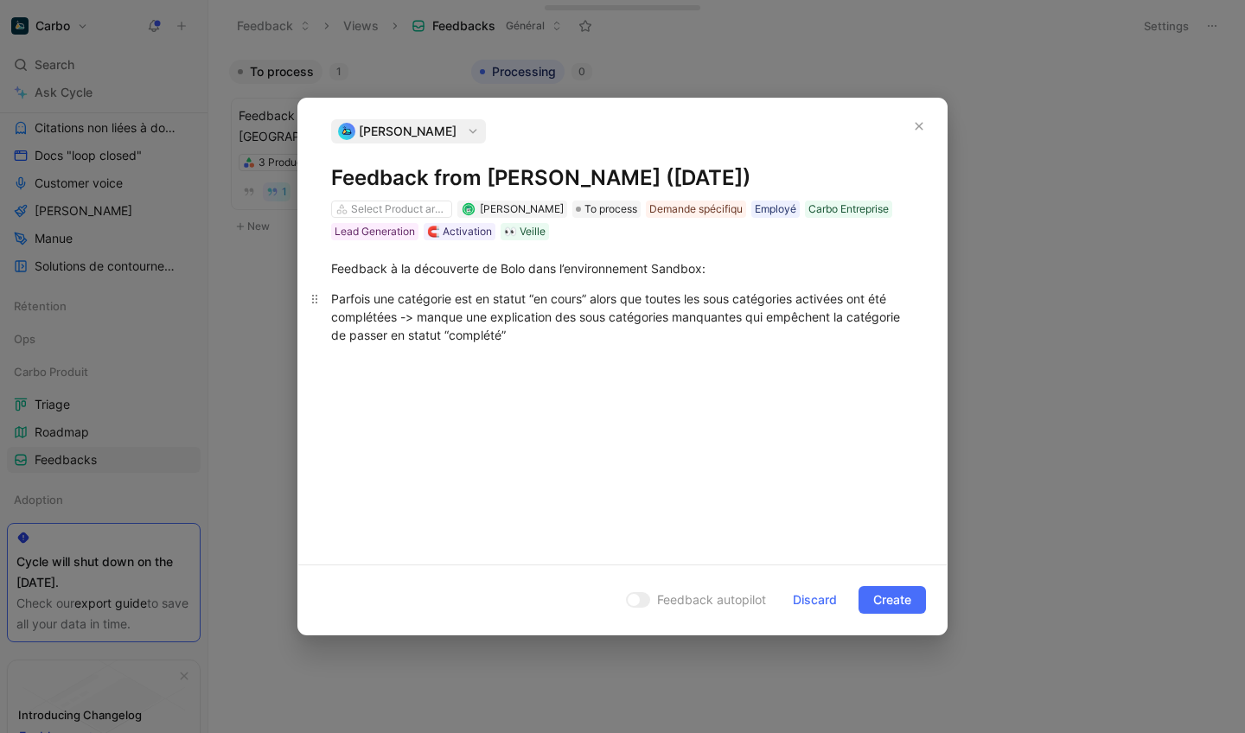
click at [516, 304] on div "Parfois une catégorie est en statut “en cours” alors que toutes les sous catégo…" at bounding box center [622, 317] width 583 height 54
click at [532, 361] on div "Feedback à la découverte de Bolo dans l’environnement Sandbox: Parfois une caté…" at bounding box center [622, 301] width 648 height 123
click at [894, 597] on span "Create" at bounding box center [892, 600] width 38 height 21
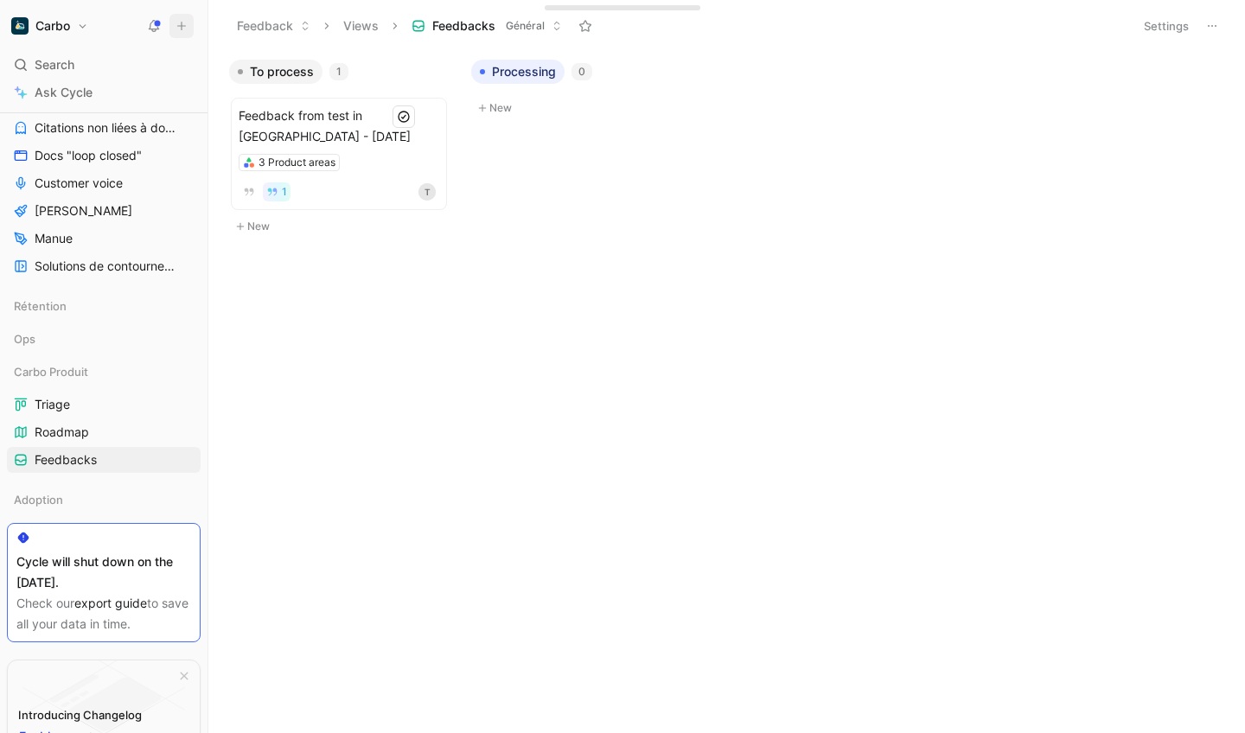
click at [183, 21] on icon at bounding box center [181, 26] width 12 height 12
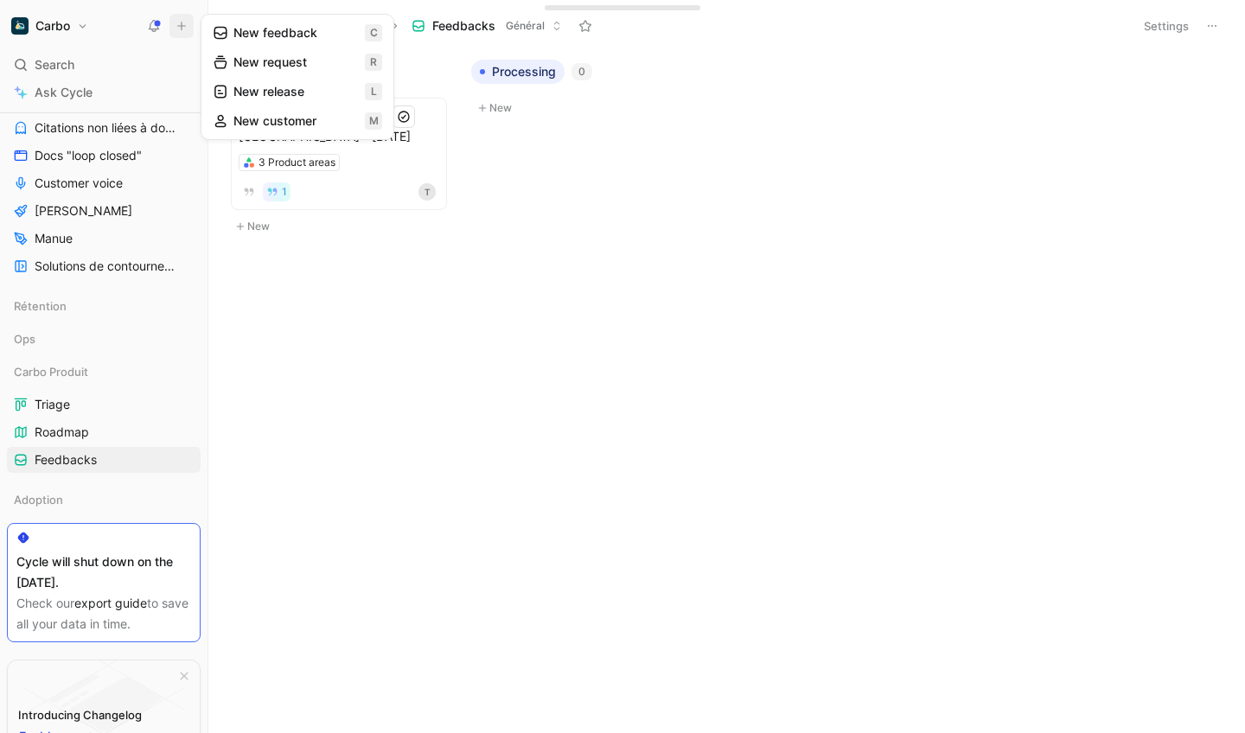
click at [284, 34] on button "New feedback c" at bounding box center [297, 32] width 185 height 29
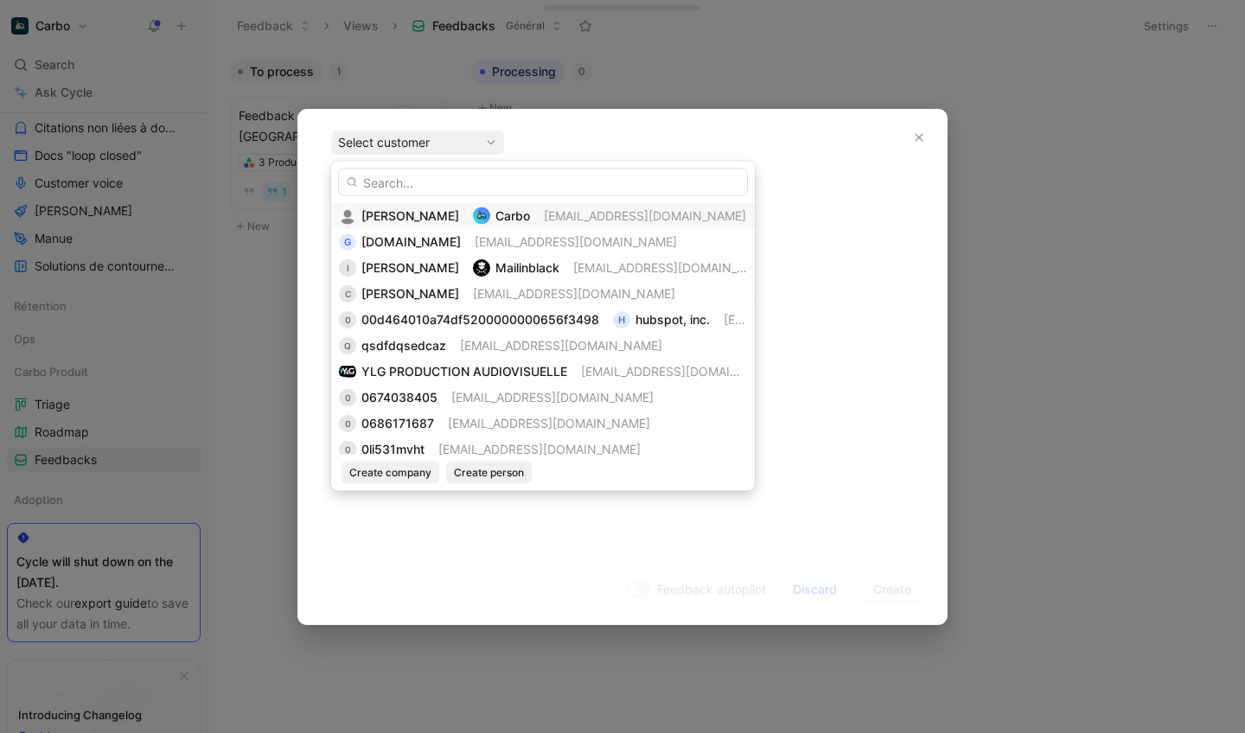
click at [422, 214] on span "[PERSON_NAME]" at bounding box center [410, 215] width 98 height 15
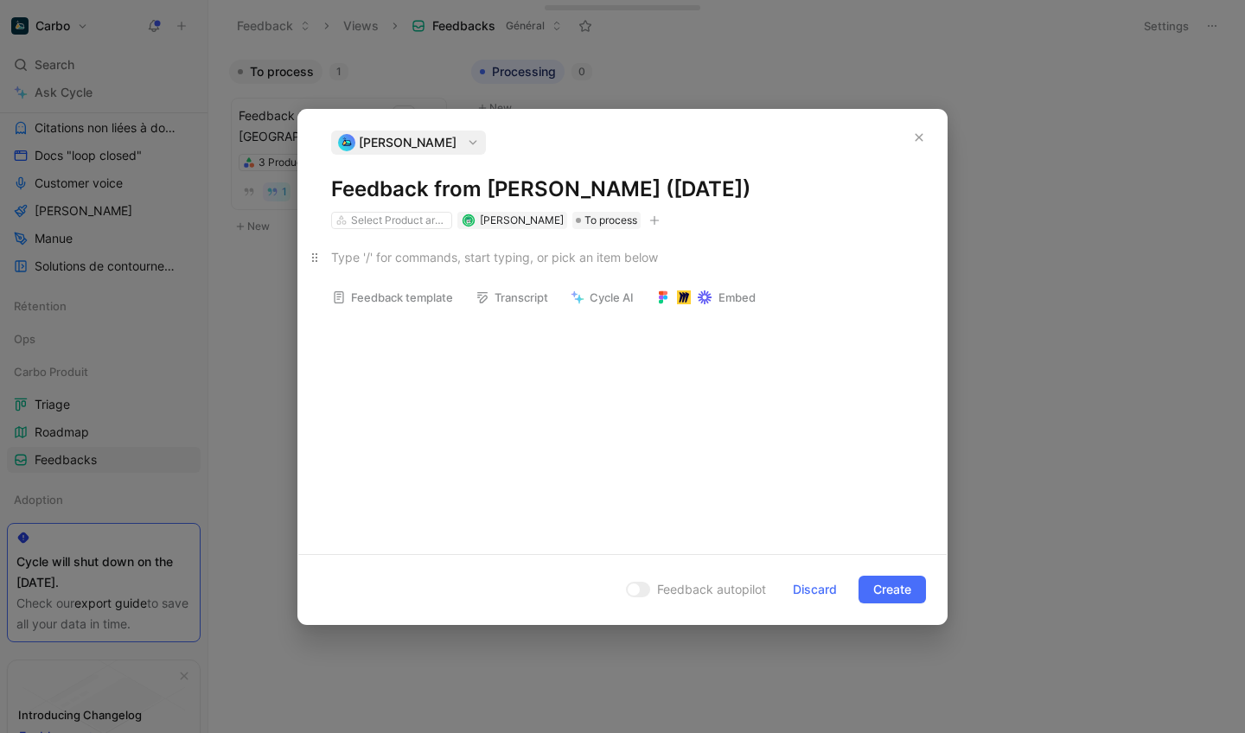
click at [380, 258] on div at bounding box center [622, 257] width 583 height 18
click at [653, 217] on icon "button" at bounding box center [654, 220] width 10 height 10
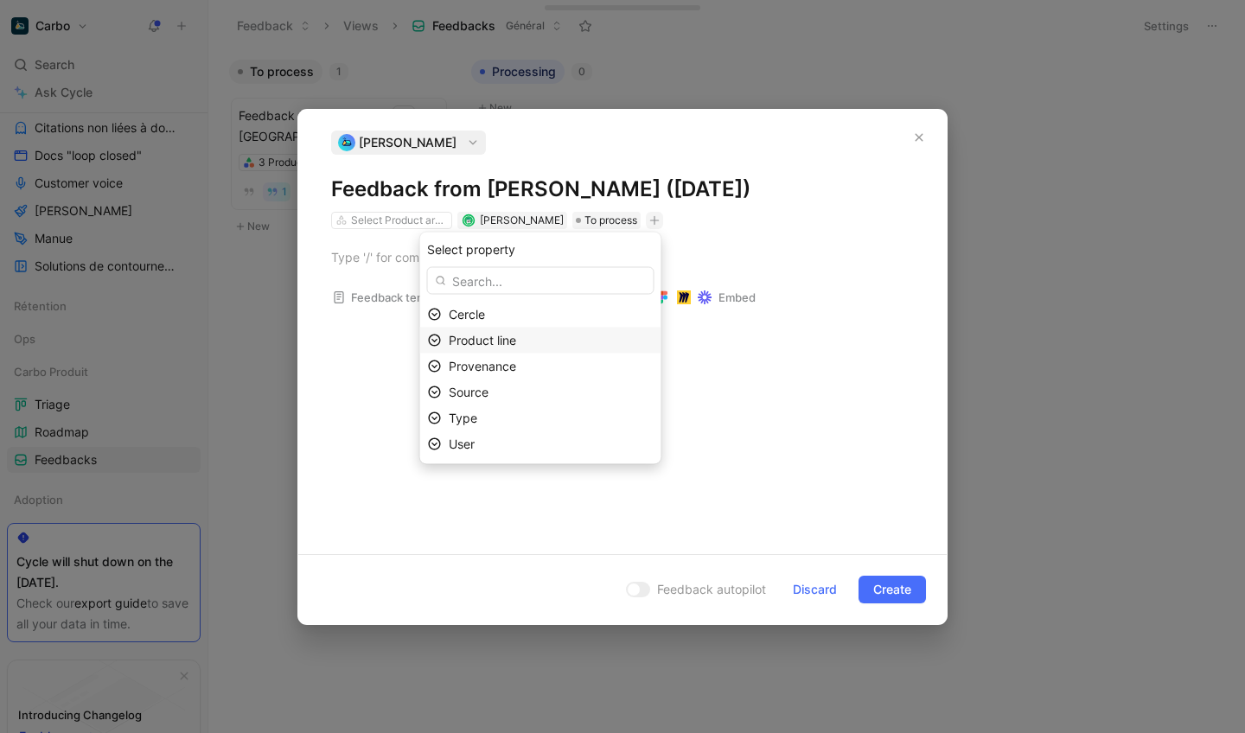
click at [436, 337] on icon at bounding box center [435, 341] width 14 height 14
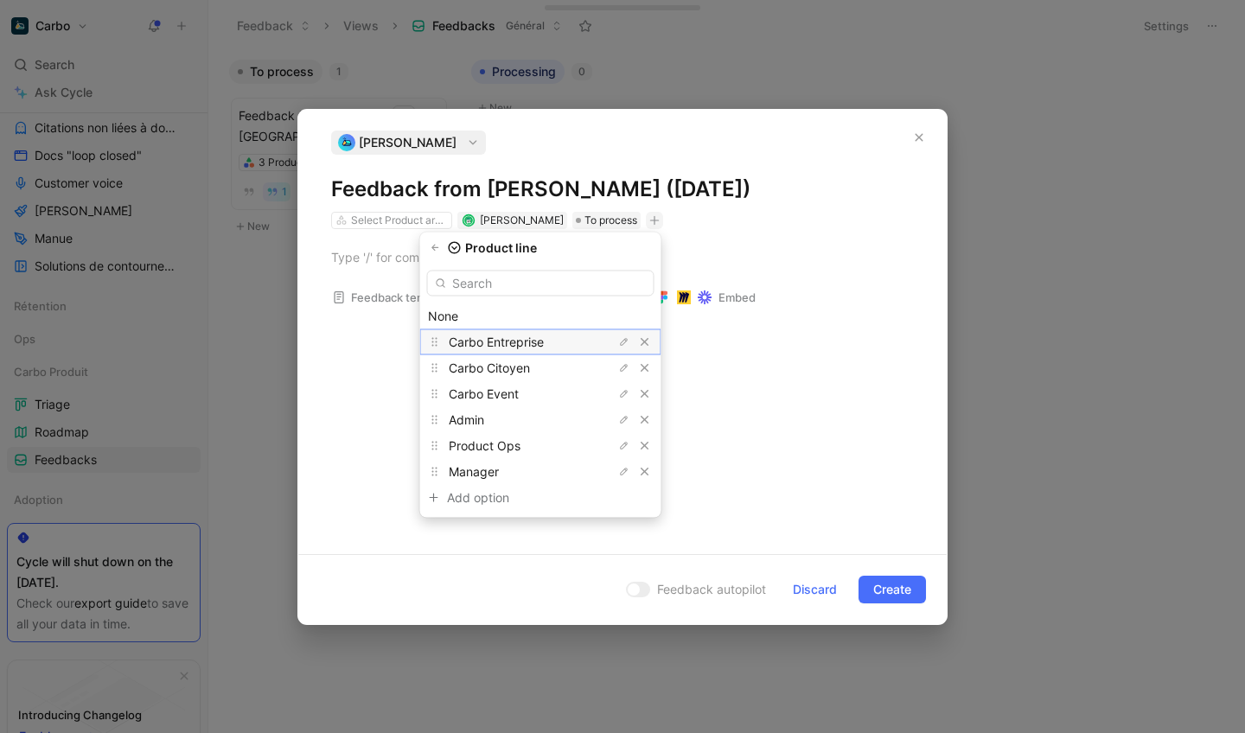
click at [504, 338] on span "Carbo Entreprise" at bounding box center [496, 342] width 95 height 15
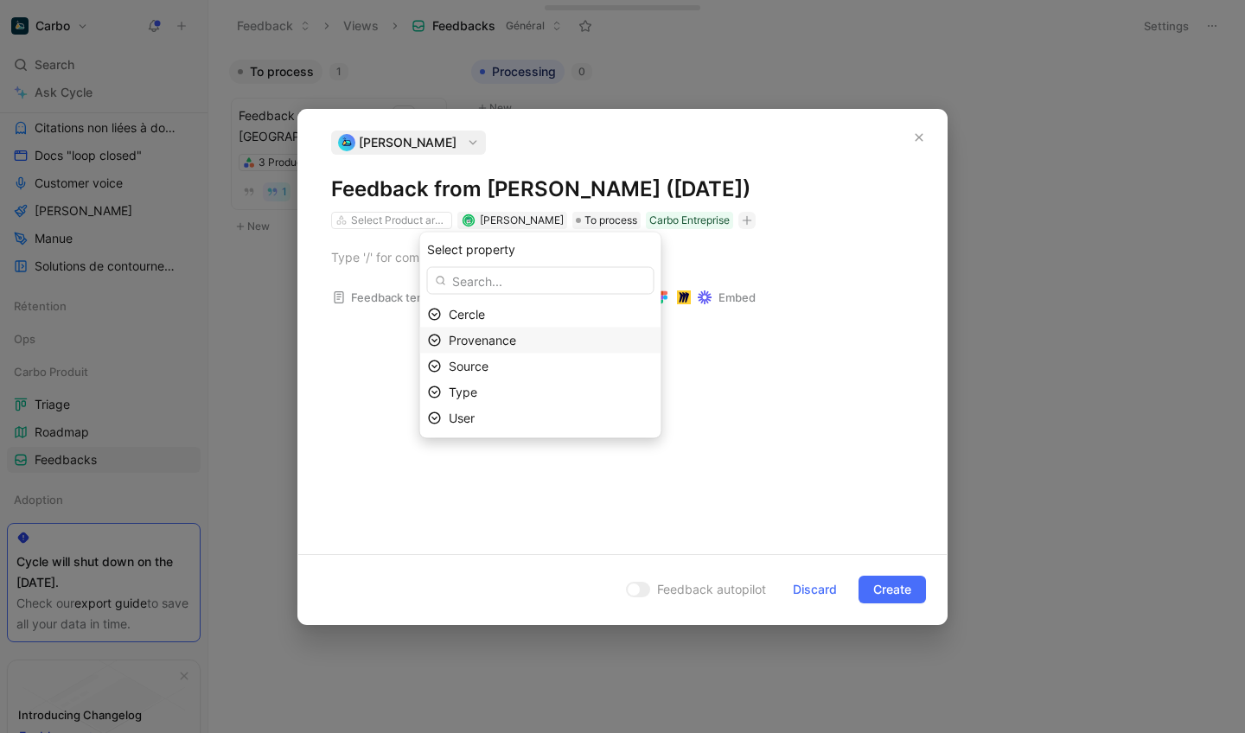
click at [465, 331] on div "Provenance" at bounding box center [551, 340] width 205 height 21
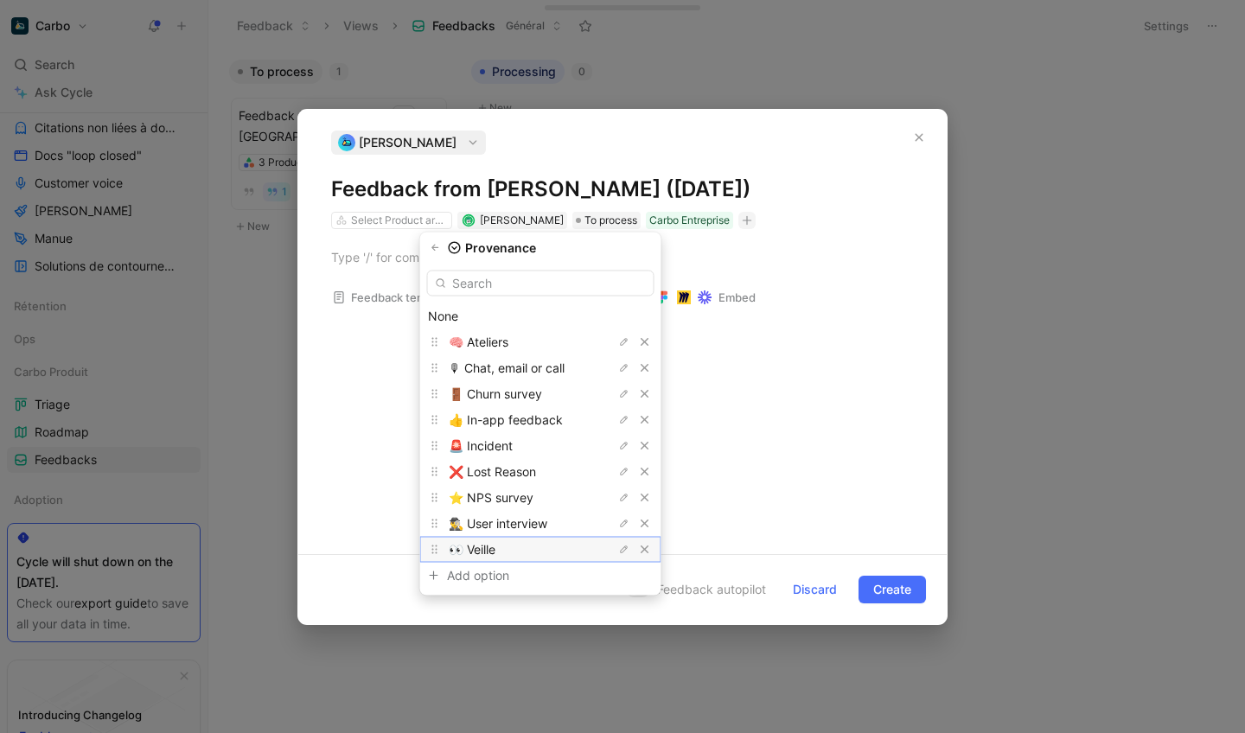
click at [507, 551] on div "👀 Veille" at bounding box center [514, 549] width 130 height 21
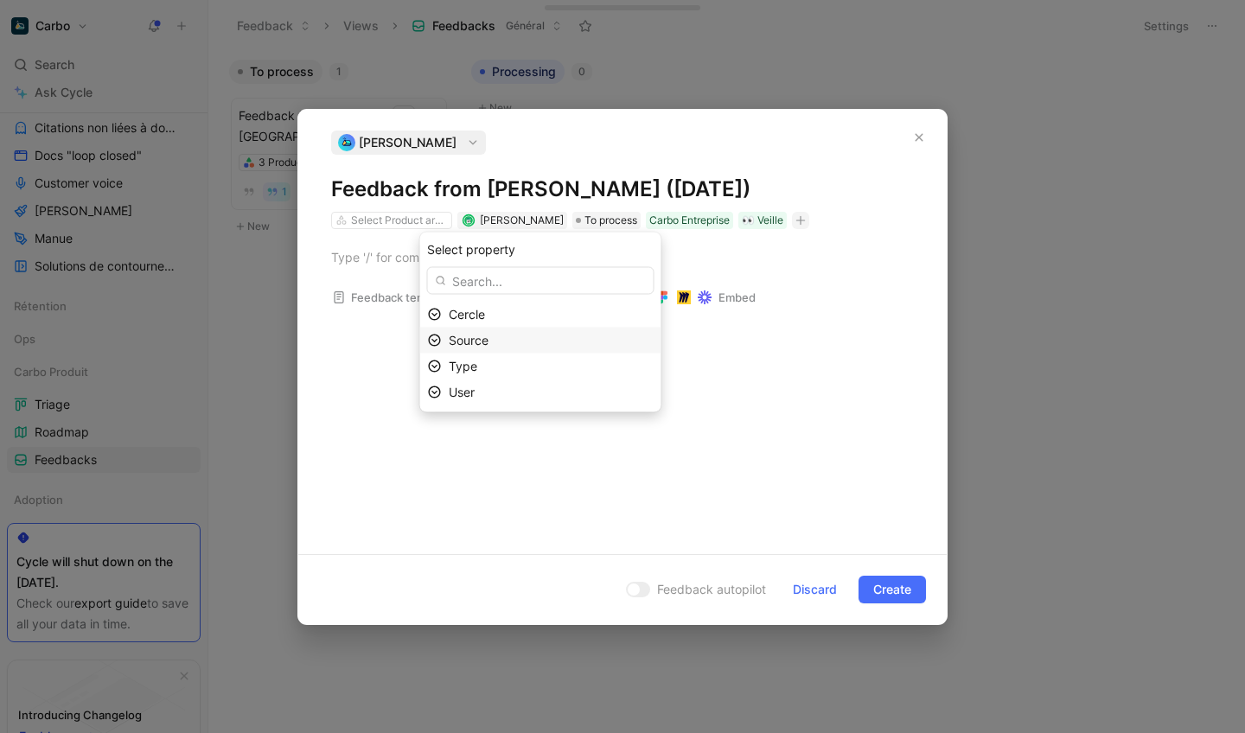
click at [475, 344] on span "Source" at bounding box center [469, 340] width 40 height 15
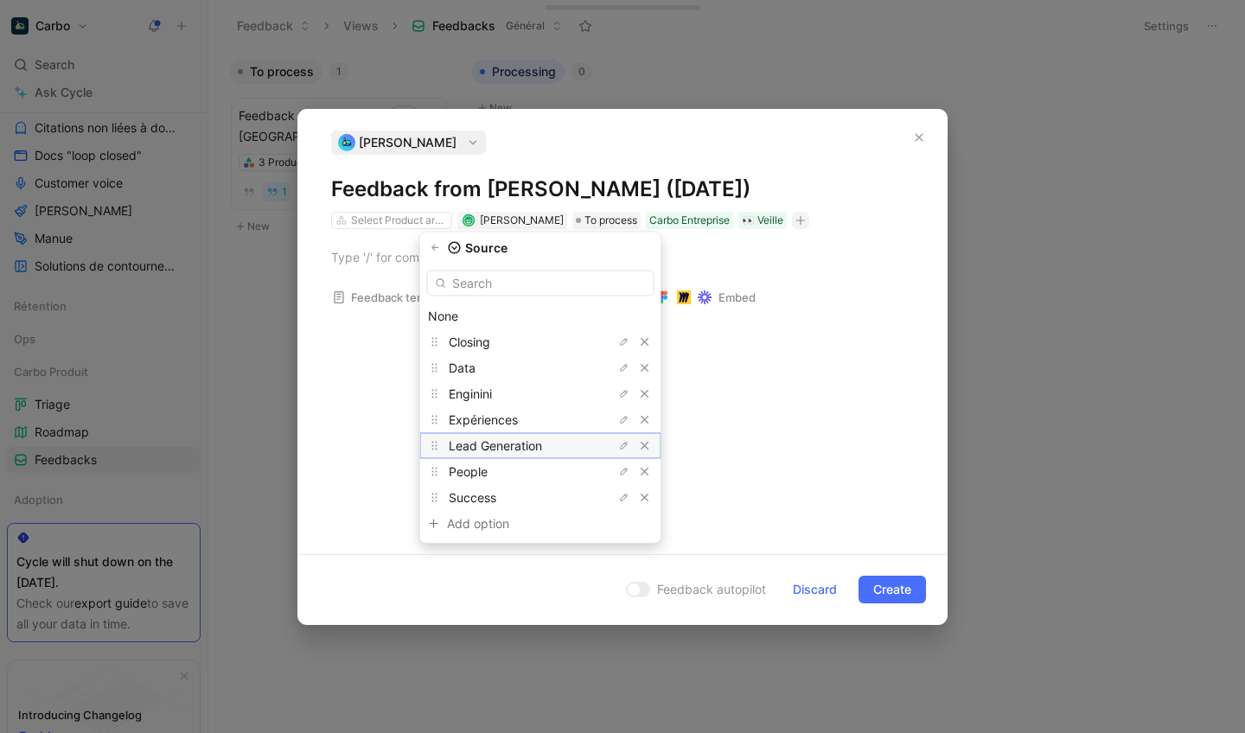
click at [488, 450] on span "Lead Generation" at bounding box center [495, 445] width 93 height 15
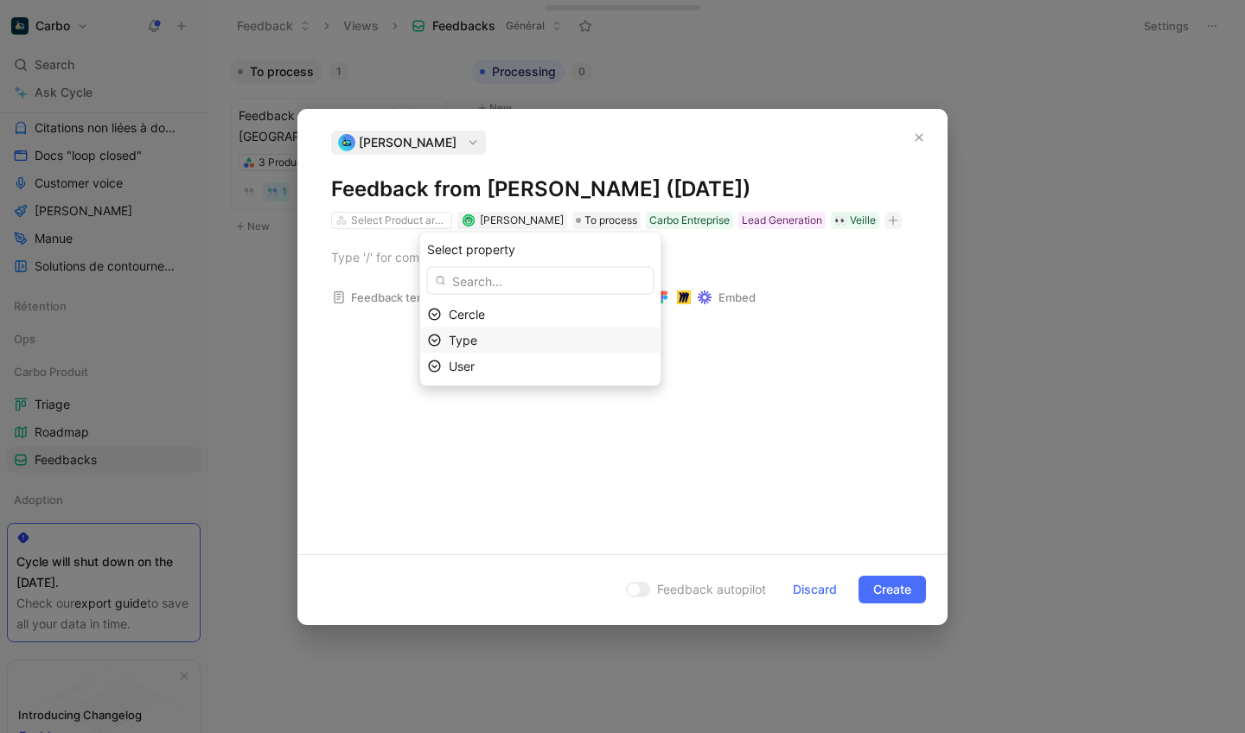
click at [487, 345] on div "Type" at bounding box center [551, 340] width 205 height 21
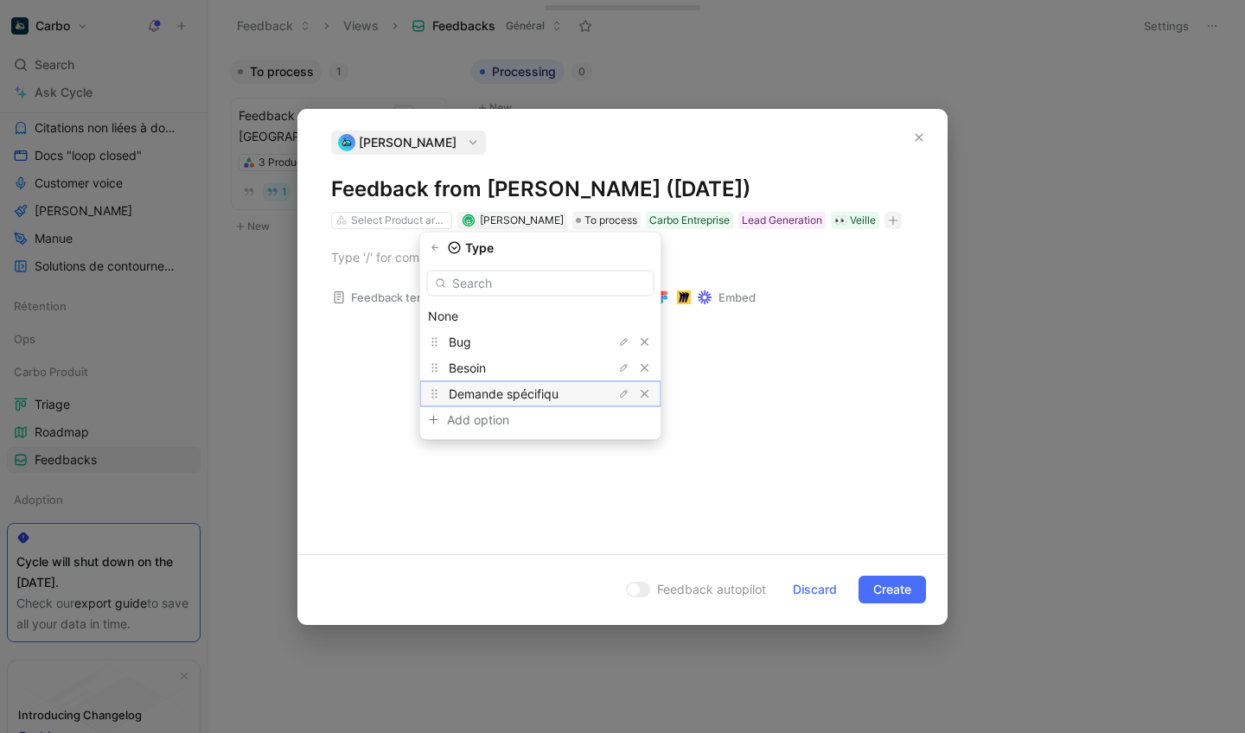
click at [491, 389] on span "Demande spécifiqu" at bounding box center [504, 393] width 110 height 15
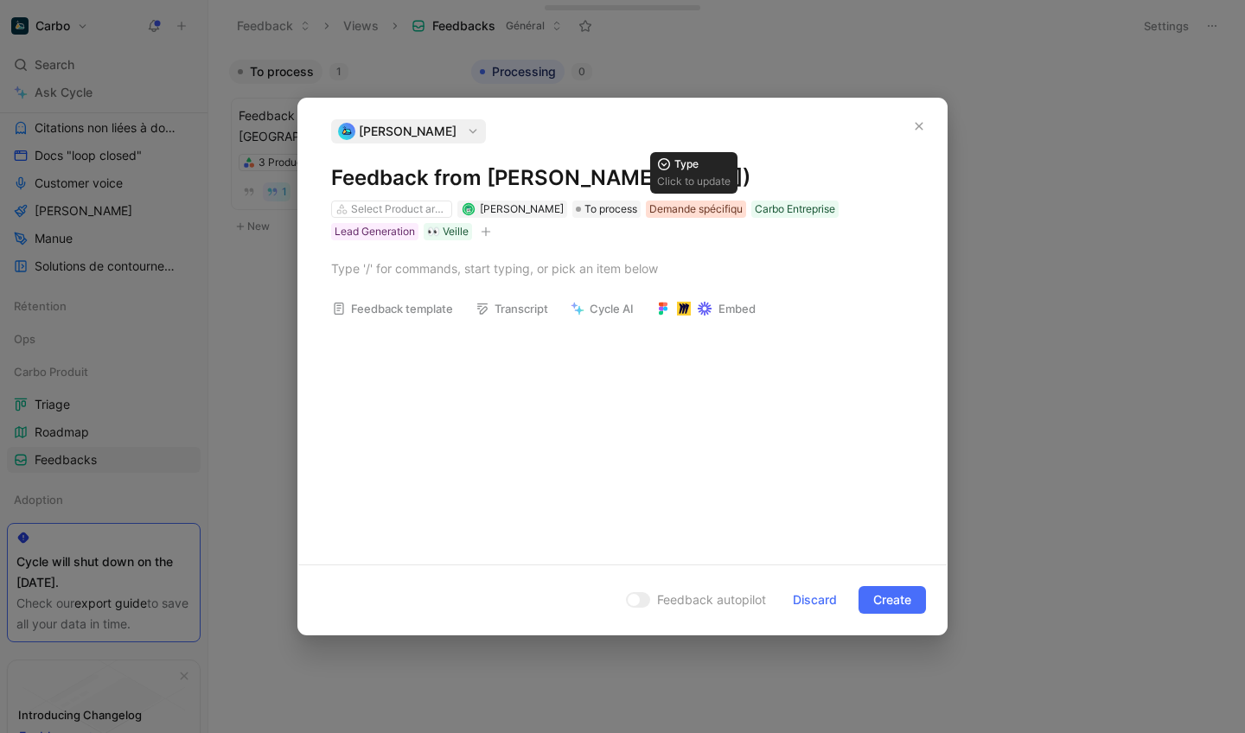
click at [689, 209] on div "Demande spécifiqu" at bounding box center [695, 209] width 93 height 17
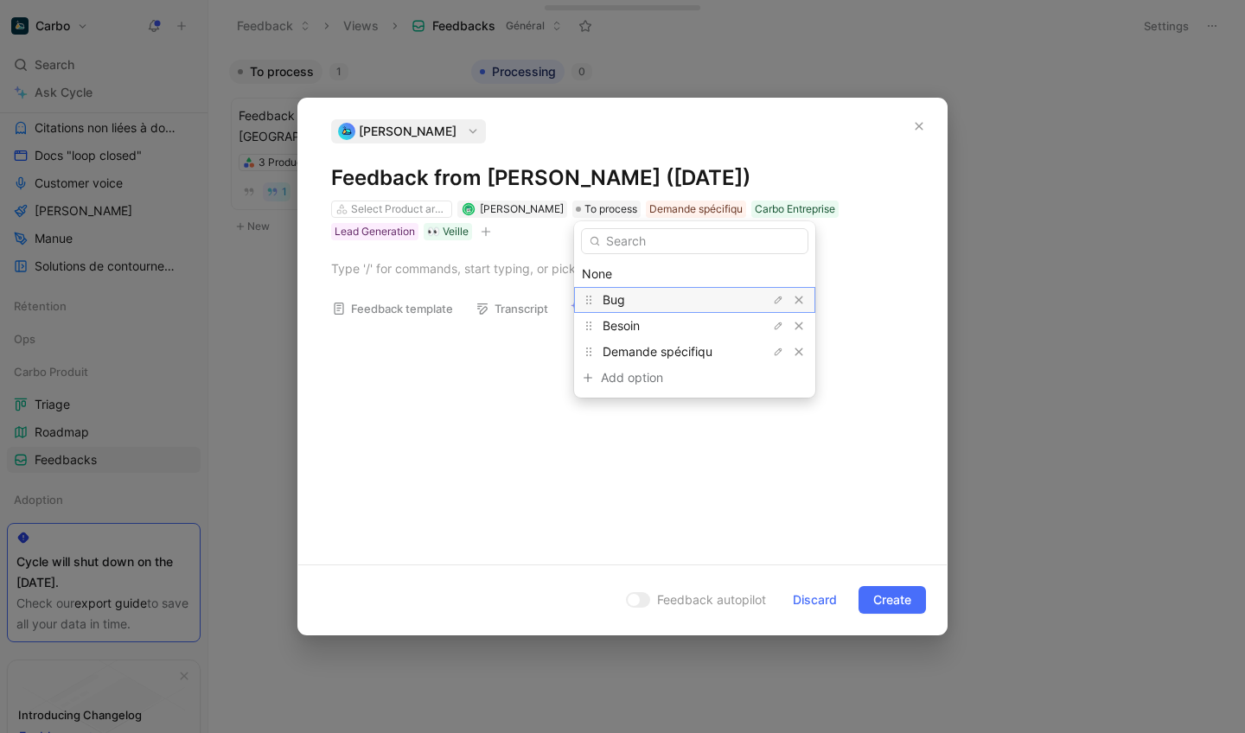
click at [628, 307] on div "Bug" at bounding box center [668, 300] width 130 height 21
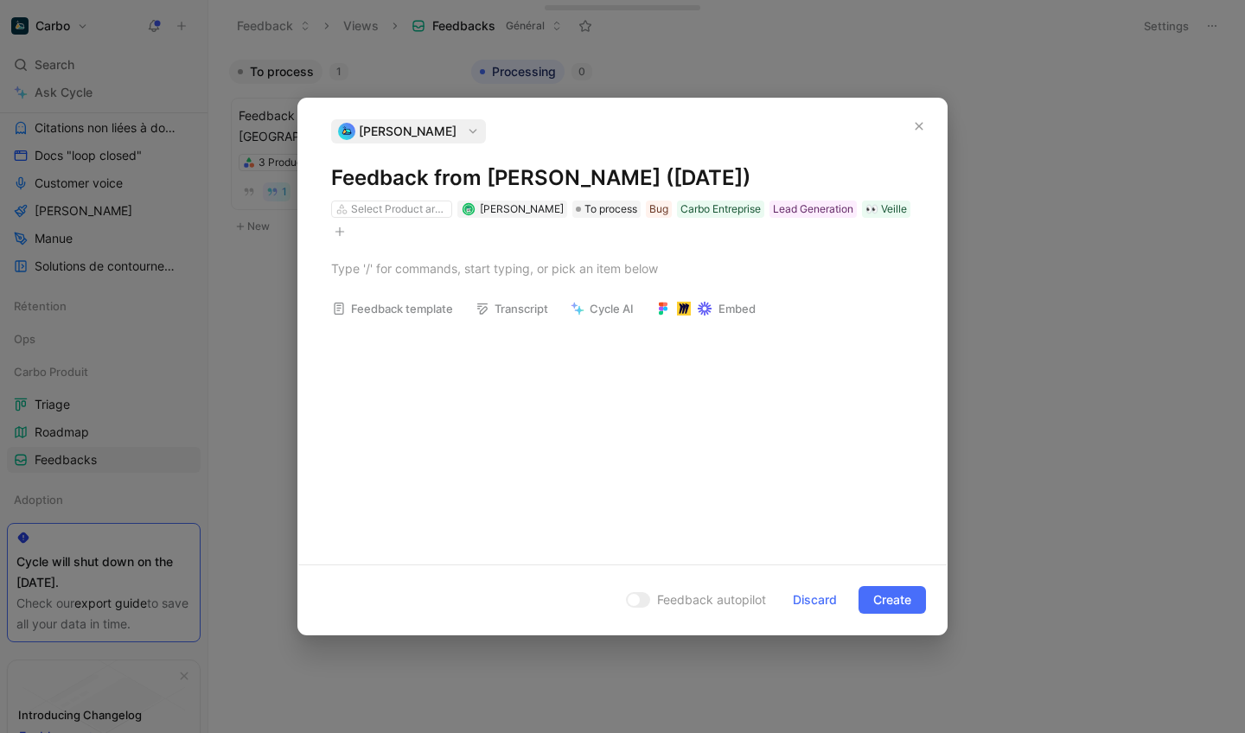
click at [335, 230] on icon "button" at bounding box center [340, 232] width 10 height 10
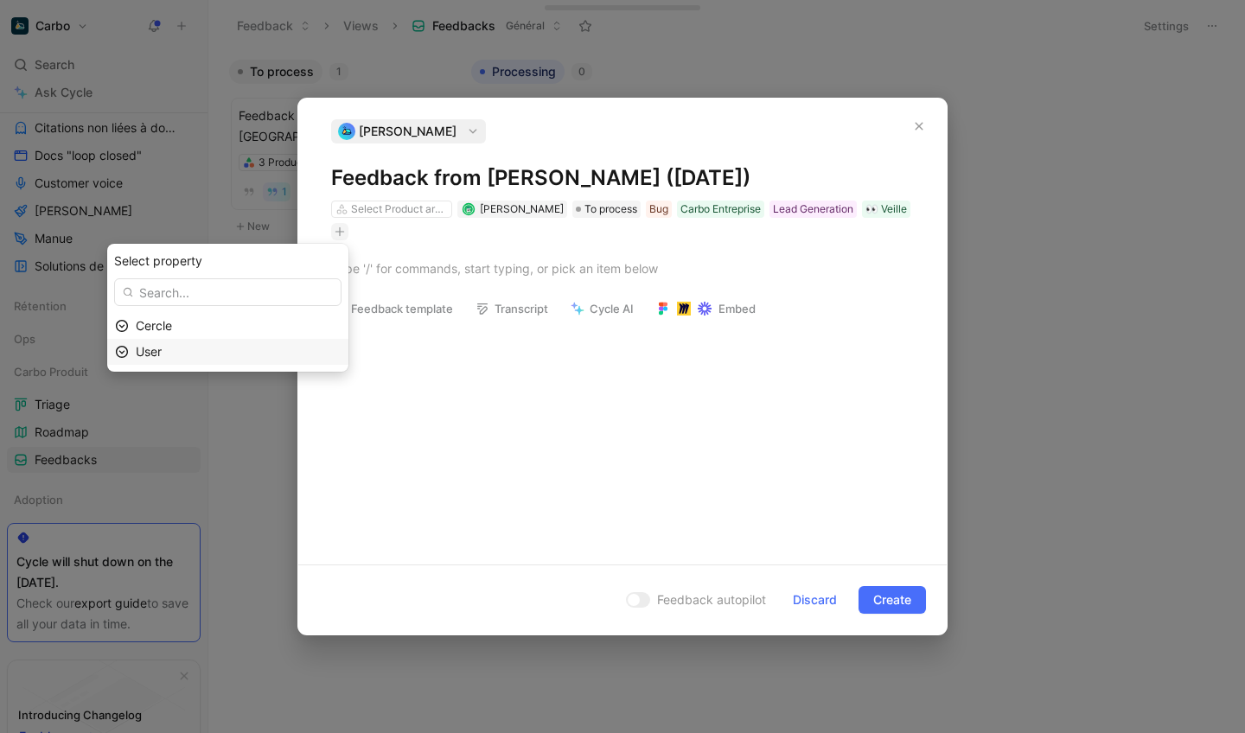
click at [273, 358] on div "User" at bounding box center [238, 351] width 205 height 21
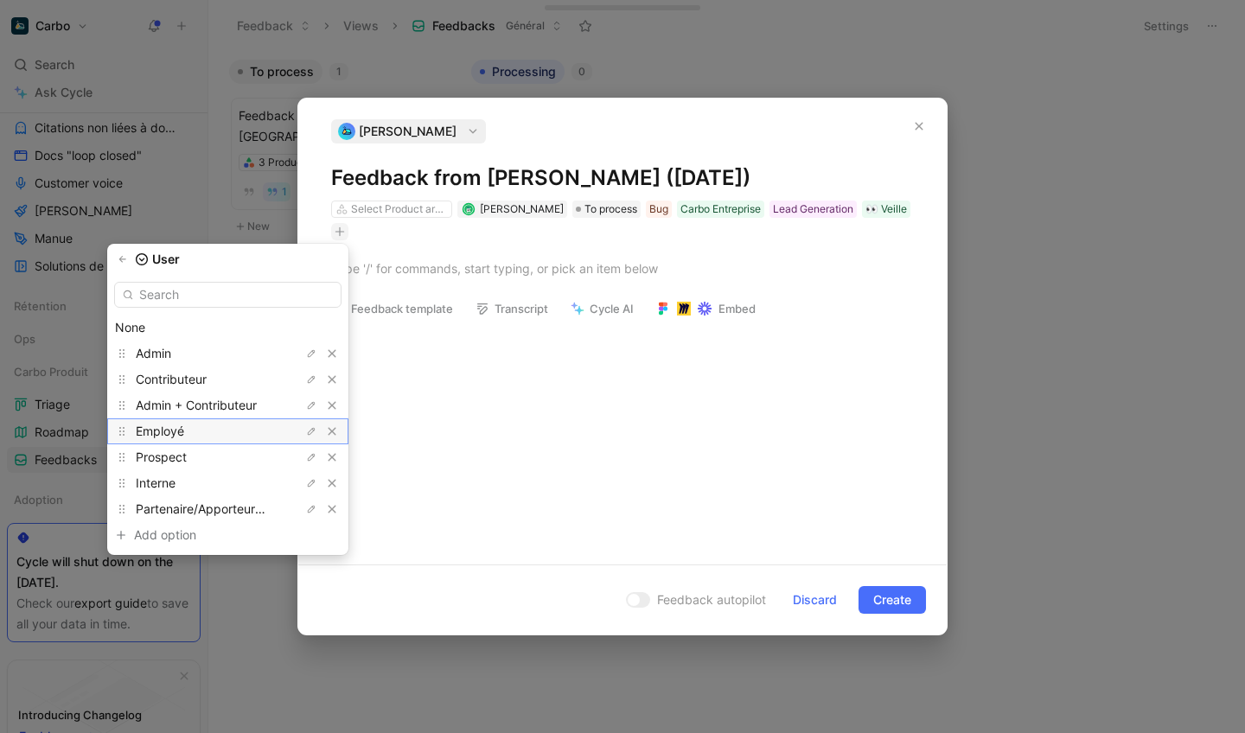
click at [207, 437] on div "Employé" at bounding box center [201, 431] width 130 height 21
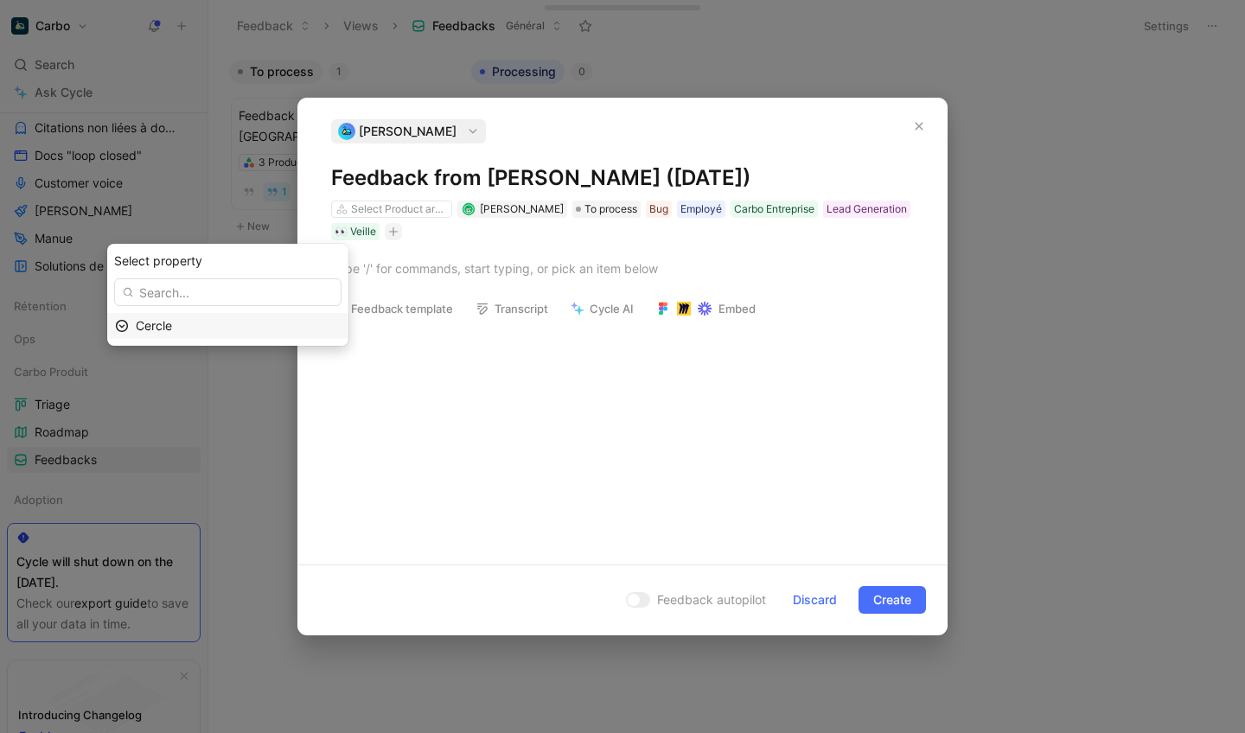
click at [269, 323] on div "Cercle" at bounding box center [238, 326] width 205 height 21
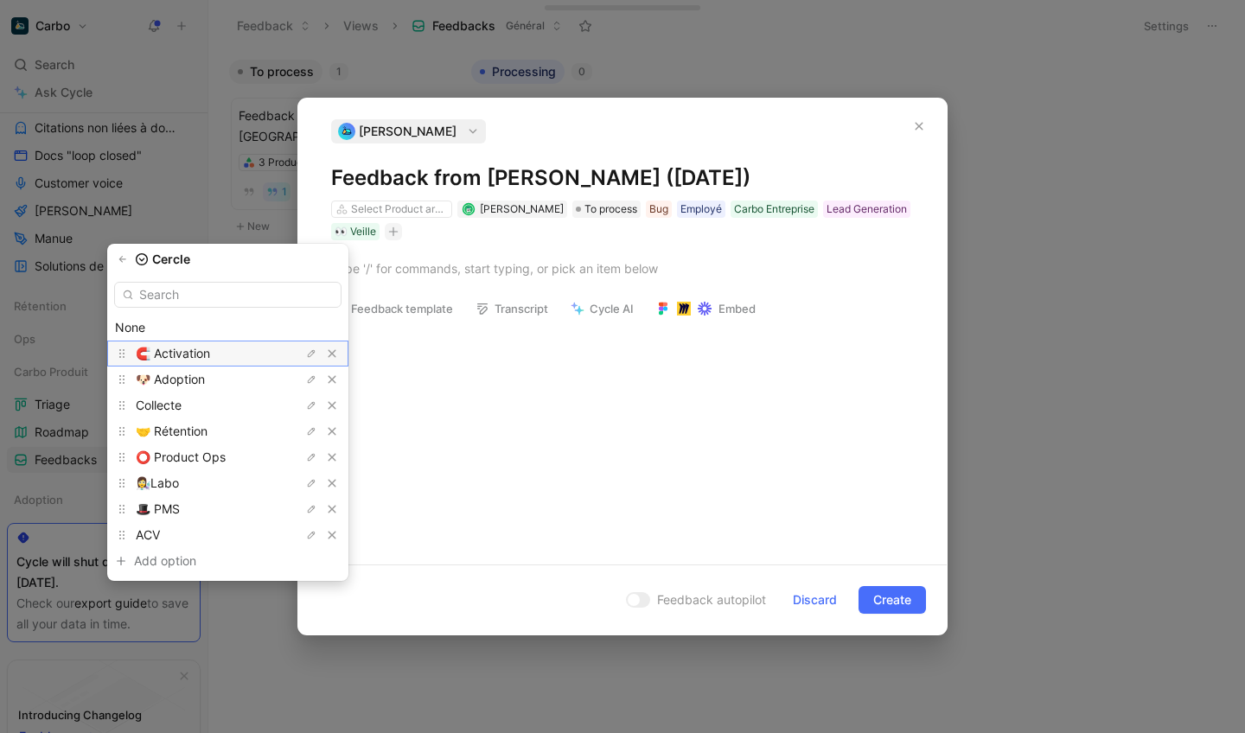
click at [210, 350] on span "🧲 Activation" at bounding box center [173, 353] width 74 height 15
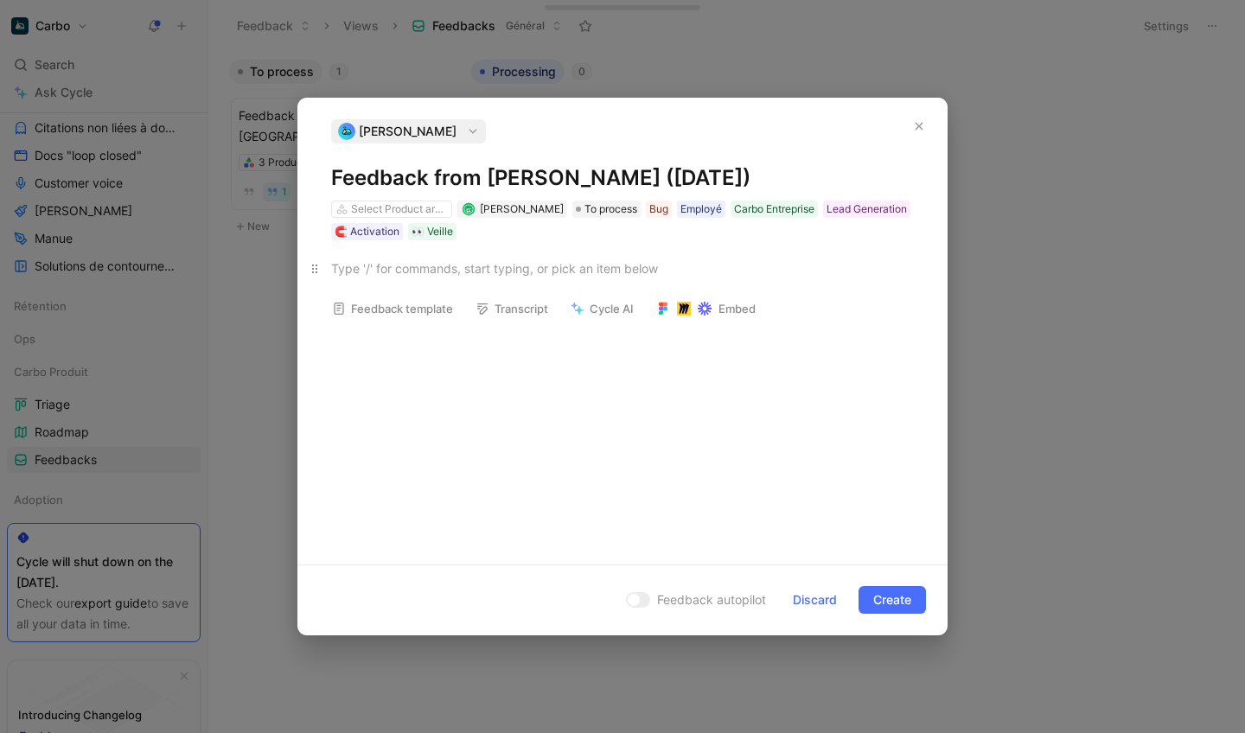
click at [395, 268] on div at bounding box center [622, 268] width 583 height 18
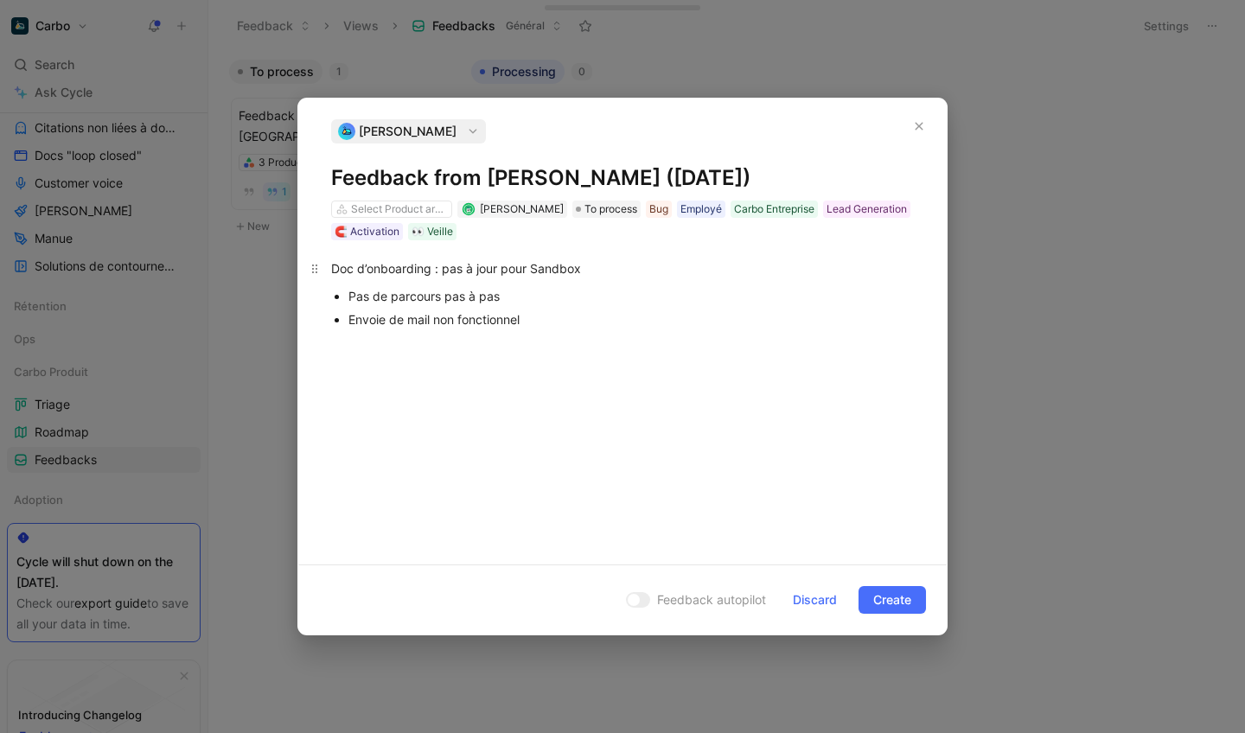
click at [476, 273] on div "Doc d’onboarding : pas à jour pour Sandbox" at bounding box center [622, 268] width 583 height 18
click at [340, 271] on div "Doc d’onboarding : pas à jour pour Sandbox" at bounding box center [622, 268] width 583 height 18
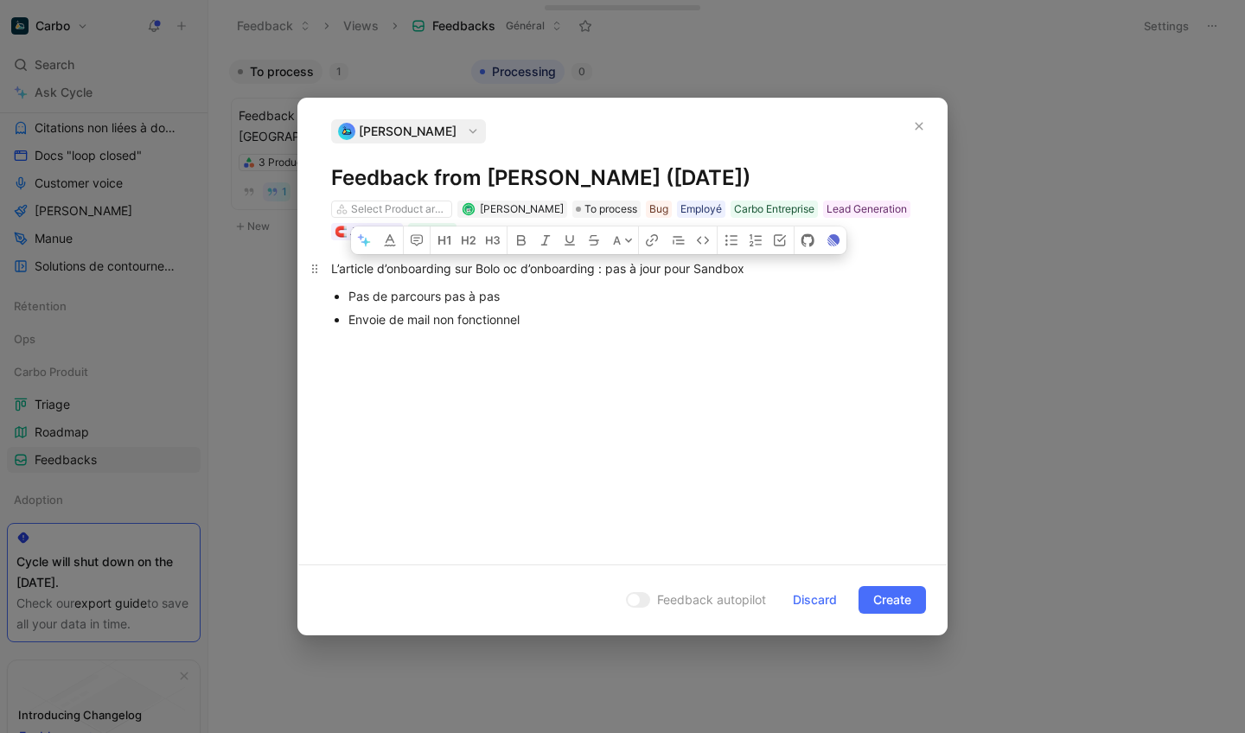
drag, startPoint x: 693, startPoint y: 271, endPoint x: 506, endPoint y: 271, distance: 187.6
click at [506, 271] on div "L’article d’onboarding sur Bolo oc d’onboarding : pas à jour pour Sandbox" at bounding box center [622, 268] width 583 height 18
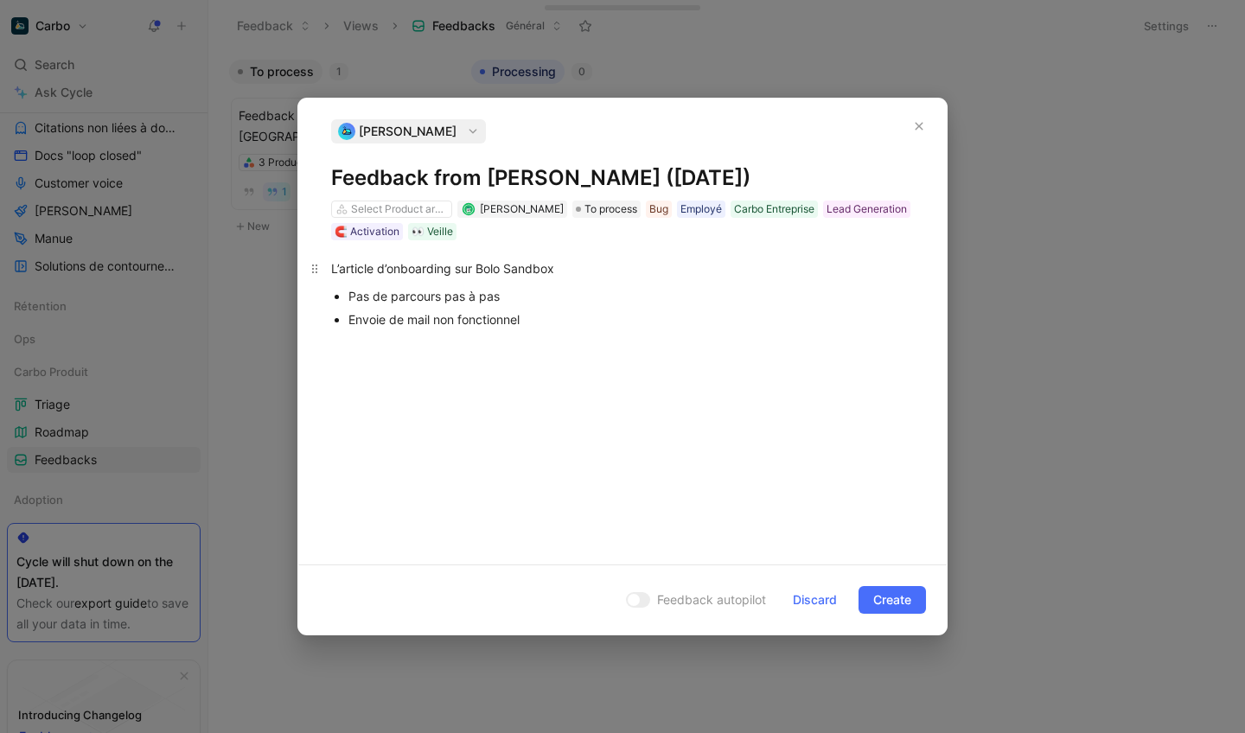
click at [577, 271] on div "L’article d’onboarding sur Bolo Sandbox" at bounding box center [622, 268] width 583 height 18
click at [361, 297] on div "Pas de parcours pas à pas" at bounding box center [630, 296] width 565 height 18
click at [515, 304] on div "Pas de parcours pas à pas" at bounding box center [630, 296] width 565 height 18
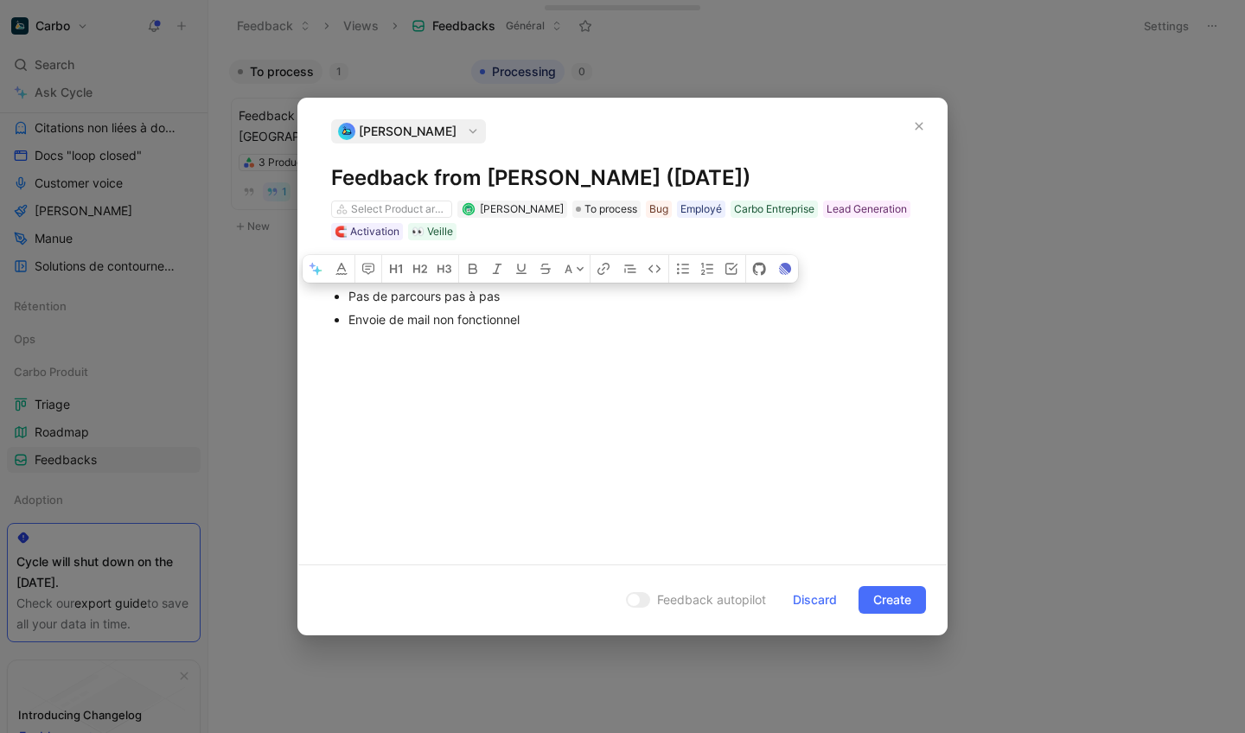
drag, startPoint x: 385, startPoint y: 298, endPoint x: 343, endPoint y: 298, distance: 41.5
click at [343, 298] on ul "Pas de parcours pas à pas Envoie de mail non fonctionnel" at bounding box center [622, 307] width 648 height 47
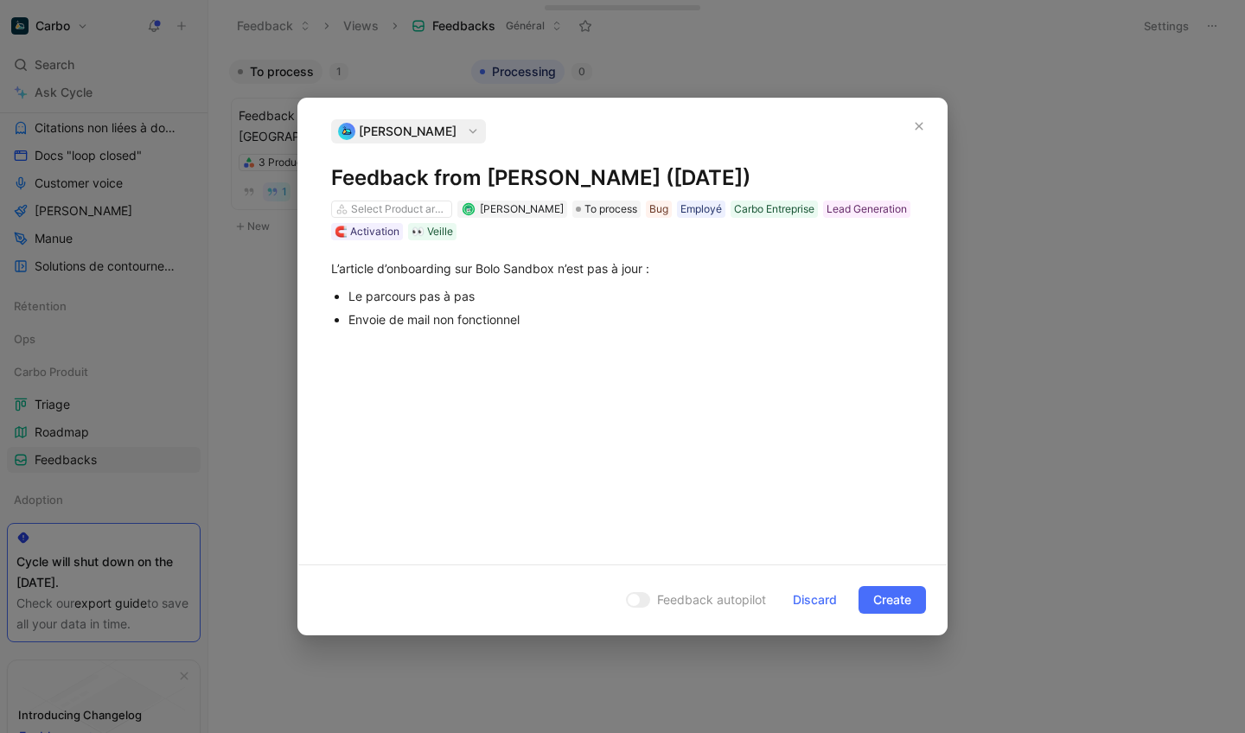
click at [494, 297] on div "Le parcours pas à pas" at bounding box center [630, 296] width 565 height 18
click at [422, 301] on div "Le parcours pas à pas n’est pas trouvable" at bounding box center [630, 296] width 565 height 18
click at [477, 299] on div "Le parcours “pas à pas n’est pas trouvable" at bounding box center [630, 296] width 565 height 18
click at [376, 324] on div "Envoie de mail non fonctionnel" at bounding box center [630, 319] width 565 height 18
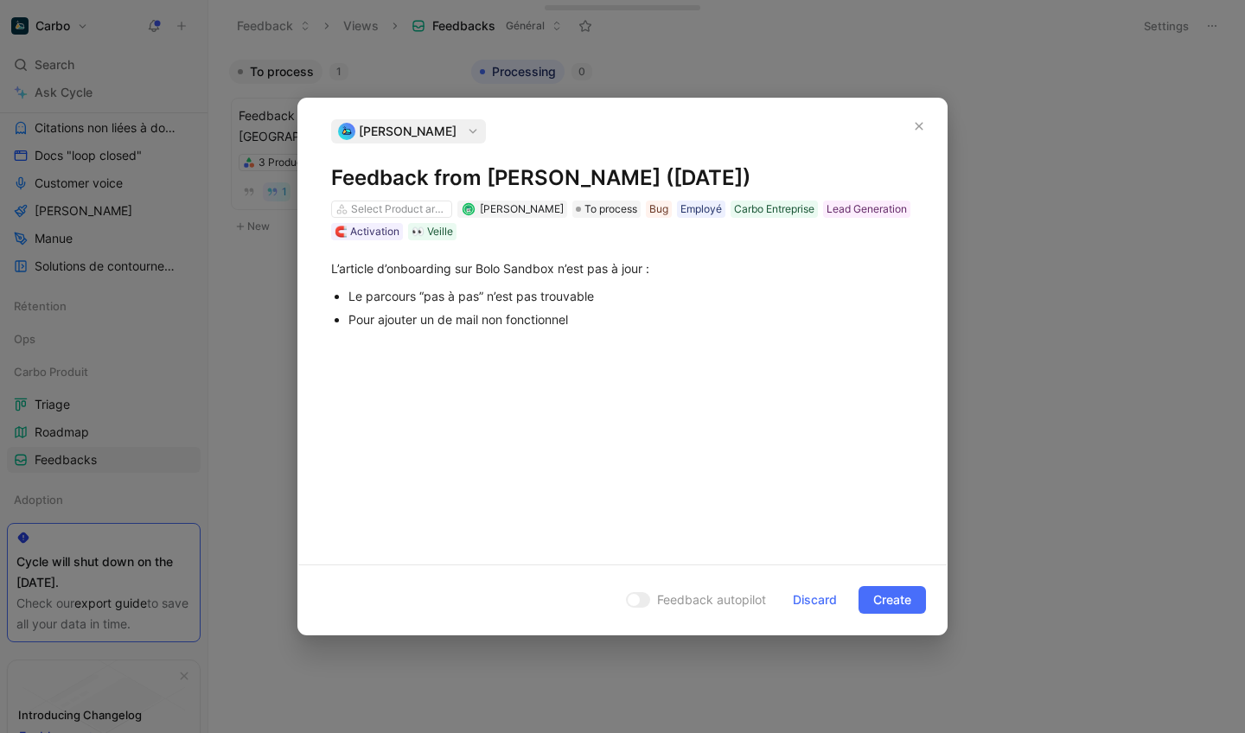
click at [443, 326] on div "Pour ajouter un de mail non fonctionnel" at bounding box center [630, 319] width 565 height 18
click at [433, 324] on div "L’envoi d’email non fonctionnel" at bounding box center [630, 319] width 565 height 18
click at [645, 327] on div "L’envoi d’email pour ajouter un utilisateur n’est pas non fonctionnel" at bounding box center [630, 319] width 565 height 18
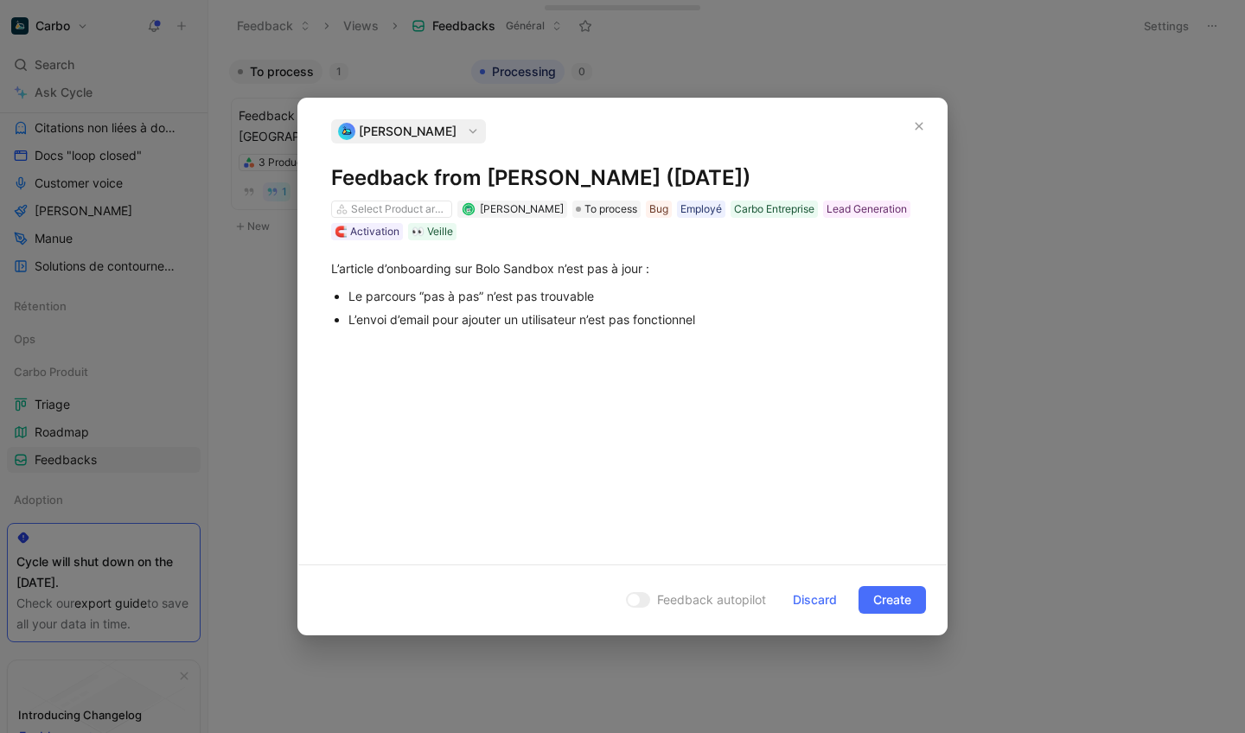
click at [756, 329] on div "L’envoi d’email pour ajouter un utilisateur n’est pas fonctionnel" at bounding box center [630, 319] width 565 height 18
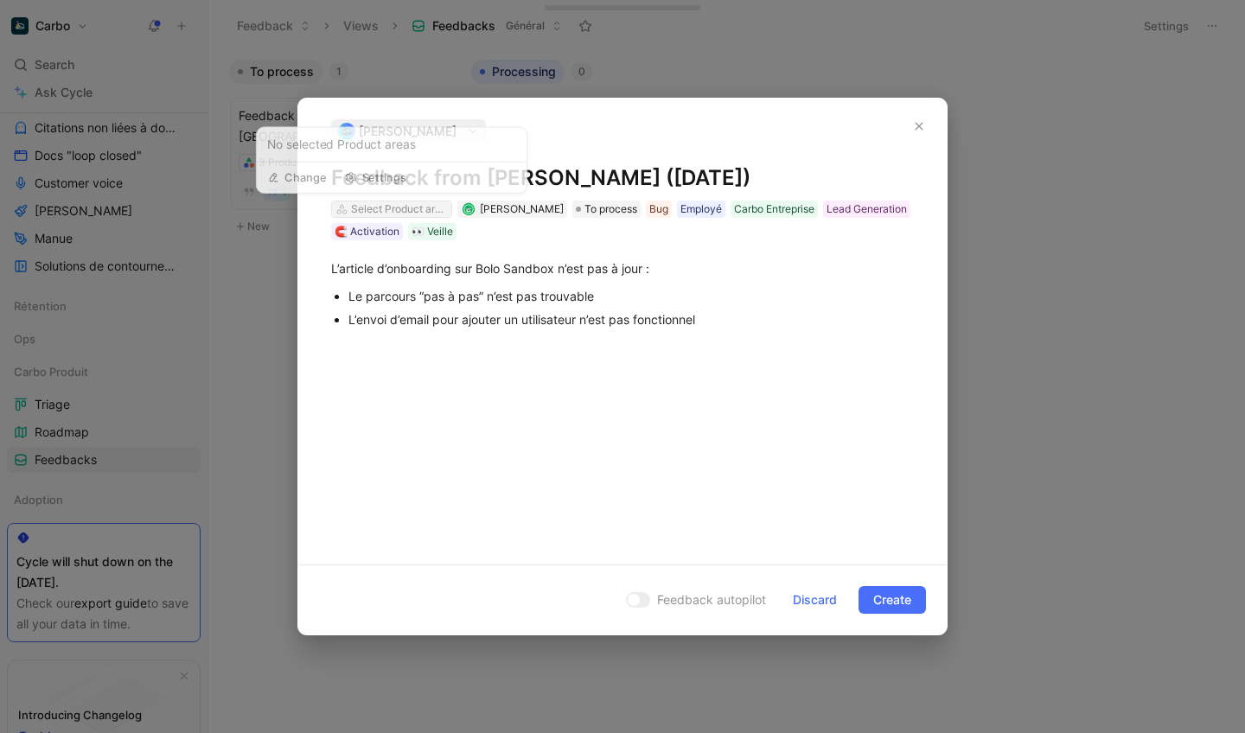
click at [395, 203] on div "Select Product areas" at bounding box center [399, 209] width 97 height 17
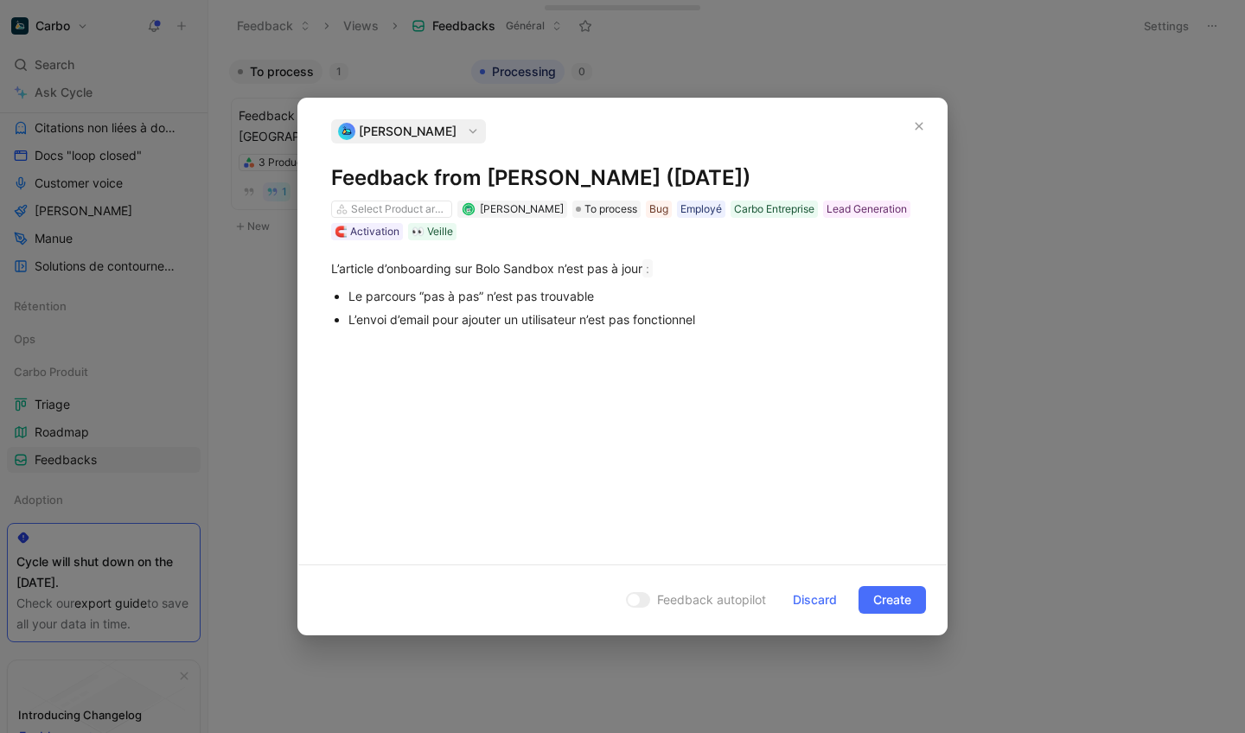
click at [714, 326] on div "L’envoi d’email pour ajouter un utilisateur n’est pas fonctionnel" at bounding box center [630, 319] width 565 height 18
click at [904, 599] on span "Create" at bounding box center [892, 600] width 38 height 21
